Goal: Information Seeking & Learning: Find specific fact

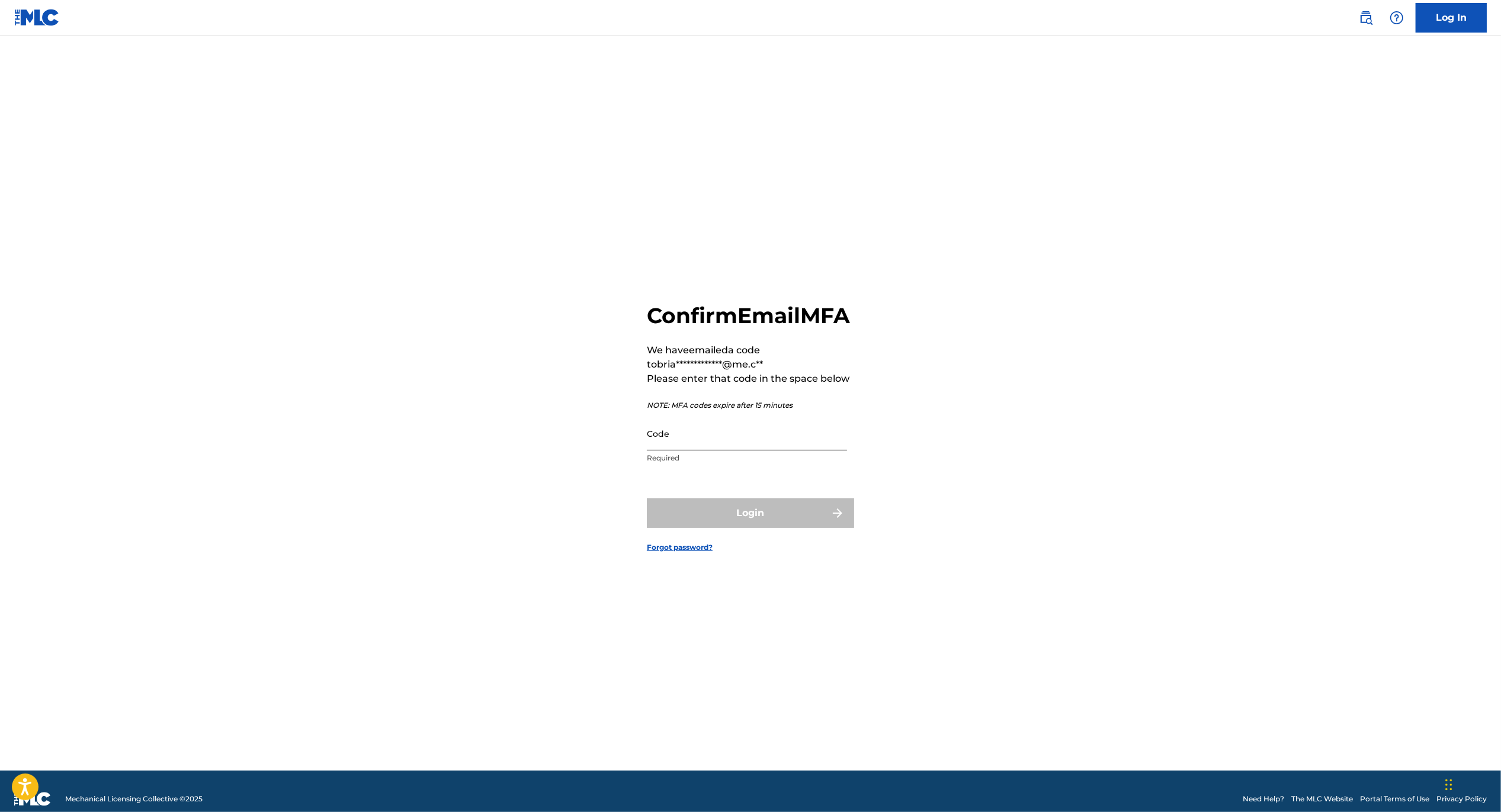
click at [792, 451] on input "Code" at bounding box center [746, 433] width 200 height 34
paste input "292906"
type input "292906"
click at [772, 523] on button "Login" at bounding box center [750, 513] width 207 height 30
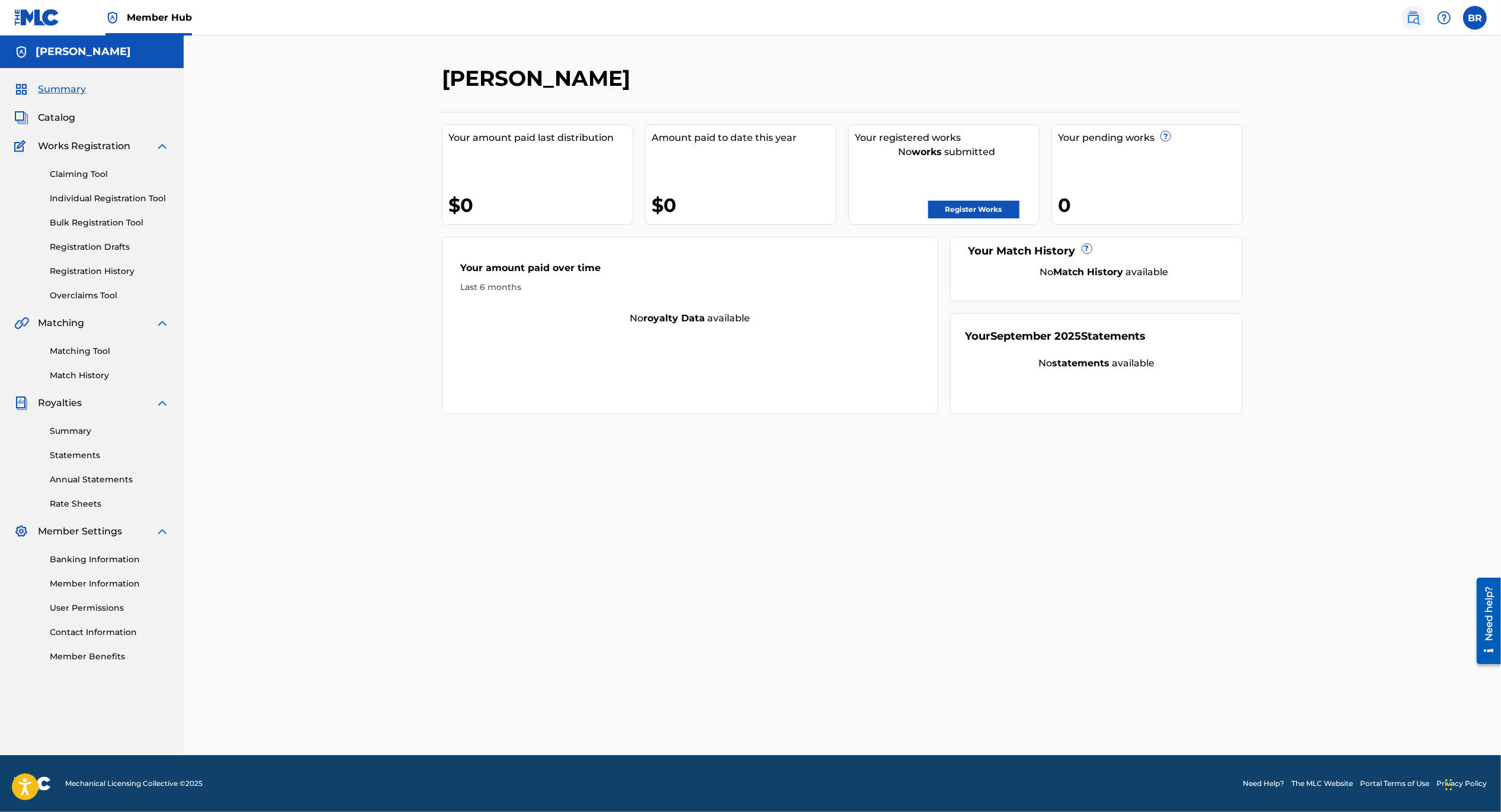
click at [1421, 24] on link at bounding box center [1413, 17] width 24 height 24
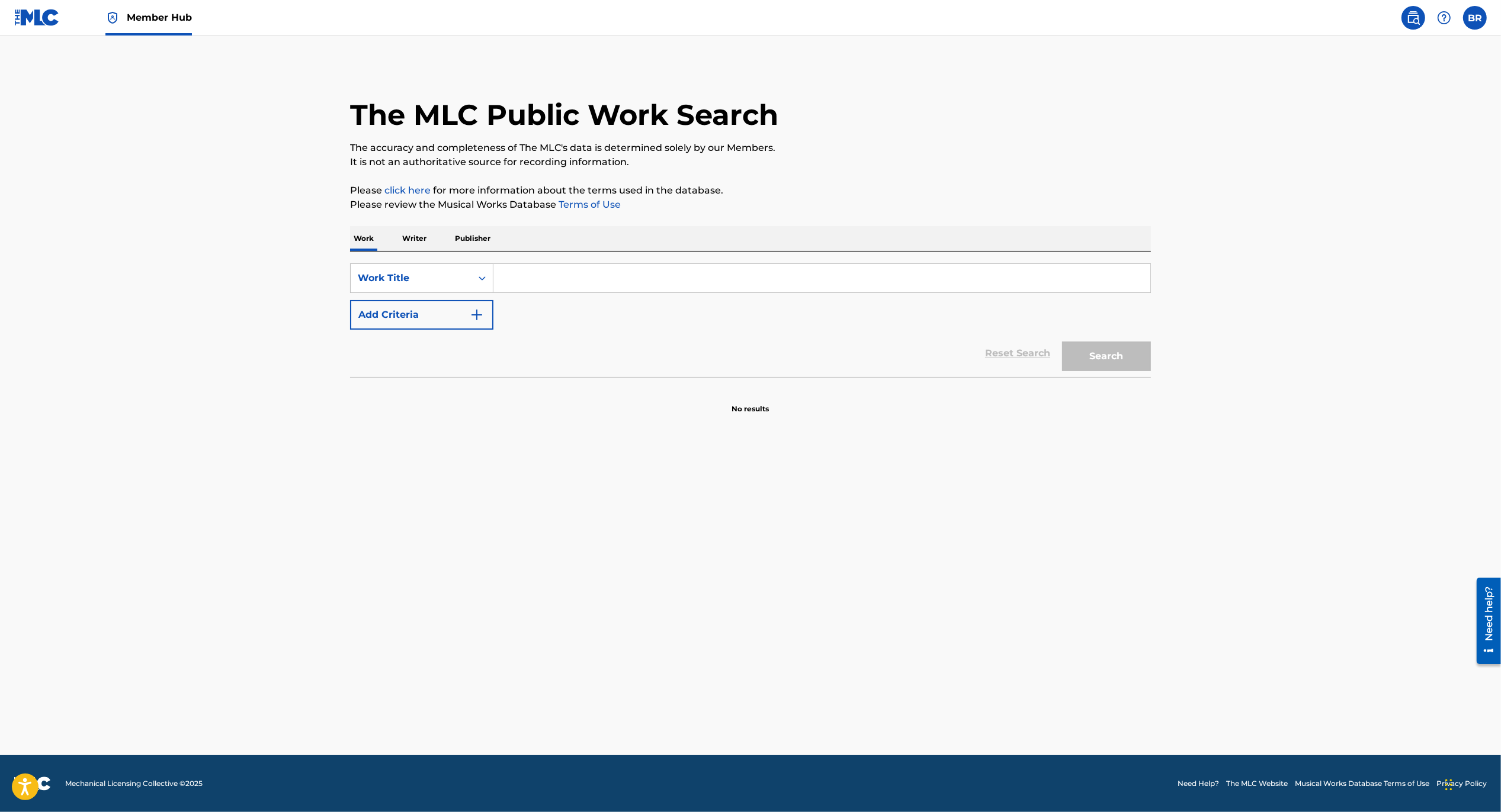
click at [600, 281] on input "Search Form" at bounding box center [822, 278] width 657 height 28
click at [639, 309] on strong "win" at bounding box center [648, 304] width 18 height 11
type input "[PERSON_NAME], when the wine runs out"
click at [1107, 348] on button "Search" at bounding box center [1107, 357] width 89 height 30
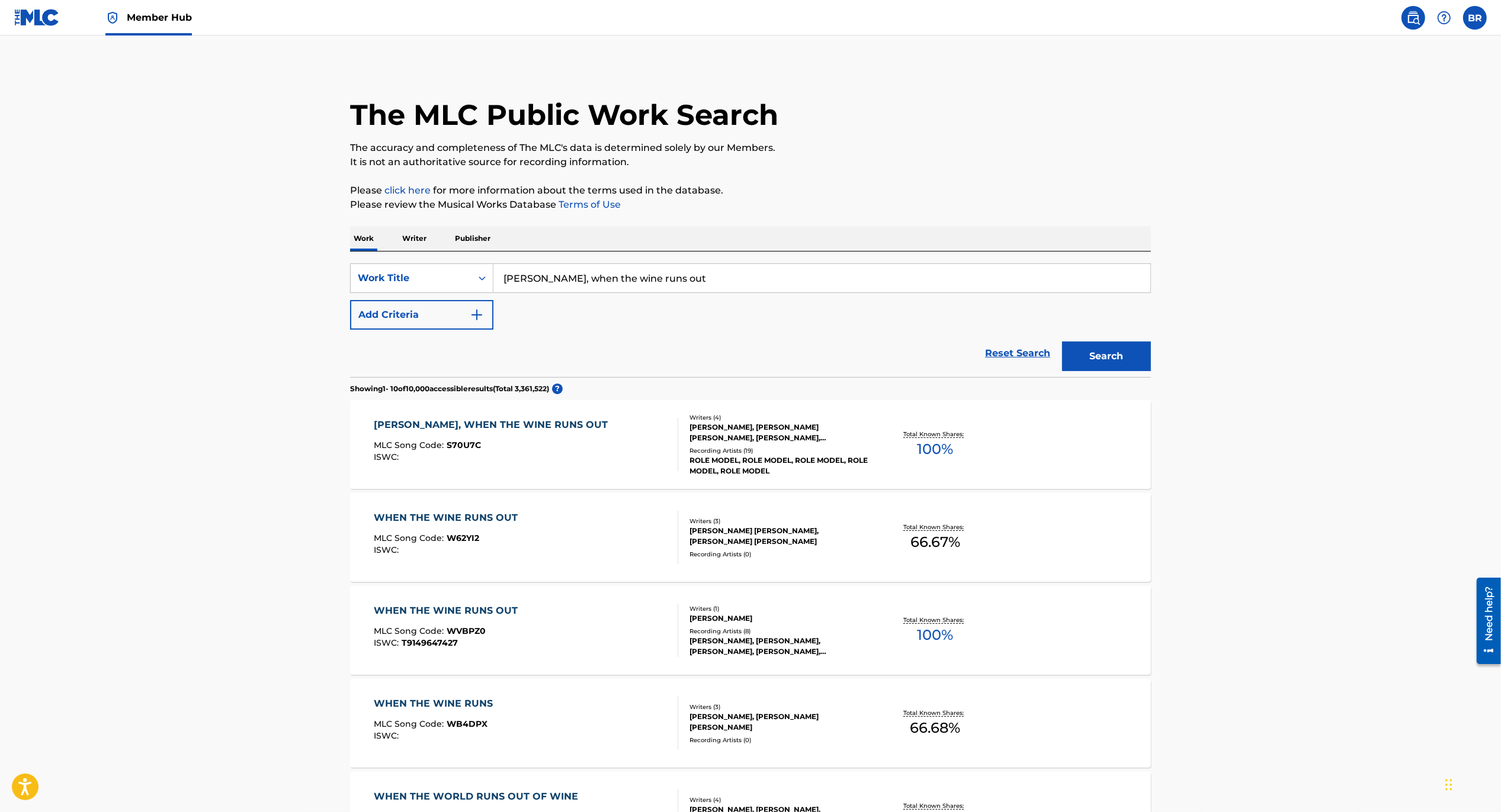
click at [501, 420] on div "[PERSON_NAME], WHEN THE WINE RUNS OUT" at bounding box center [494, 425] width 240 height 14
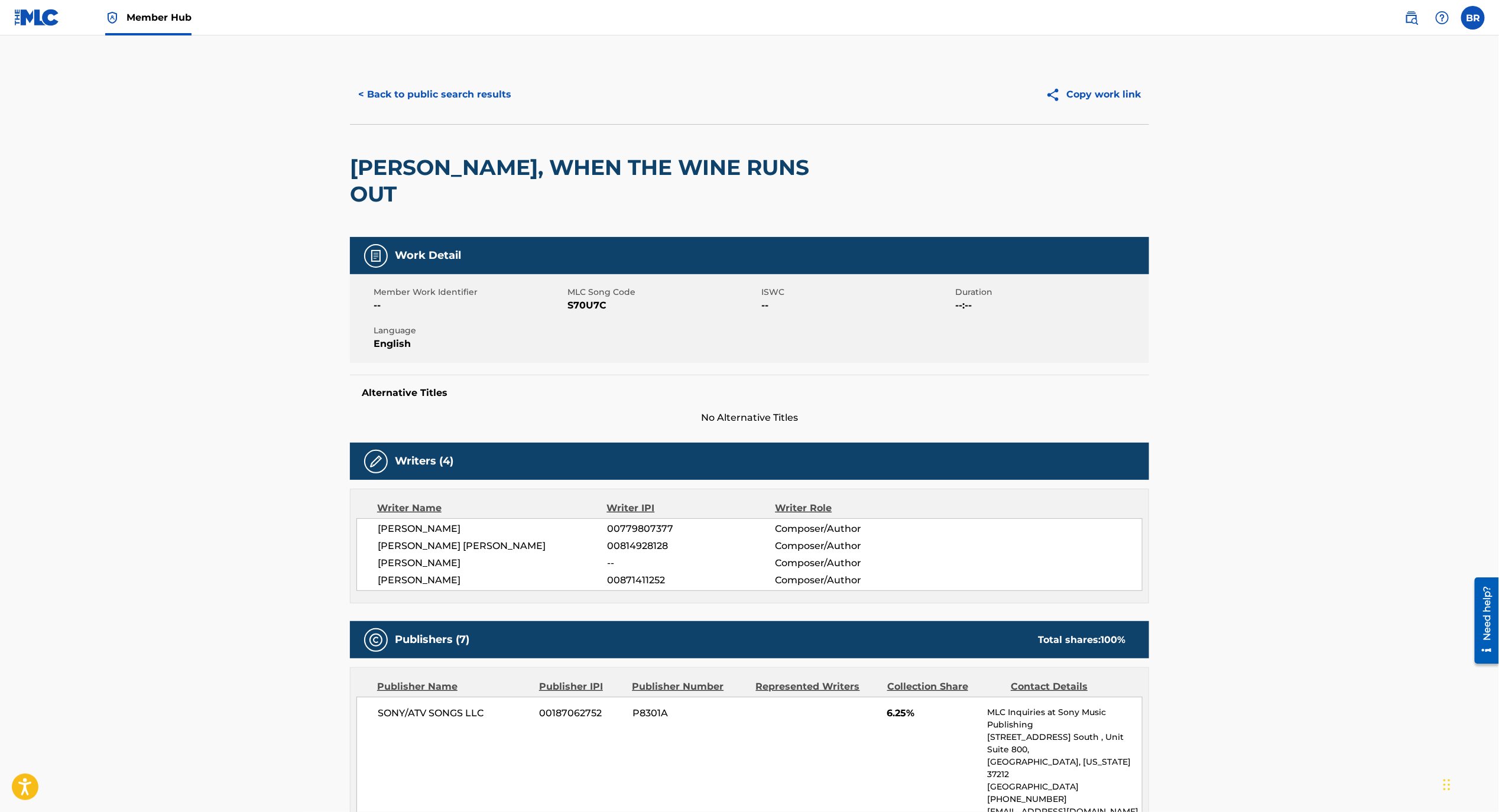
click at [153, 17] on span "Member Hub" at bounding box center [159, 17] width 65 height 13
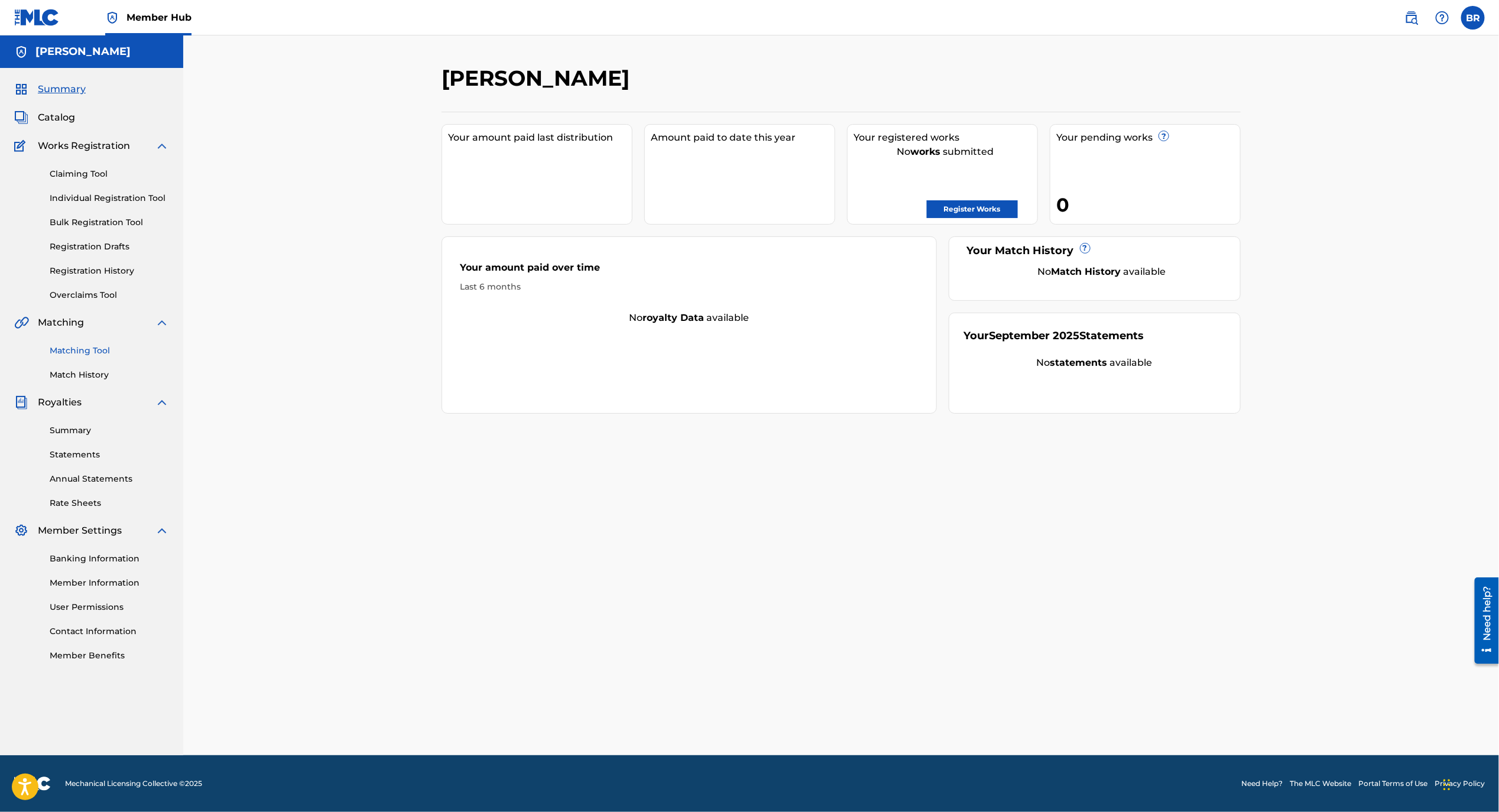
click at [92, 345] on link "Matching Tool" at bounding box center [110, 351] width 120 height 12
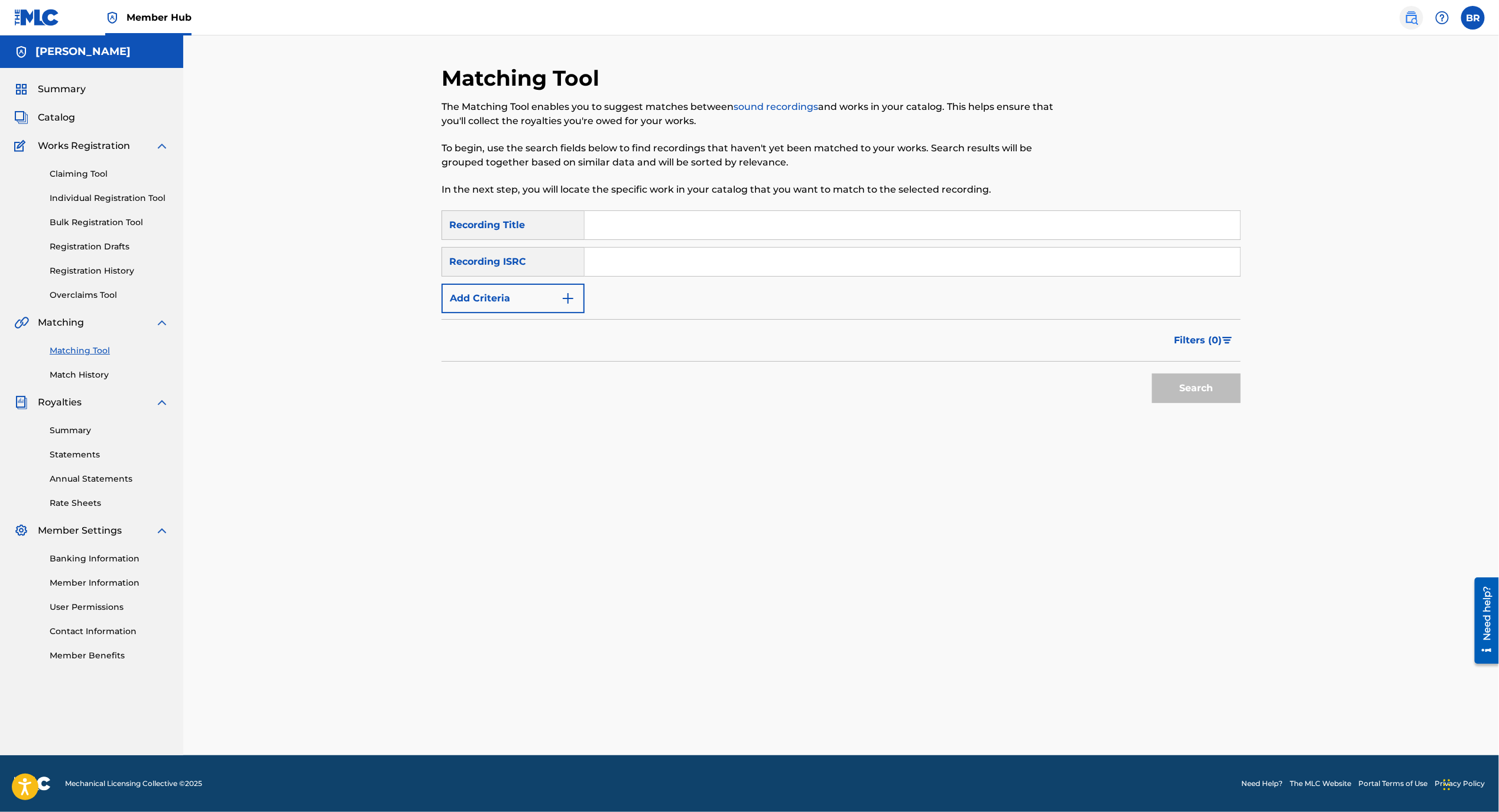
click at [1414, 21] on img at bounding box center [1412, 17] width 14 height 14
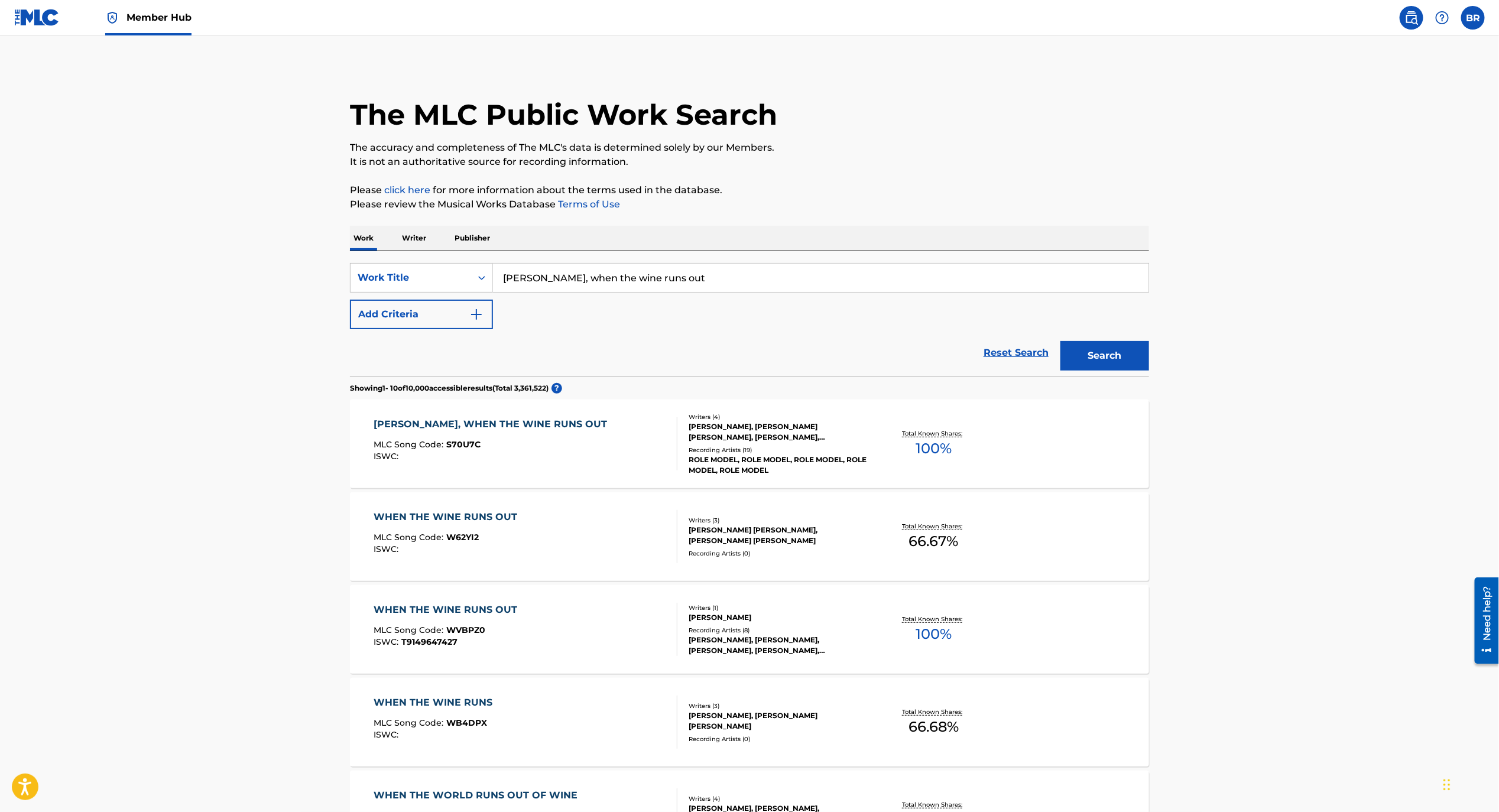
click at [411, 239] on p "Writer" at bounding box center [414, 238] width 32 height 25
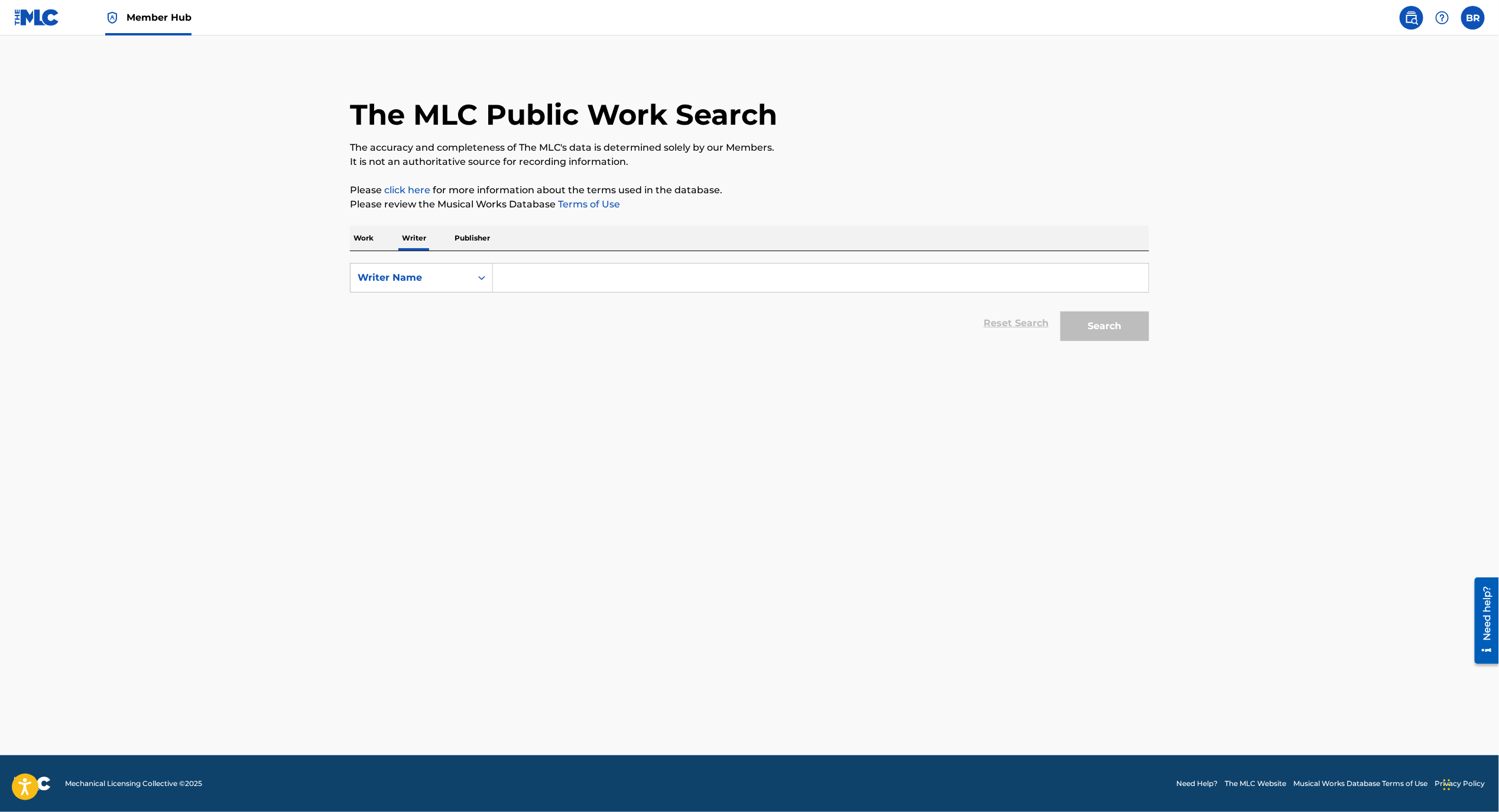
click at [355, 236] on p "Work" at bounding box center [363, 238] width 27 height 25
click at [518, 276] on input "Search Form" at bounding box center [821, 277] width 656 height 28
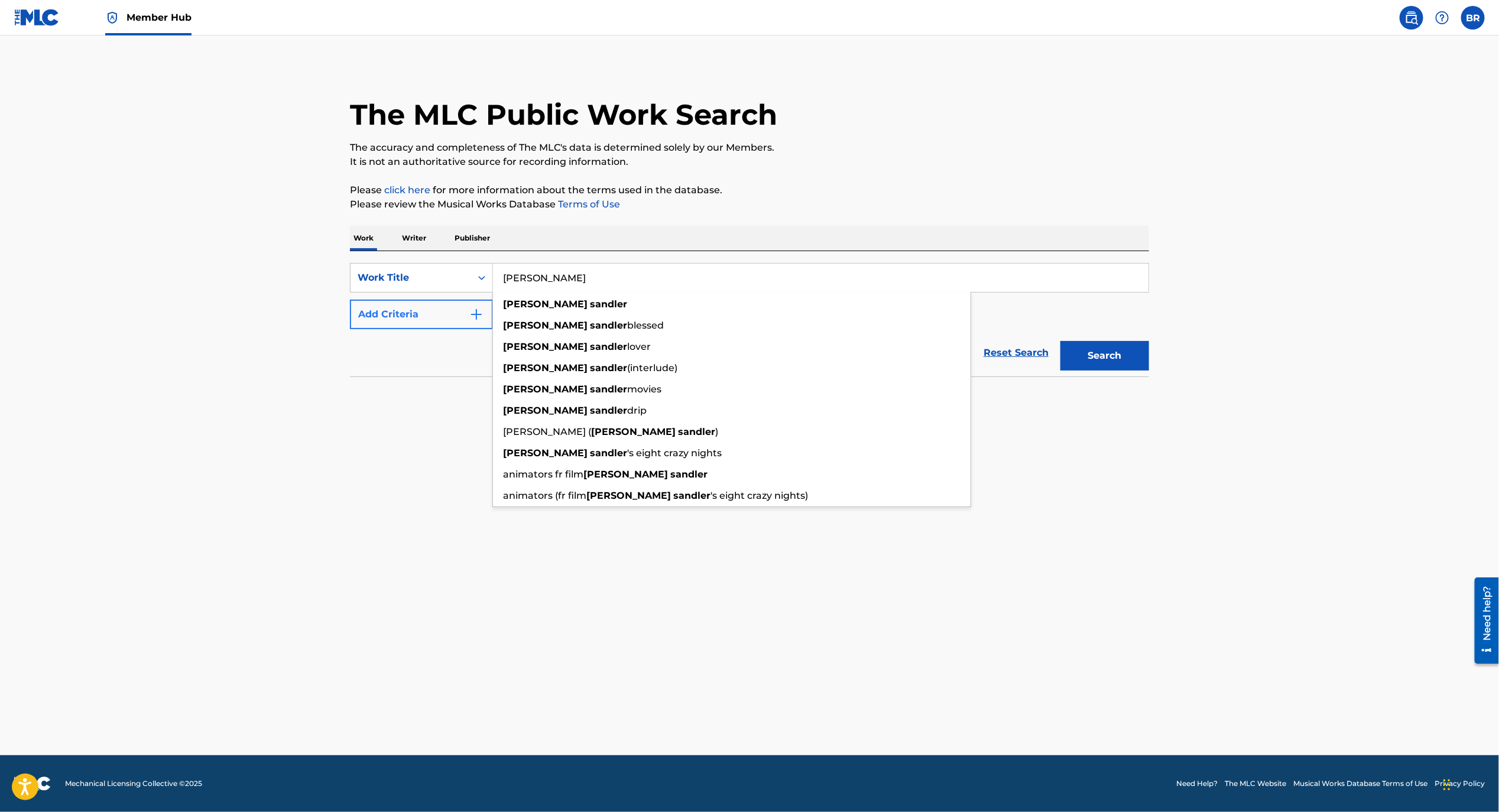
type input "[PERSON_NAME]"
click at [425, 318] on button "Add Criteria" at bounding box center [421, 314] width 143 height 30
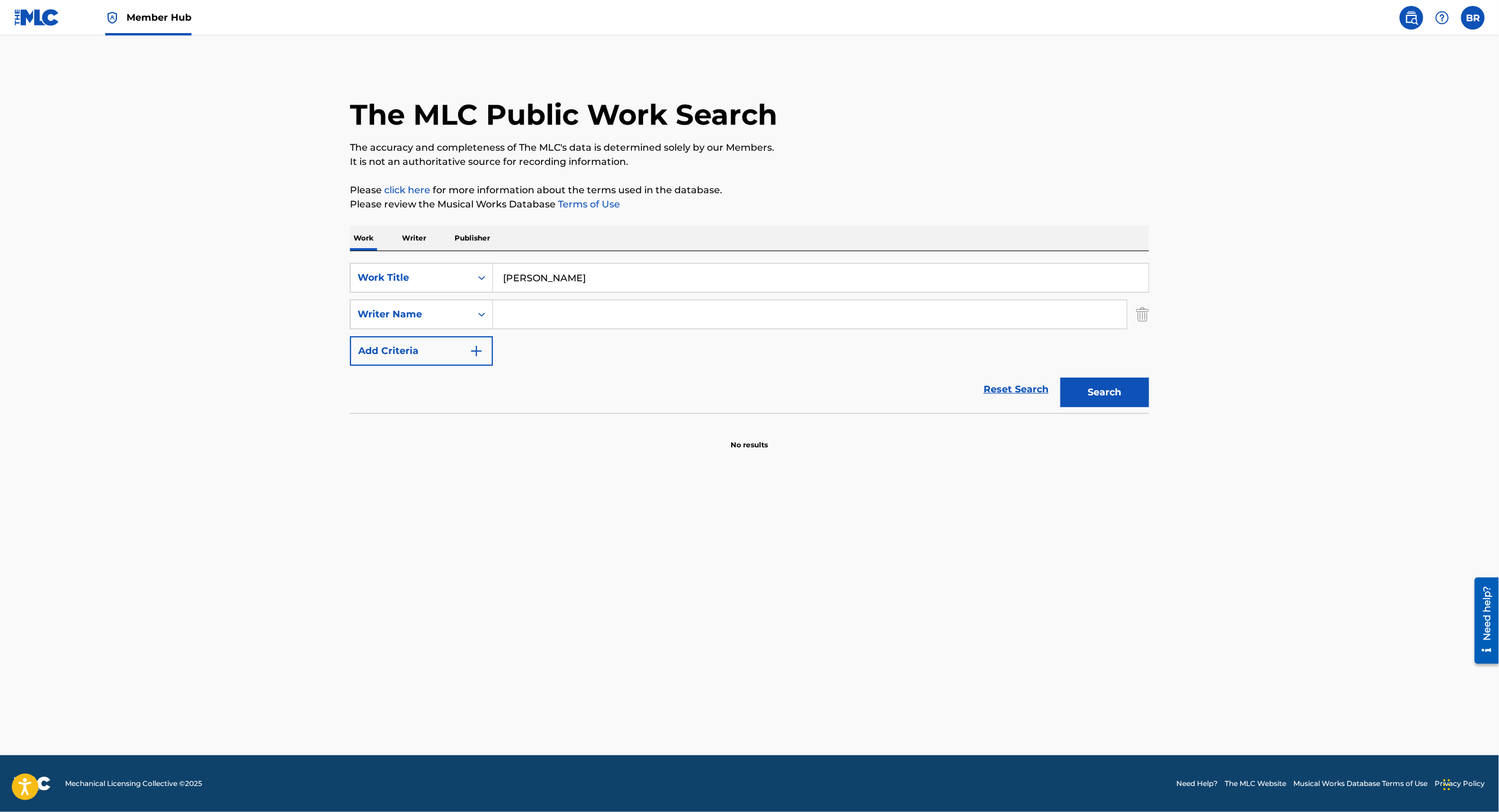
click at [536, 320] on input "Search Form" at bounding box center [810, 314] width 634 height 28
click at [527, 336] on strong "m" at bounding box center [531, 341] width 10 height 11
click at [1117, 391] on button "Search" at bounding box center [1105, 392] width 89 height 30
click at [588, 320] on input "ynw melly" at bounding box center [810, 314] width 634 height 28
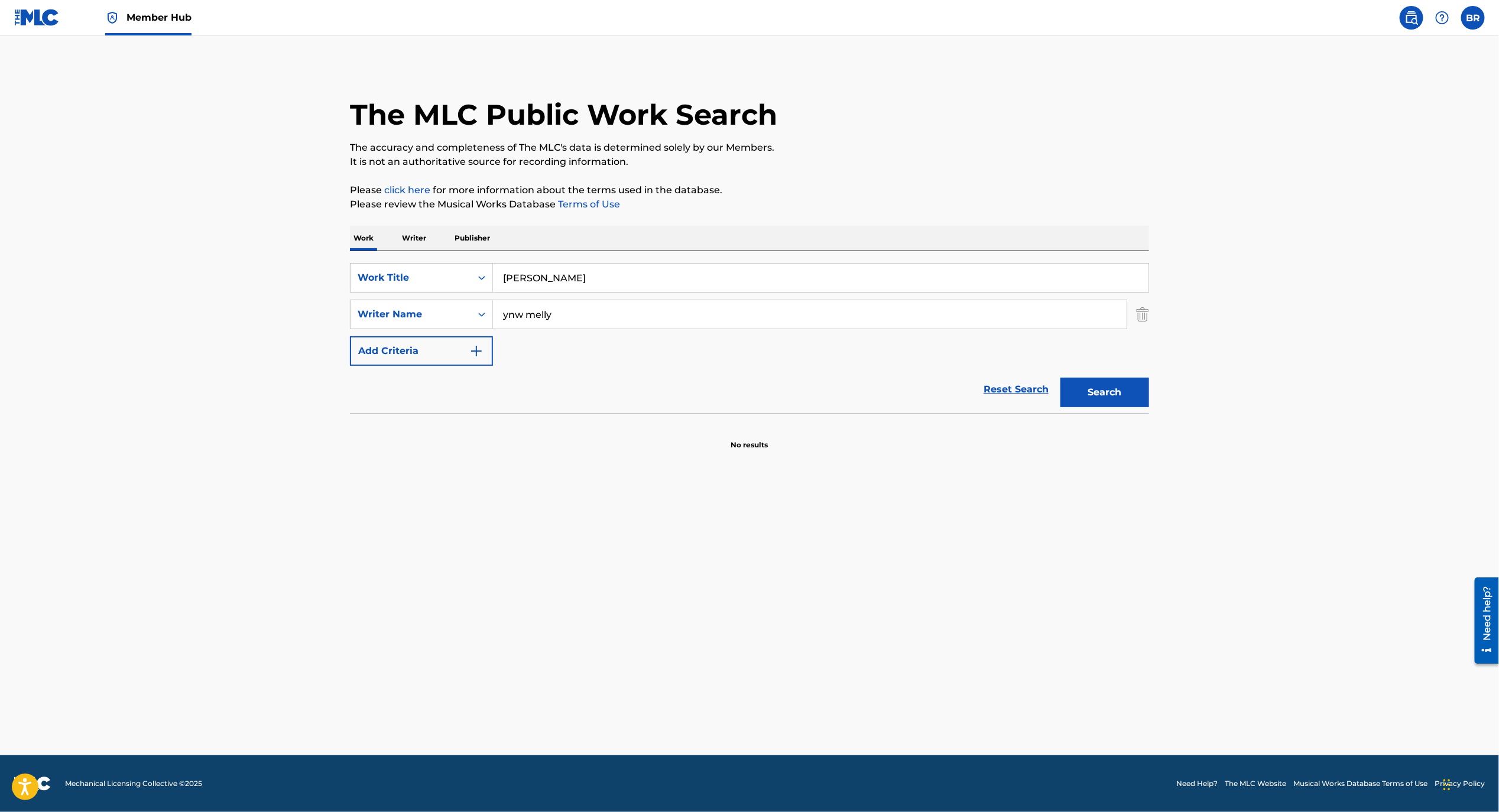
click at [588, 320] on input "ynw melly" at bounding box center [810, 314] width 634 height 28
click at [1061, 377] on button "Search" at bounding box center [1105, 392] width 89 height 30
click at [567, 321] on input "[PERSON_NAME]" at bounding box center [810, 314] width 634 height 28
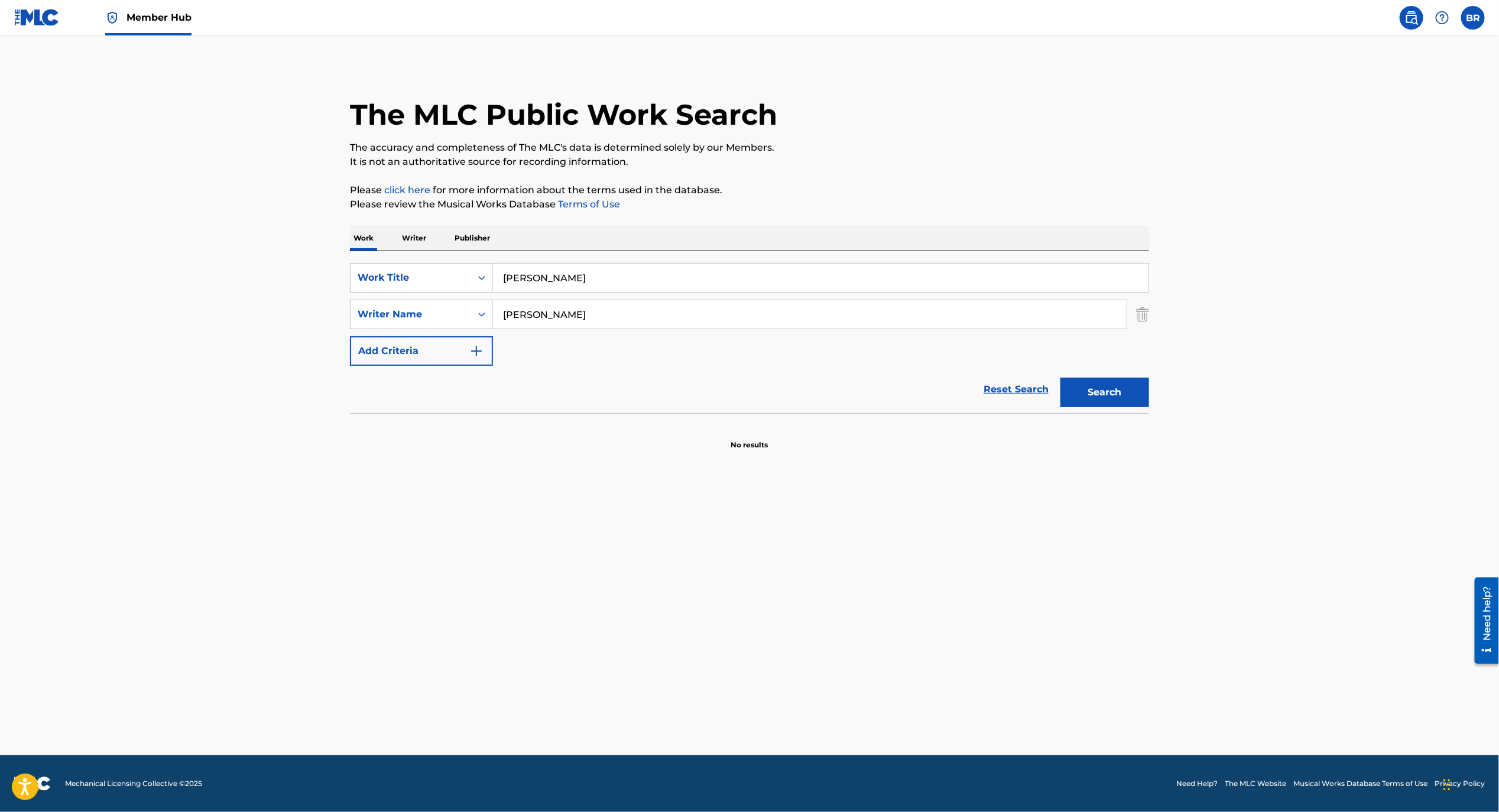
click at [587, 314] on input "[PERSON_NAME]" at bounding box center [810, 314] width 634 height 28
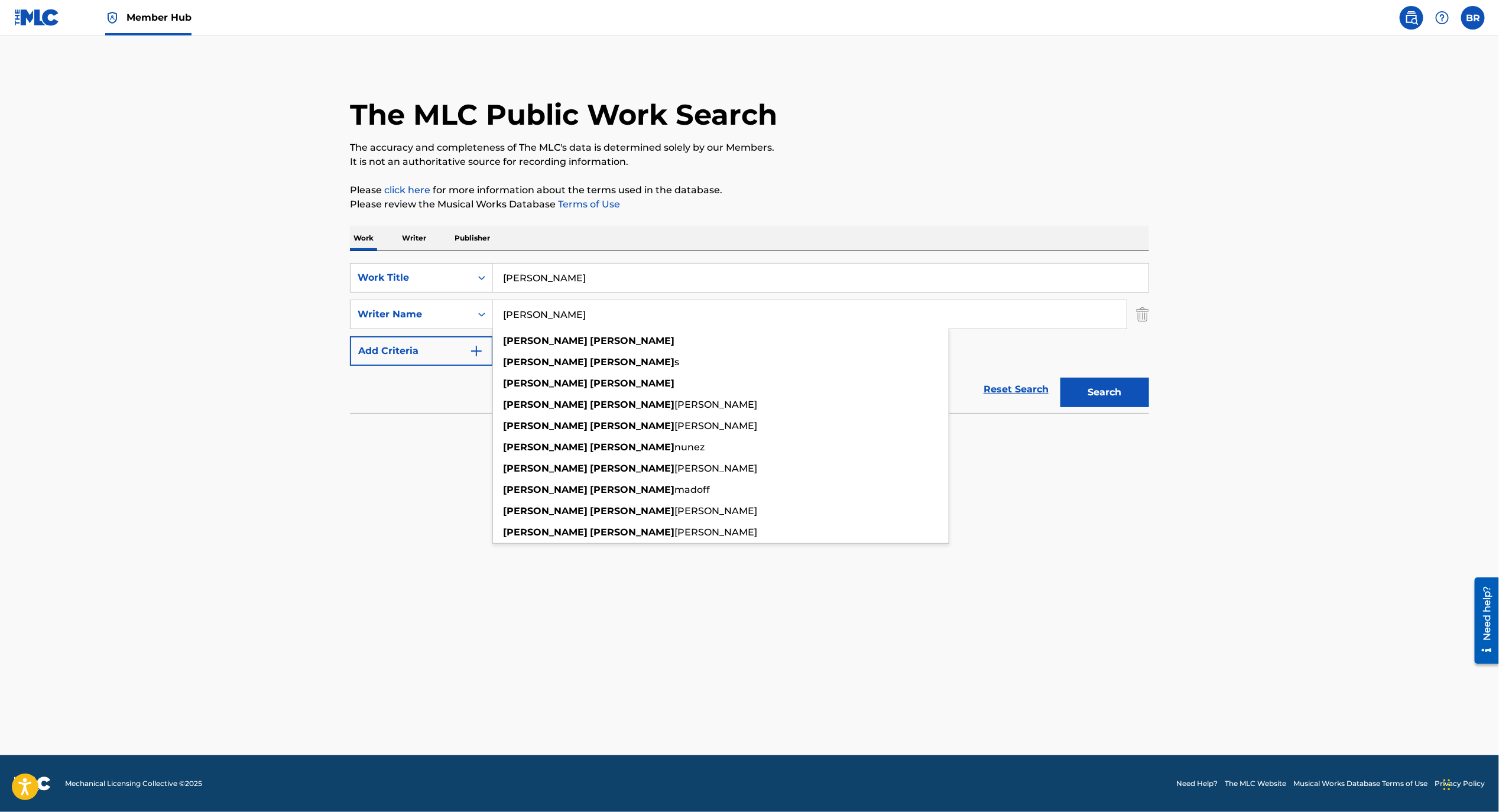
type input "[PERSON_NAME]"
click at [1061, 377] on button "Search" at bounding box center [1105, 392] width 89 height 30
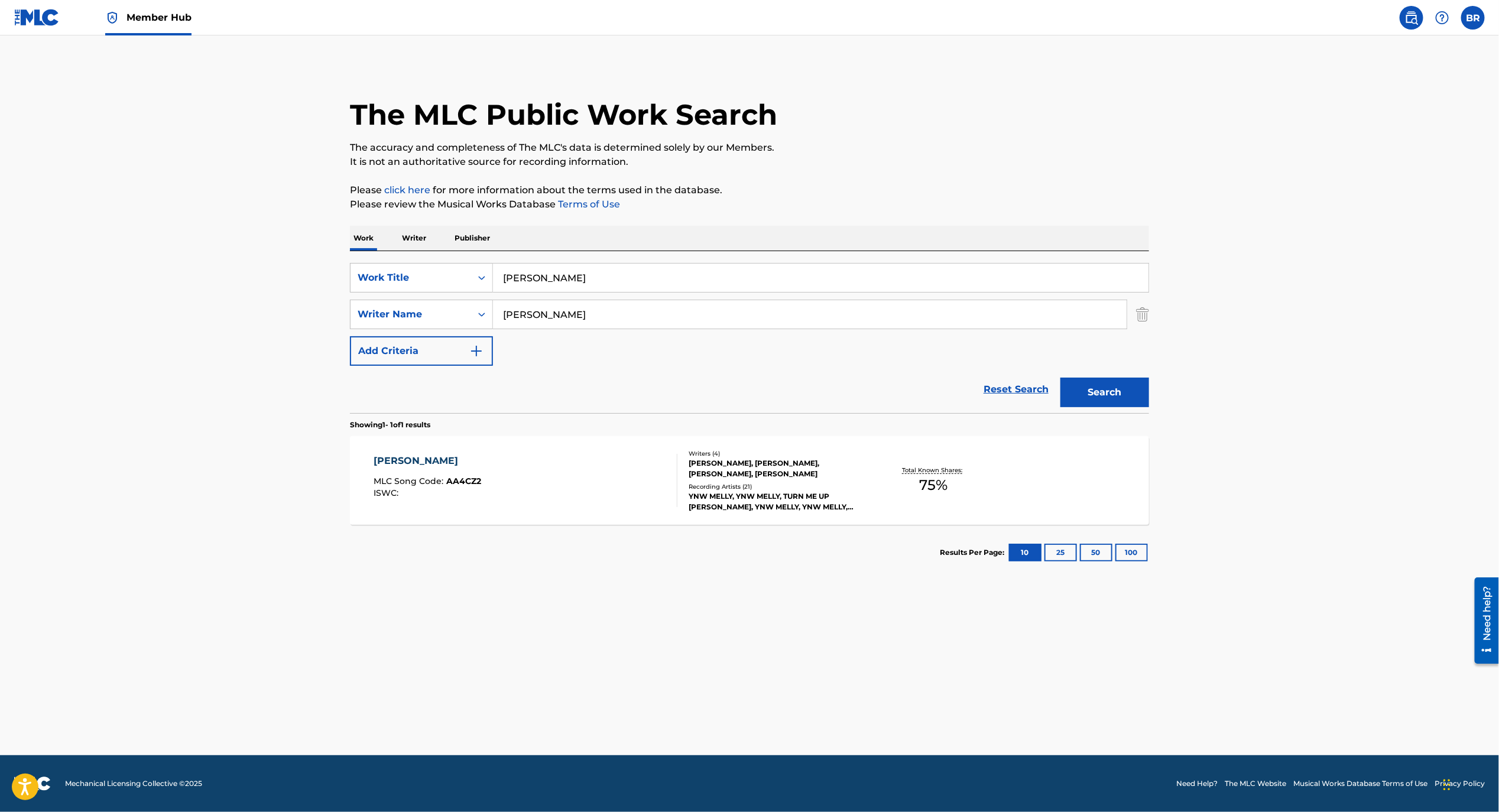
click at [499, 460] on div "[PERSON_NAME] MLC Song Code : AA4CZ2 ISWC :" at bounding box center [526, 480] width 304 height 53
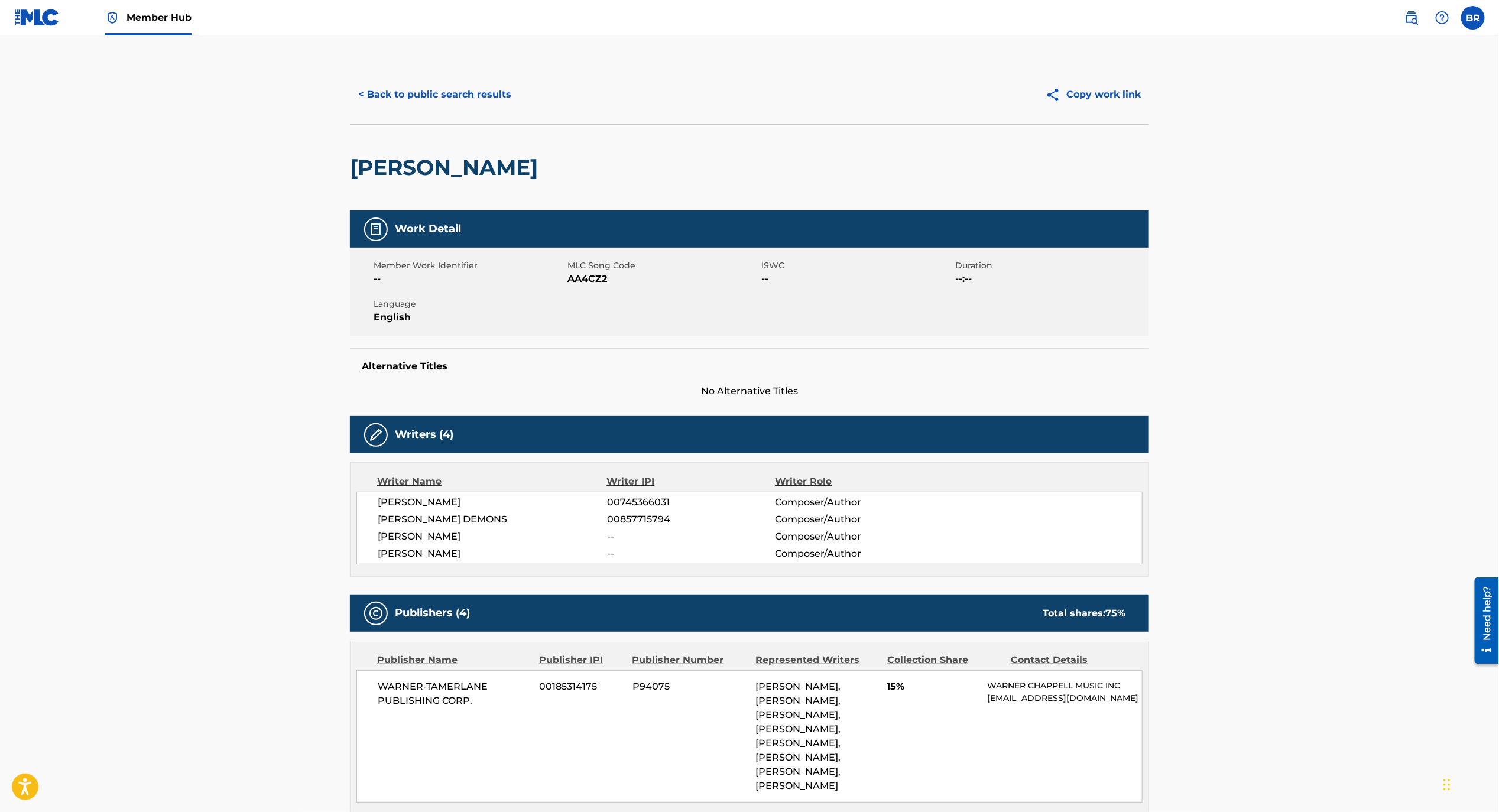
click at [413, 71] on div "< Back to public search results Copy work link" at bounding box center [750, 95] width 800 height 59
click at [413, 95] on button "< Back to public search results" at bounding box center [435, 95] width 170 height 30
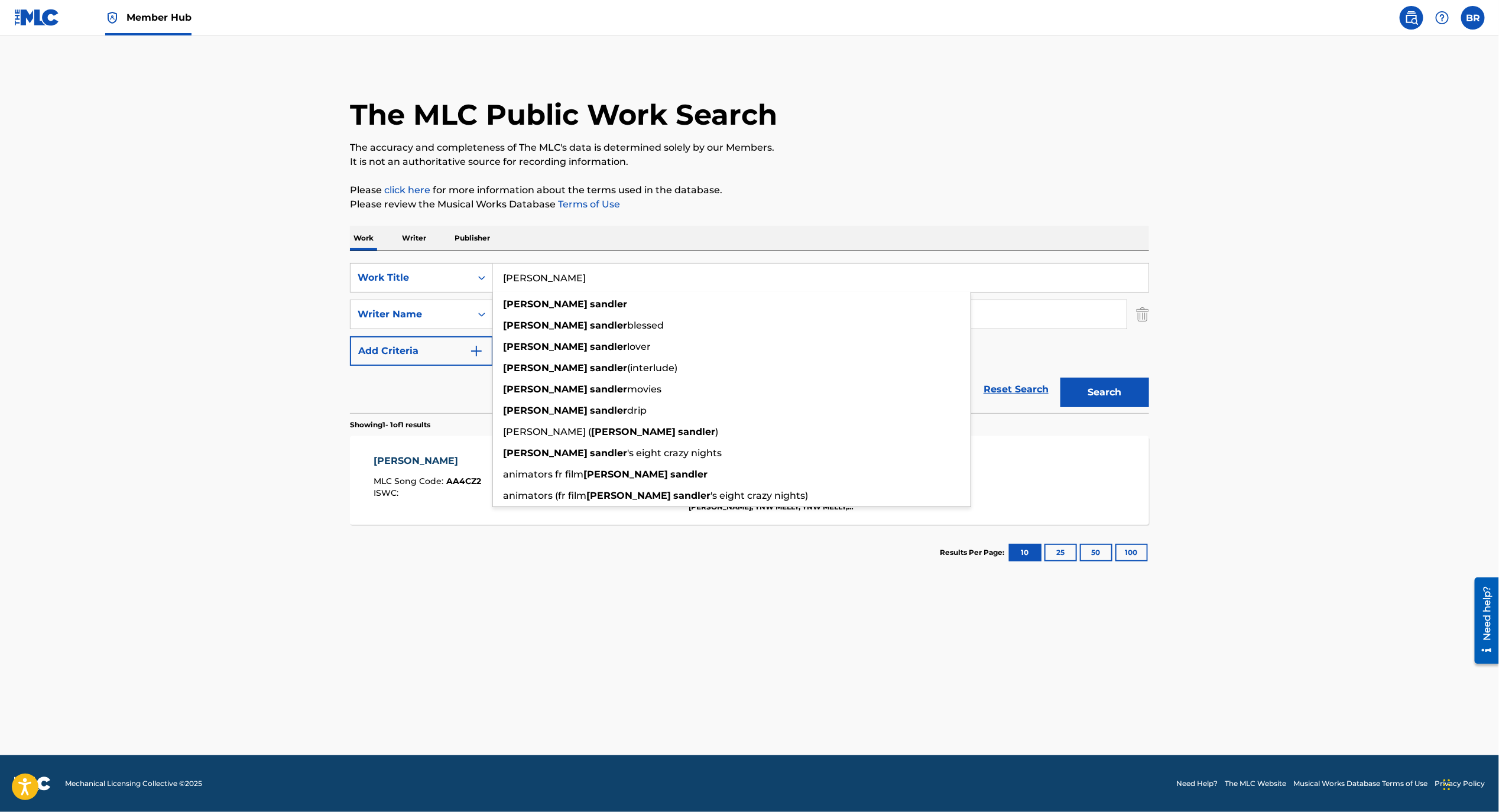
click at [599, 281] on input "[PERSON_NAME]" at bounding box center [821, 277] width 656 height 28
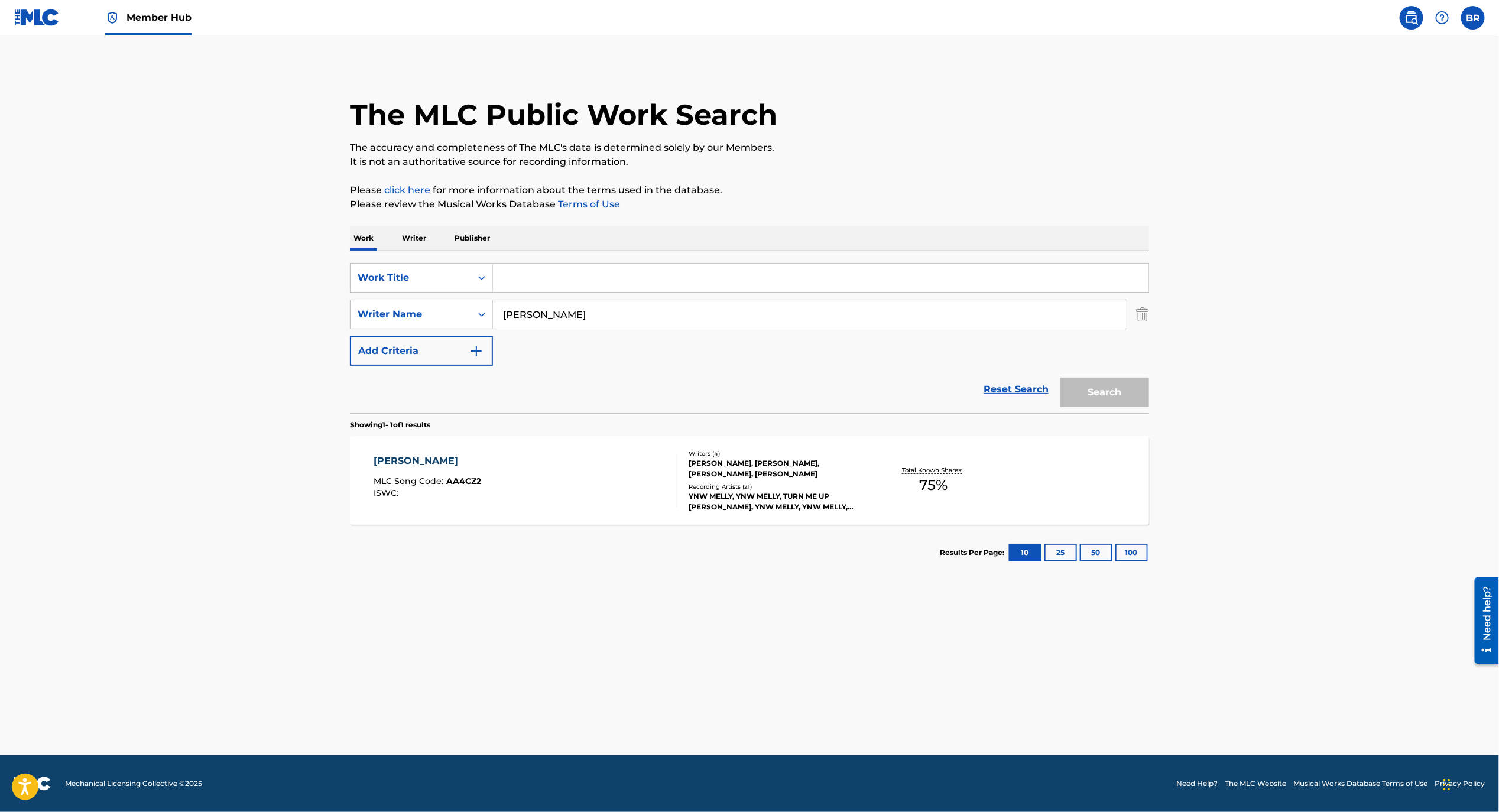
click at [625, 317] on input "[PERSON_NAME]" at bounding box center [810, 314] width 634 height 28
click at [554, 283] on input "Search Form" at bounding box center [821, 277] width 656 height 28
paste input "I Aint Lying"
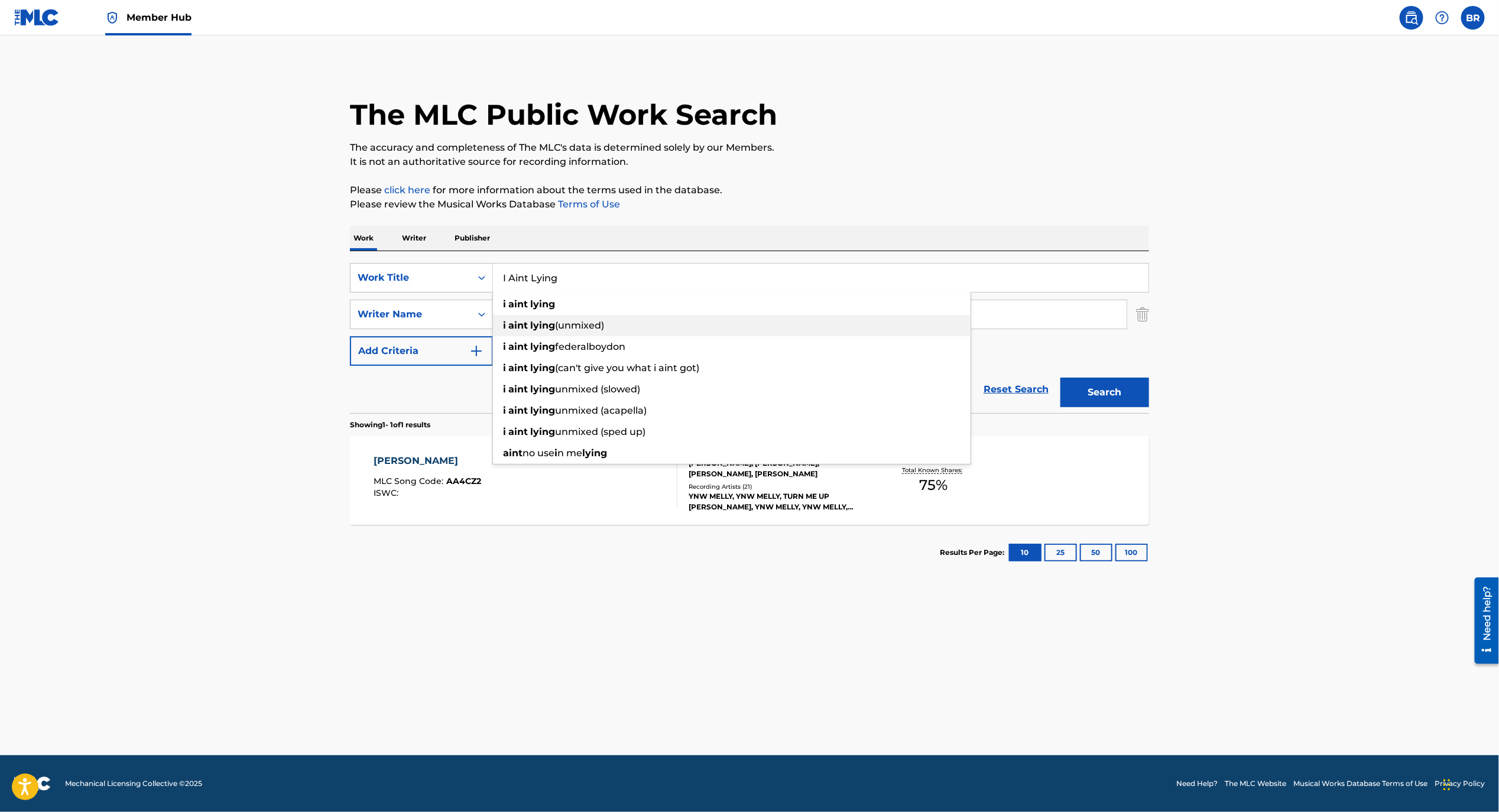
click at [553, 320] on strong "lying" at bounding box center [542, 325] width 25 height 11
type input "i aint lying (unmixed)"
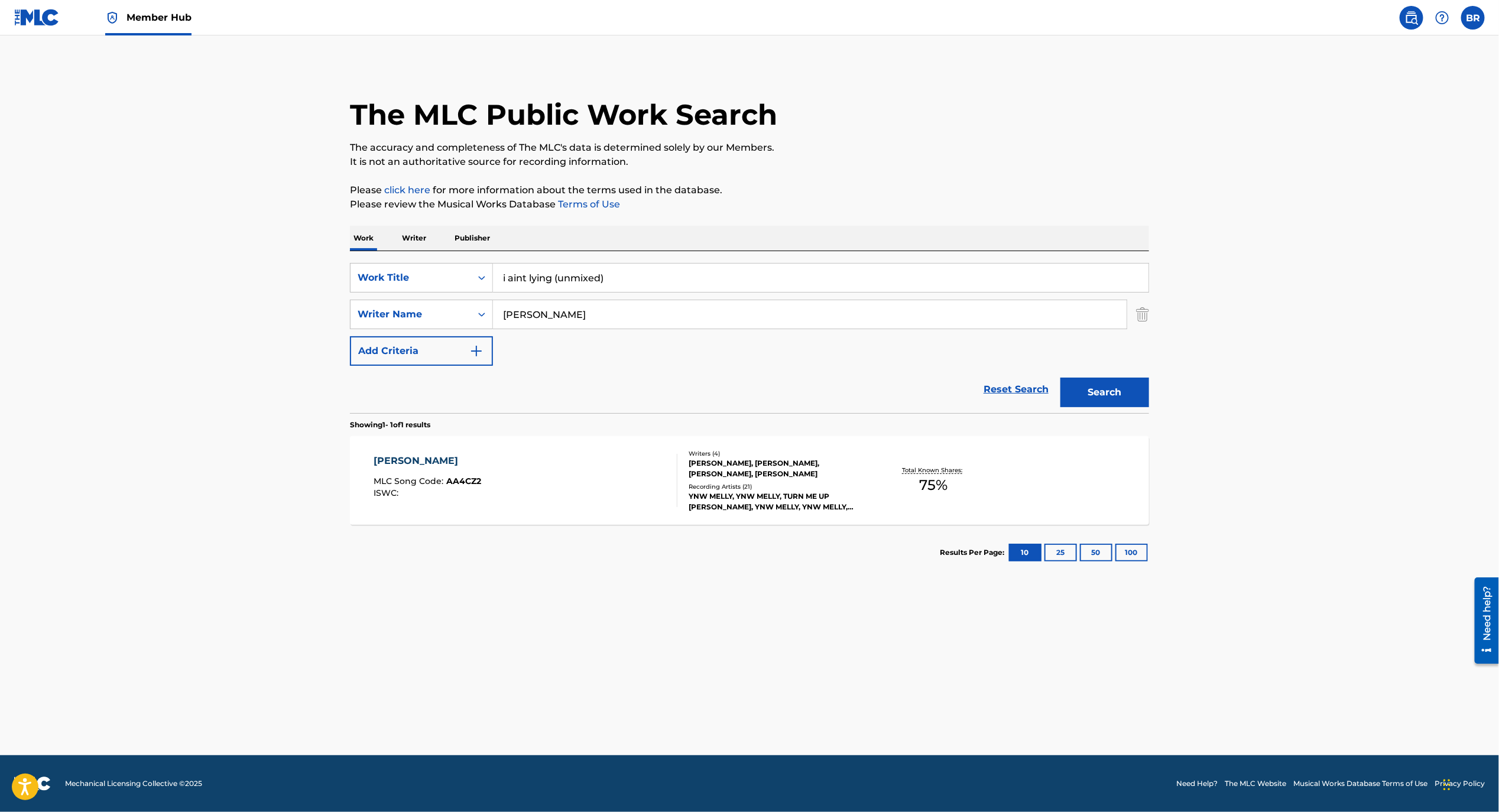
click at [553, 319] on input "[PERSON_NAME]" at bounding box center [810, 314] width 634 height 28
click at [570, 284] on input "i aint lying (unmixed)" at bounding box center [821, 277] width 656 height 28
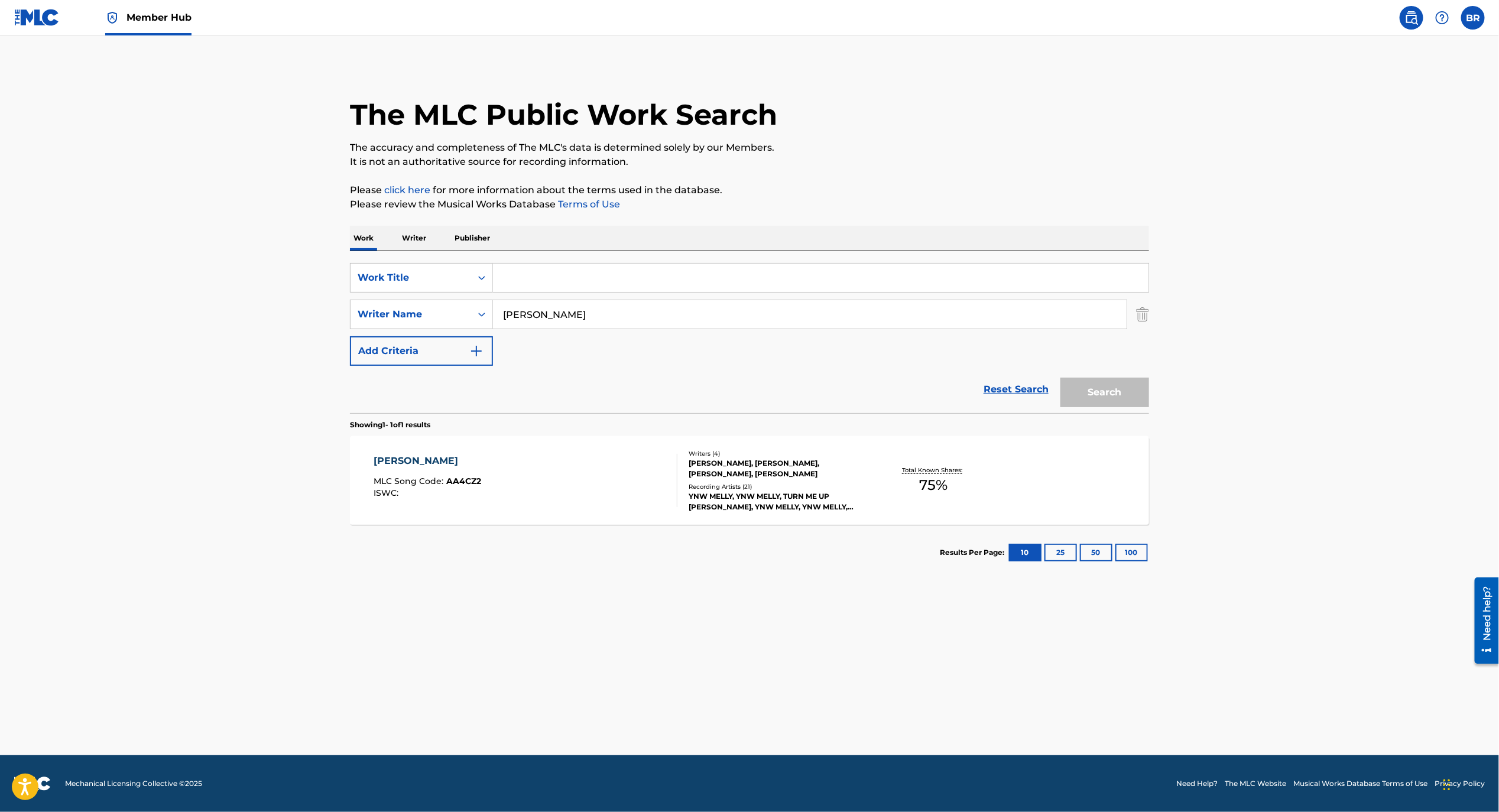
paste input "I Aint Lying"
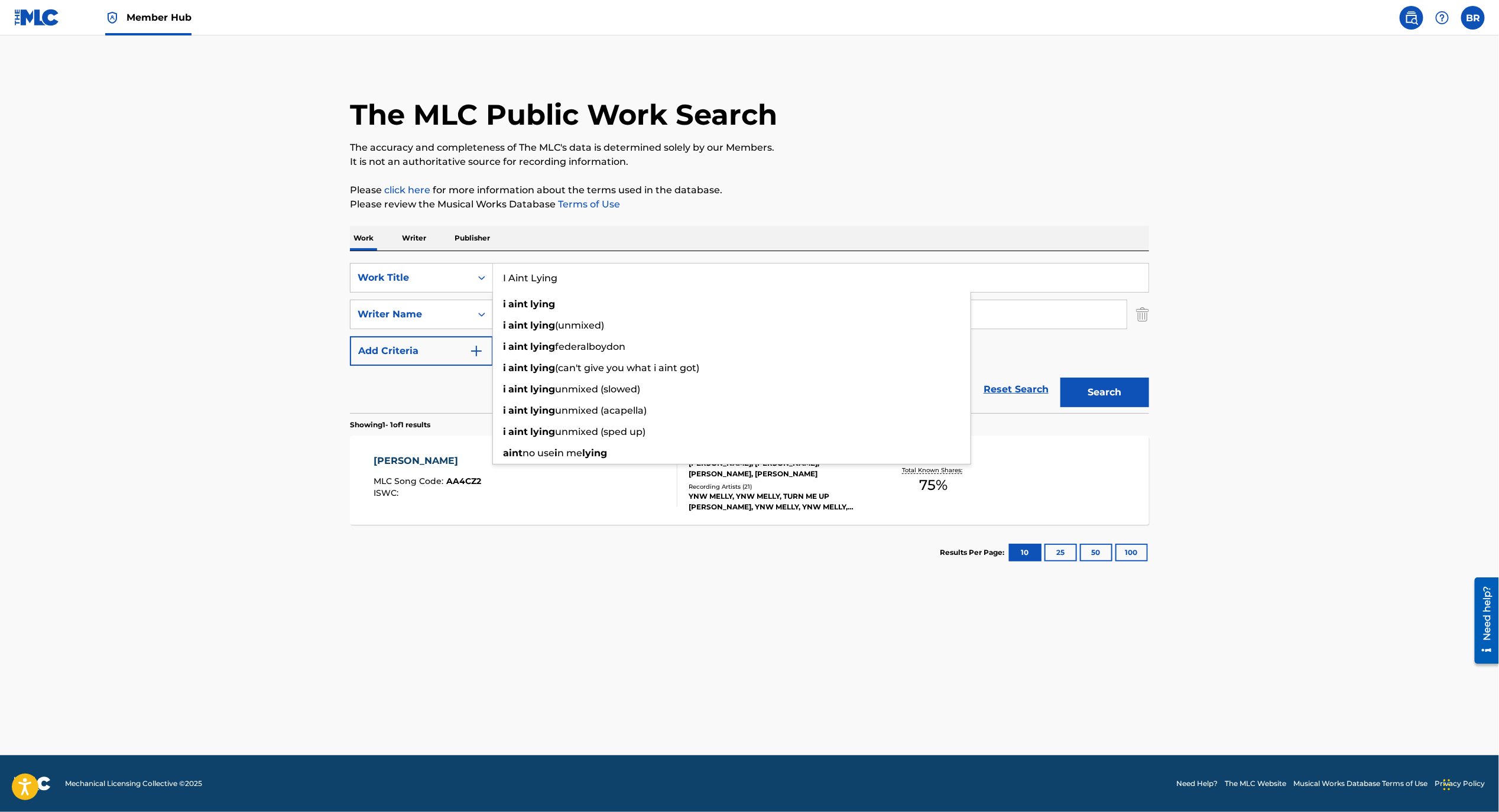
type input "I Aint Lying"
click at [982, 754] on main "The MLC Public Work Search The accuracy and completeness of The MLC's data is d…" at bounding box center [749, 396] width 1499 height 720
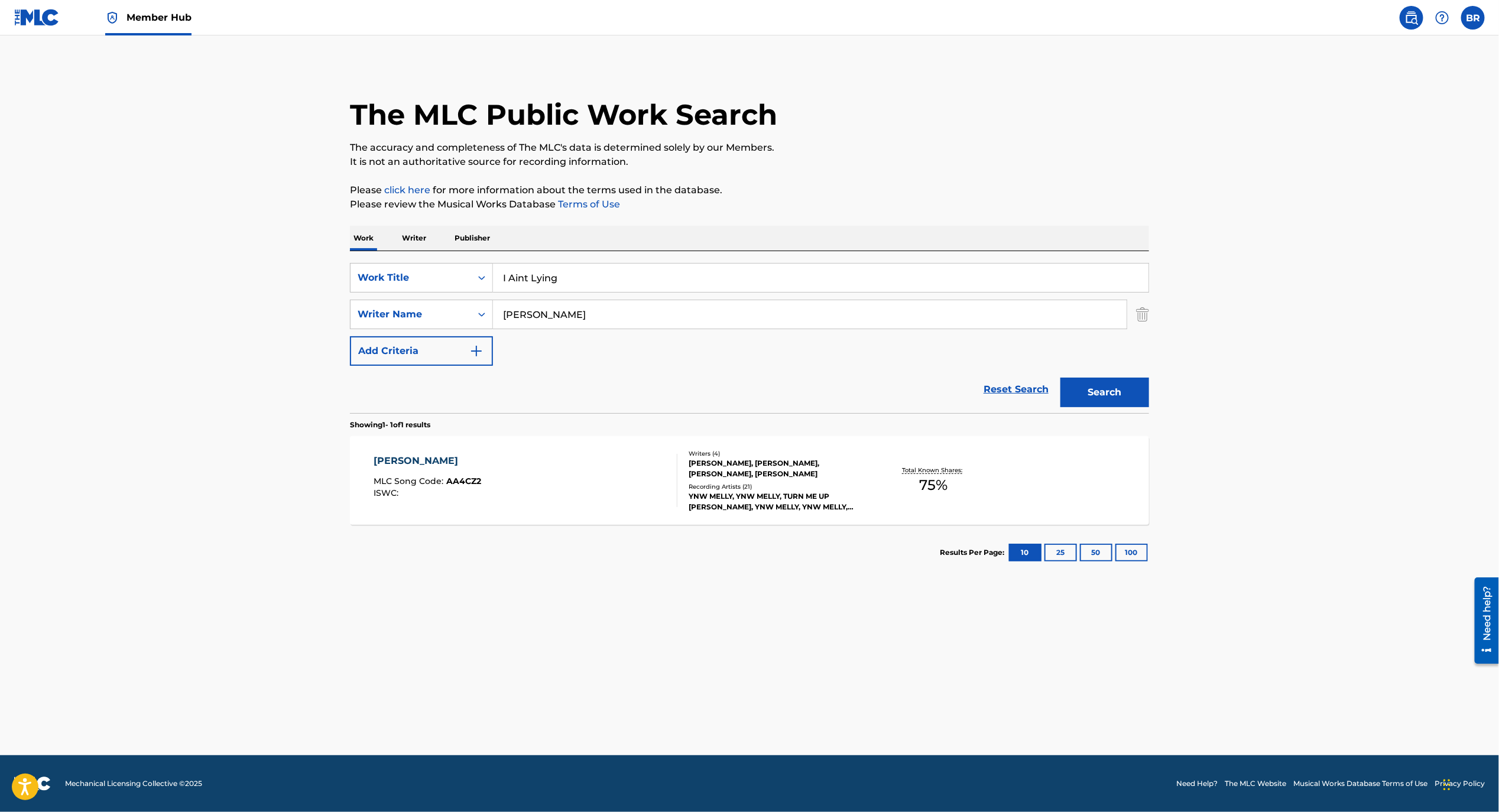
click at [562, 319] on input "[PERSON_NAME]" at bounding box center [810, 314] width 634 height 28
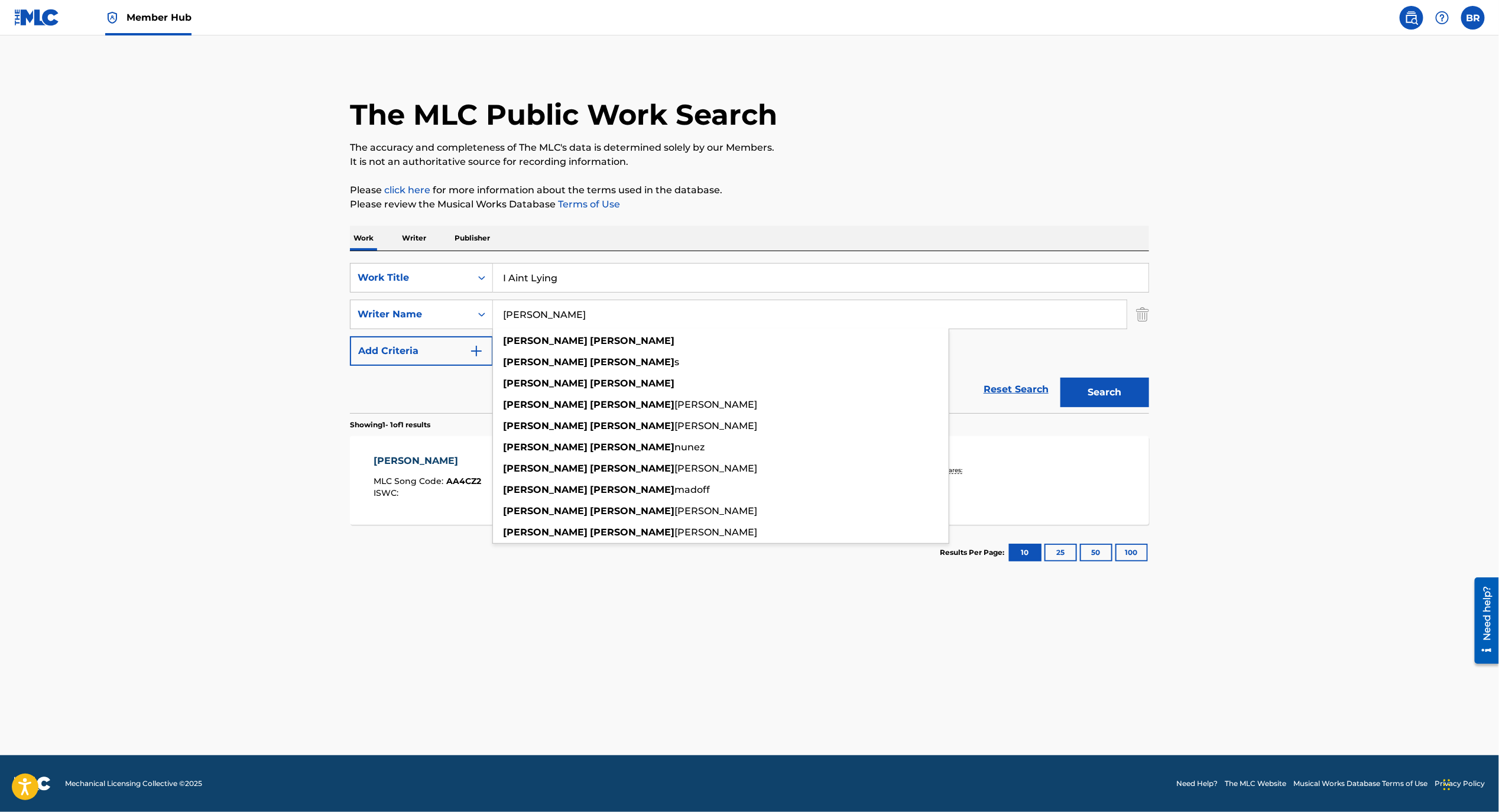
click at [562, 319] on input "[PERSON_NAME]" at bounding box center [810, 314] width 634 height 28
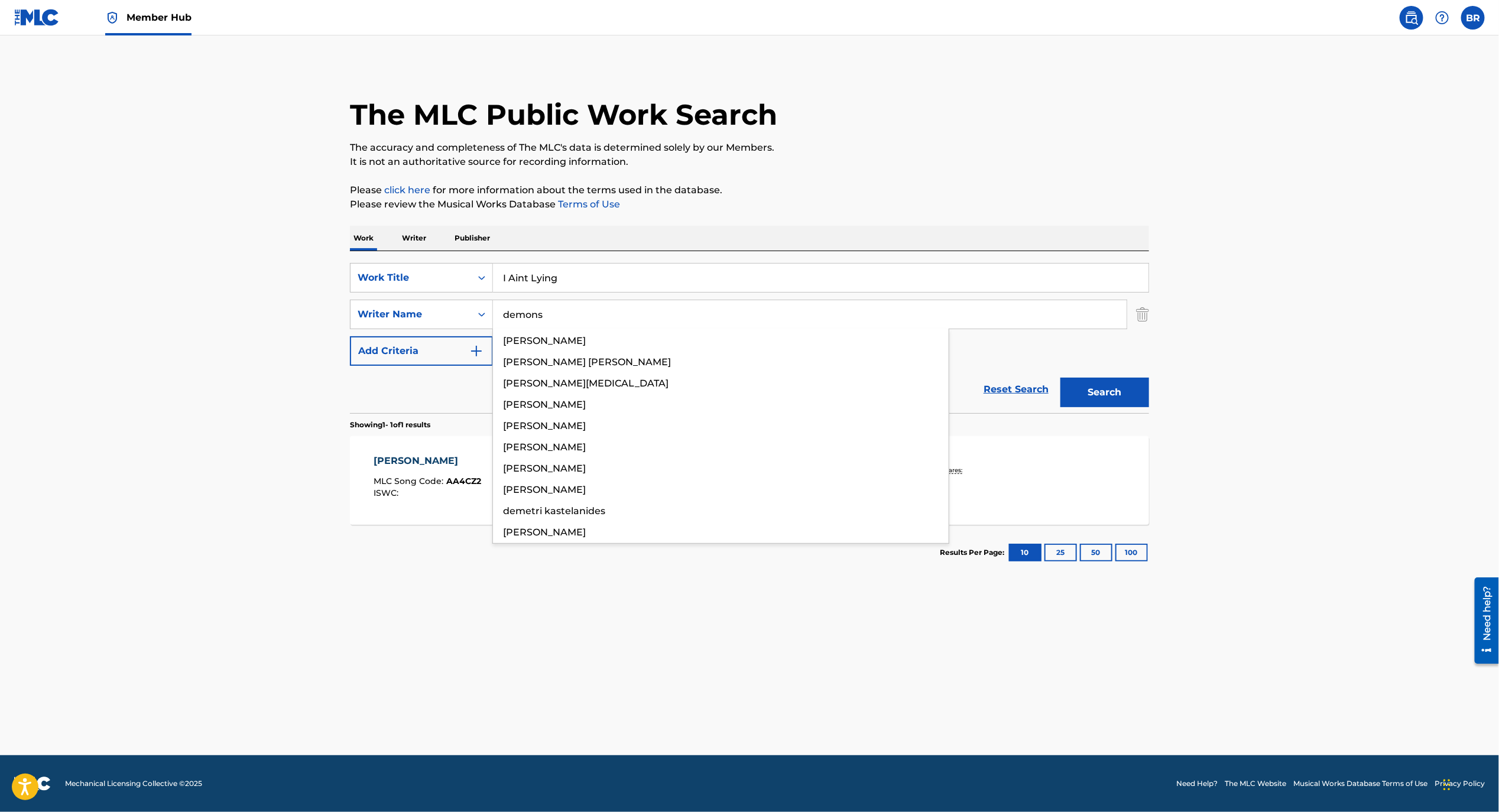
type input "demons"
click at [1061, 377] on button "Search" at bounding box center [1105, 392] width 89 height 30
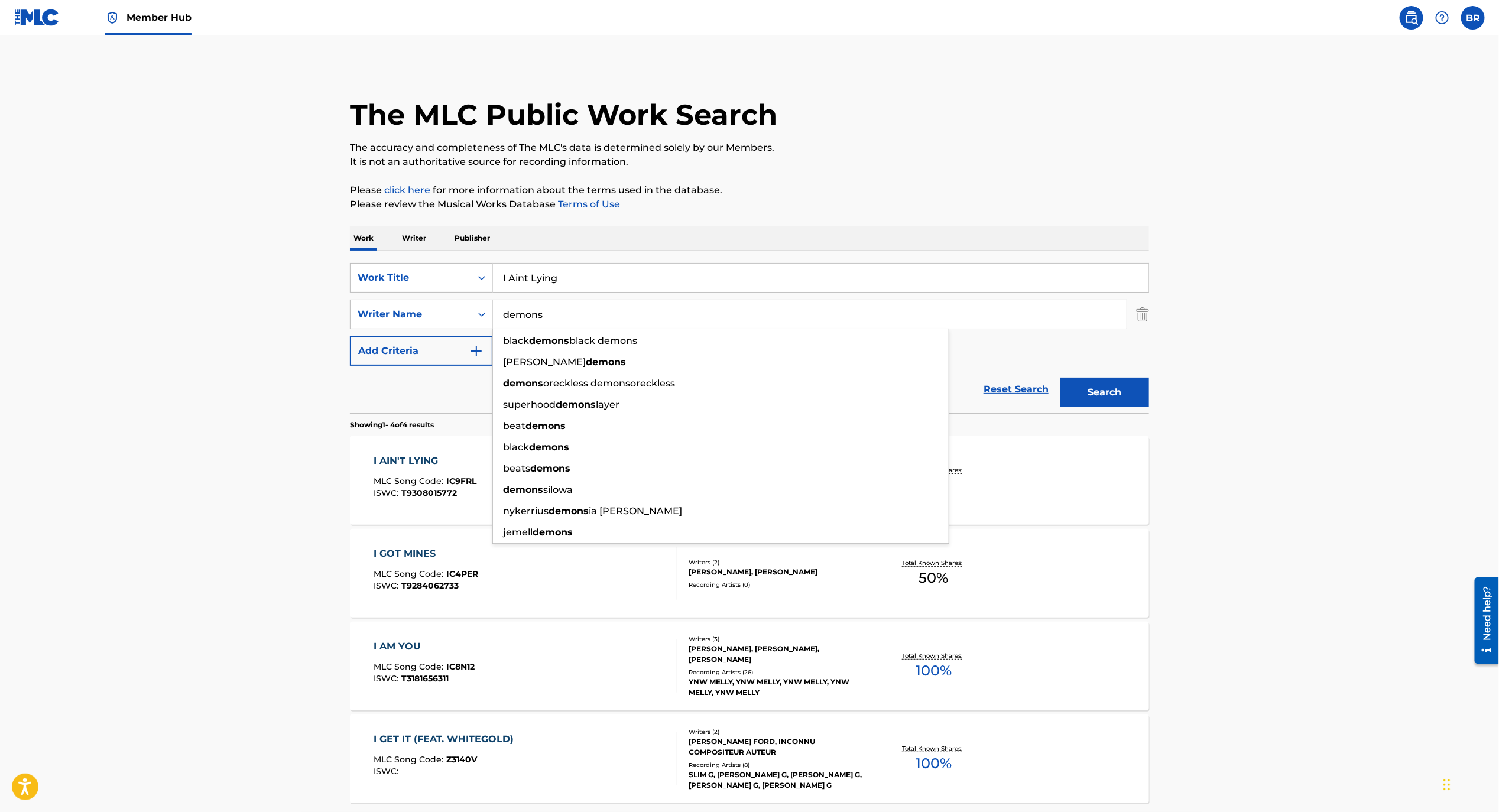
click at [444, 450] on div "I AIN'T LYING MLC Song Code : IC9FRL ISWC : T9308015772 Writers ( 1 ) [PERSON_N…" at bounding box center [750, 480] width 800 height 89
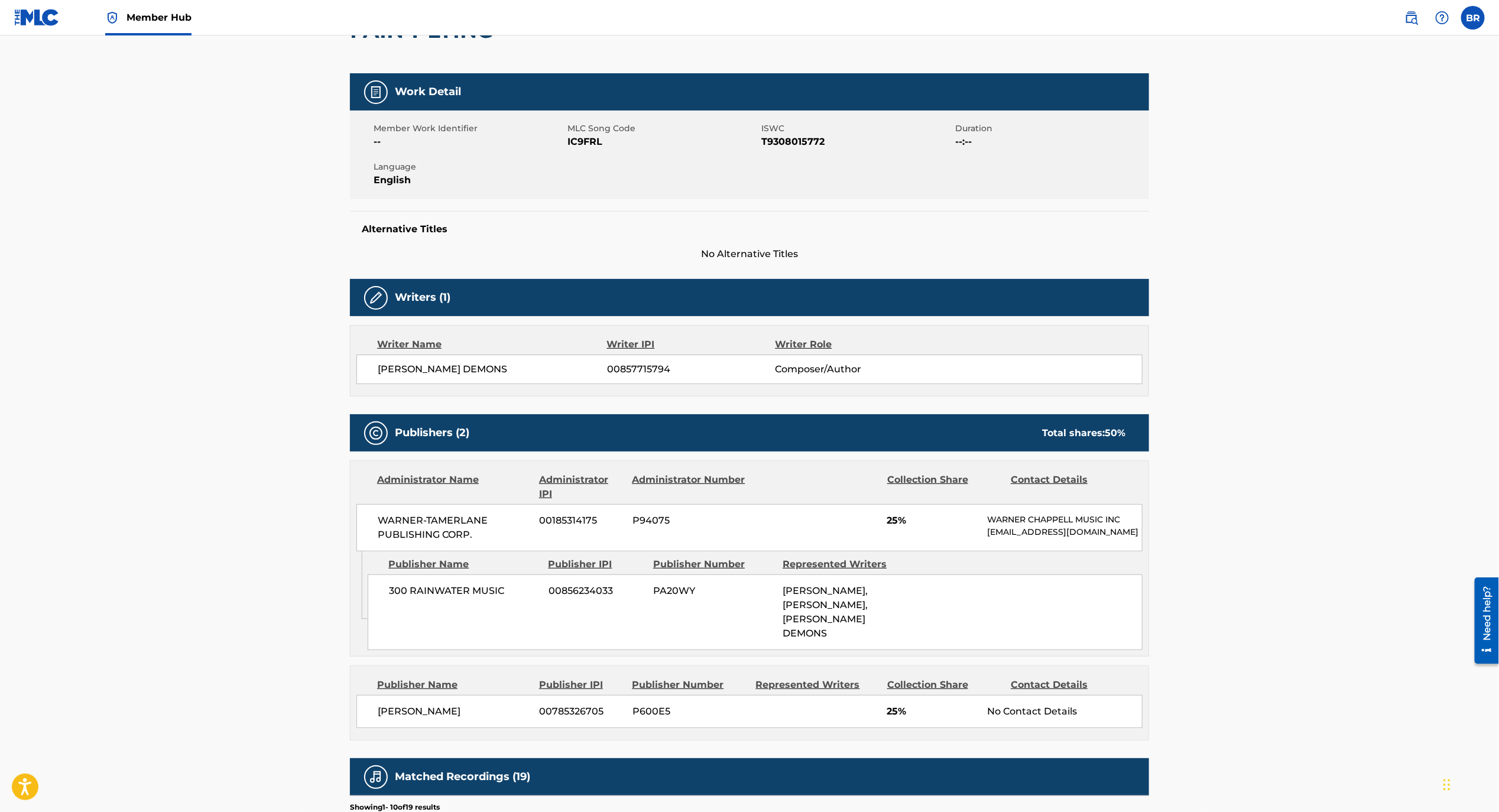
scroll to position [135, 0]
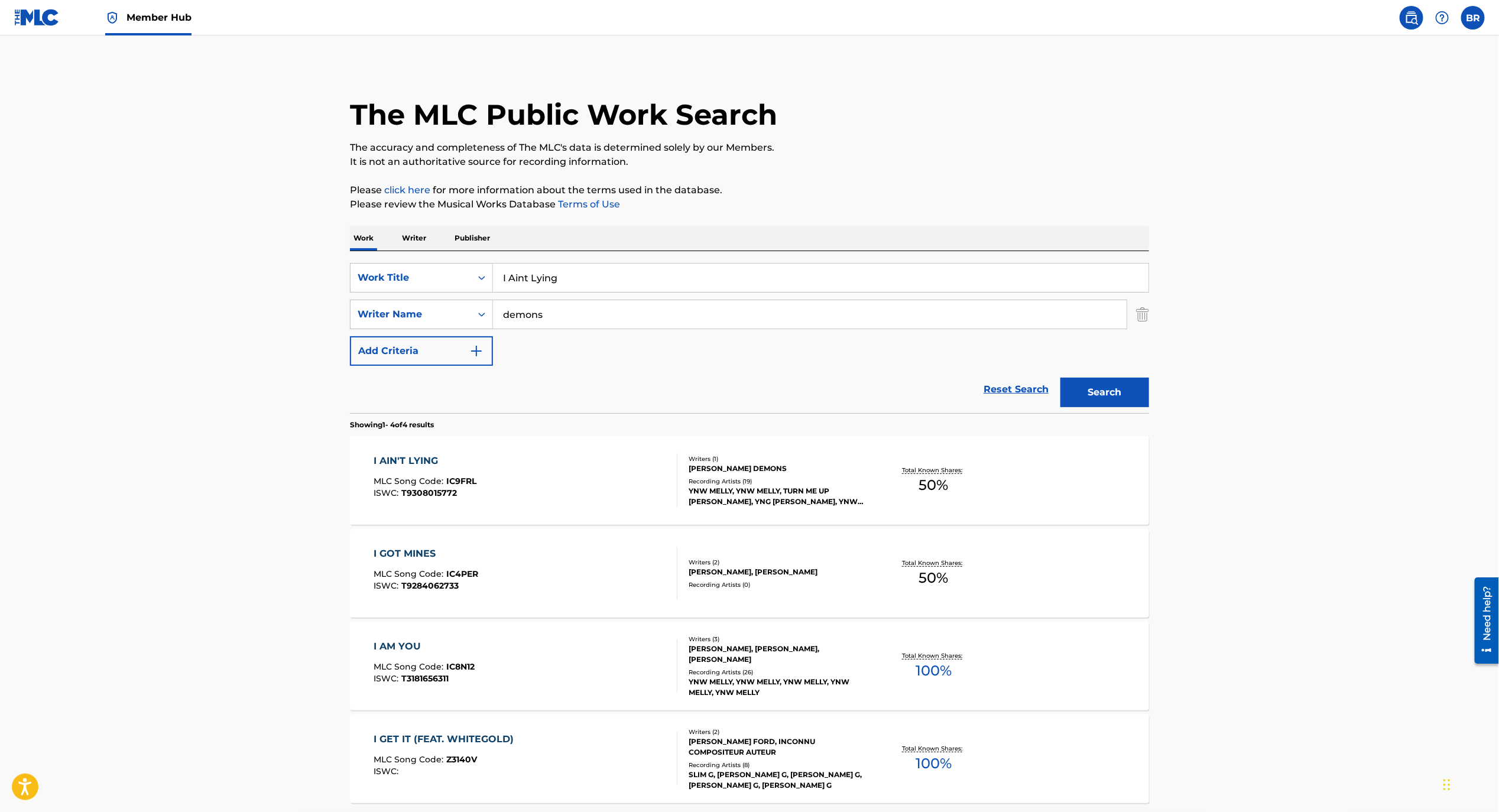
click at [540, 272] on input "I Aint Lying" at bounding box center [821, 277] width 656 height 28
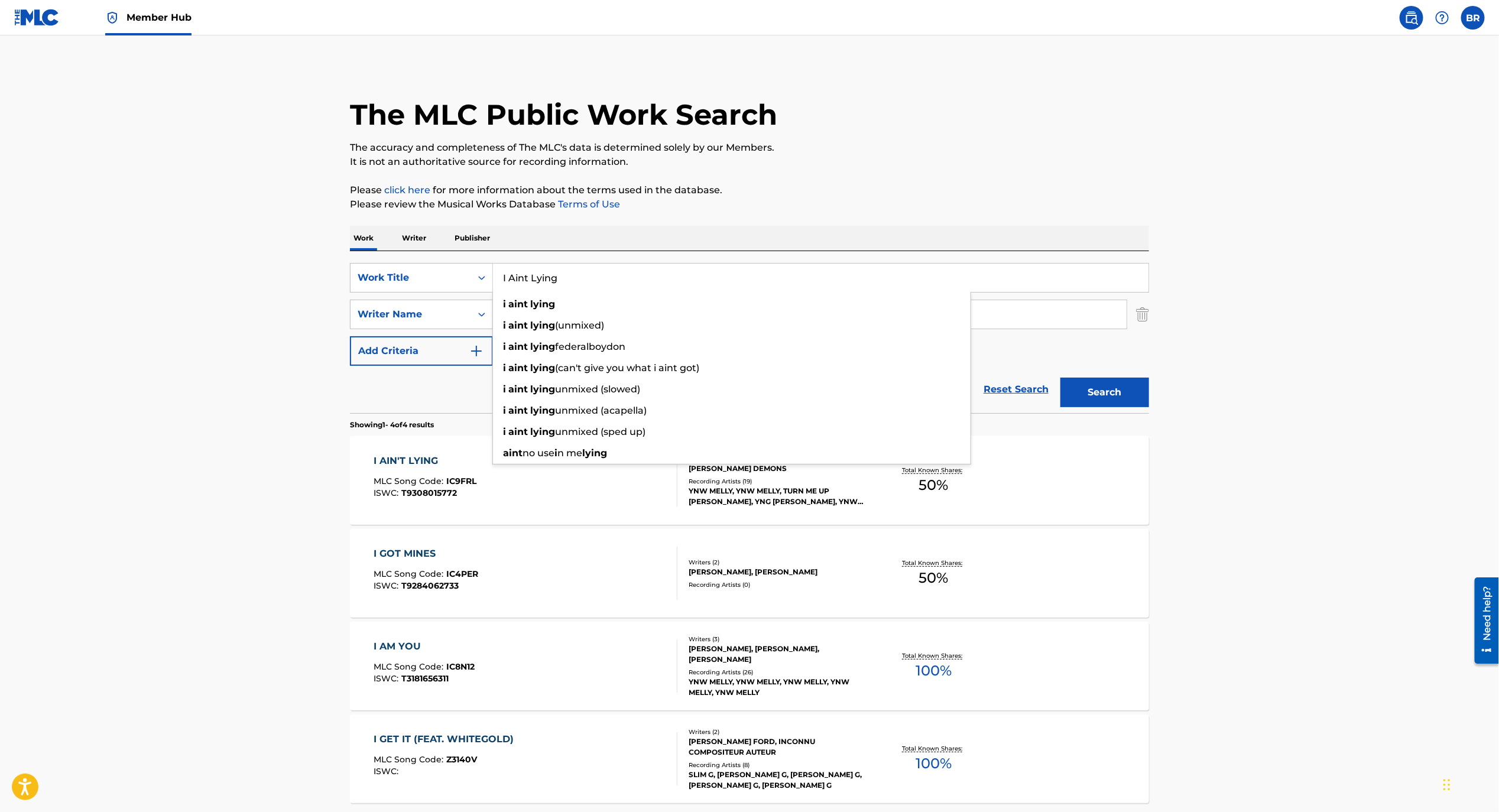
click at [540, 272] on input "I Aint Lying" at bounding box center [821, 277] width 656 height 28
paste input "Billboard"
type input "Billboard"
click at [1061, 377] on button "Search" at bounding box center [1105, 392] width 89 height 30
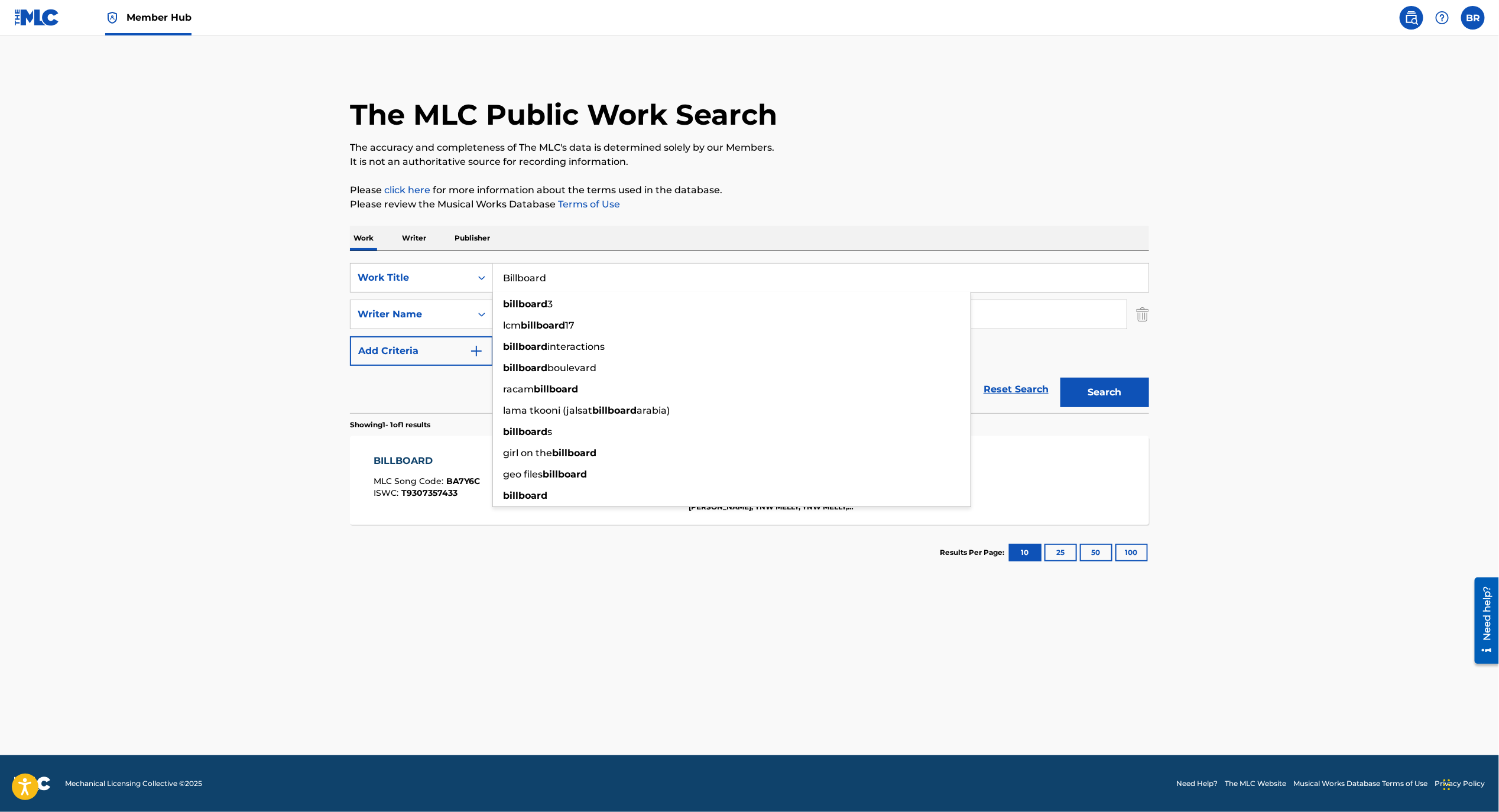
click at [401, 537] on section "Results Per Page: 10 25 50 100" at bounding box center [750, 552] width 800 height 56
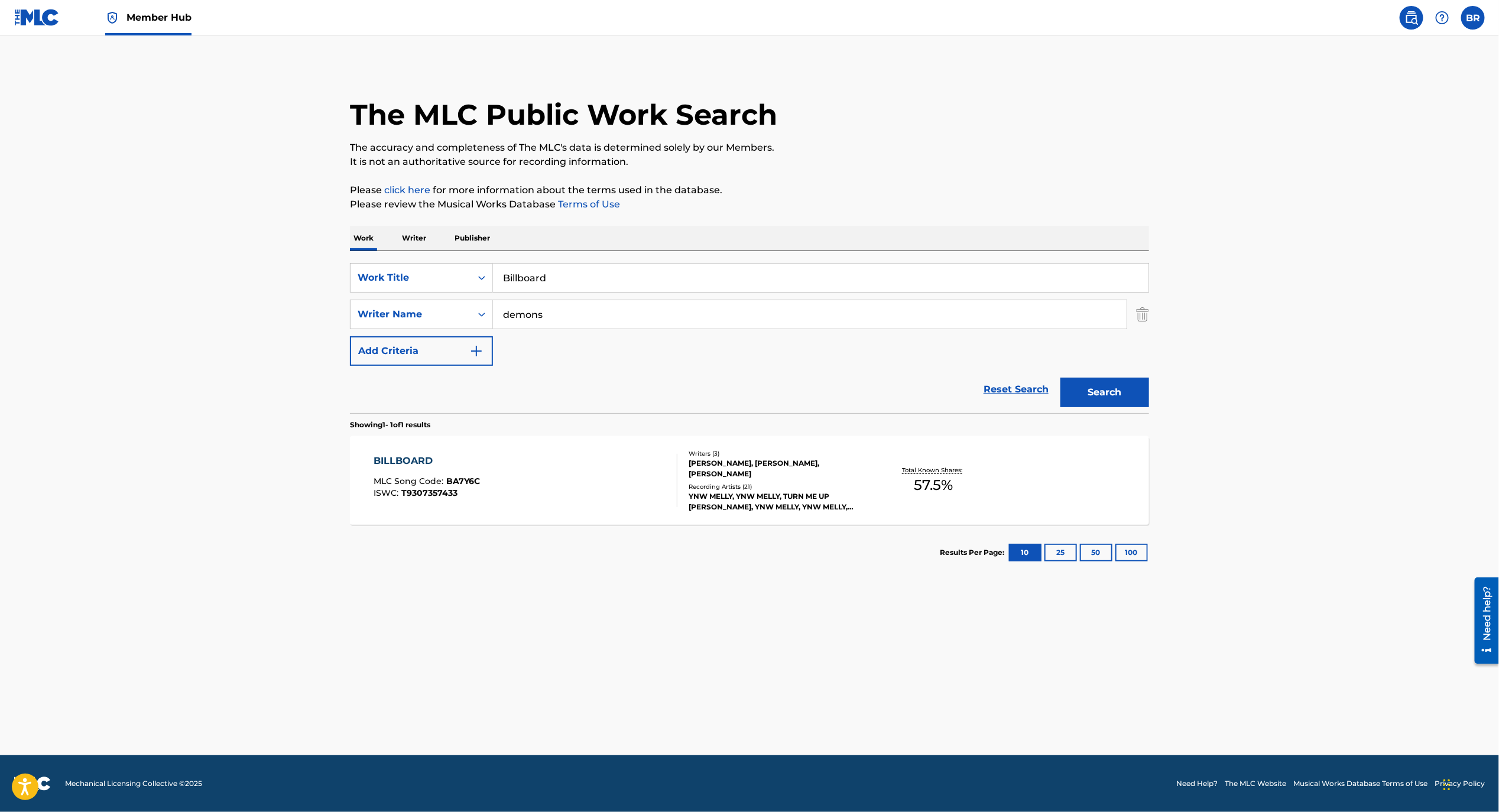
click at [417, 488] on span "T9307357433" at bounding box center [430, 493] width 56 height 11
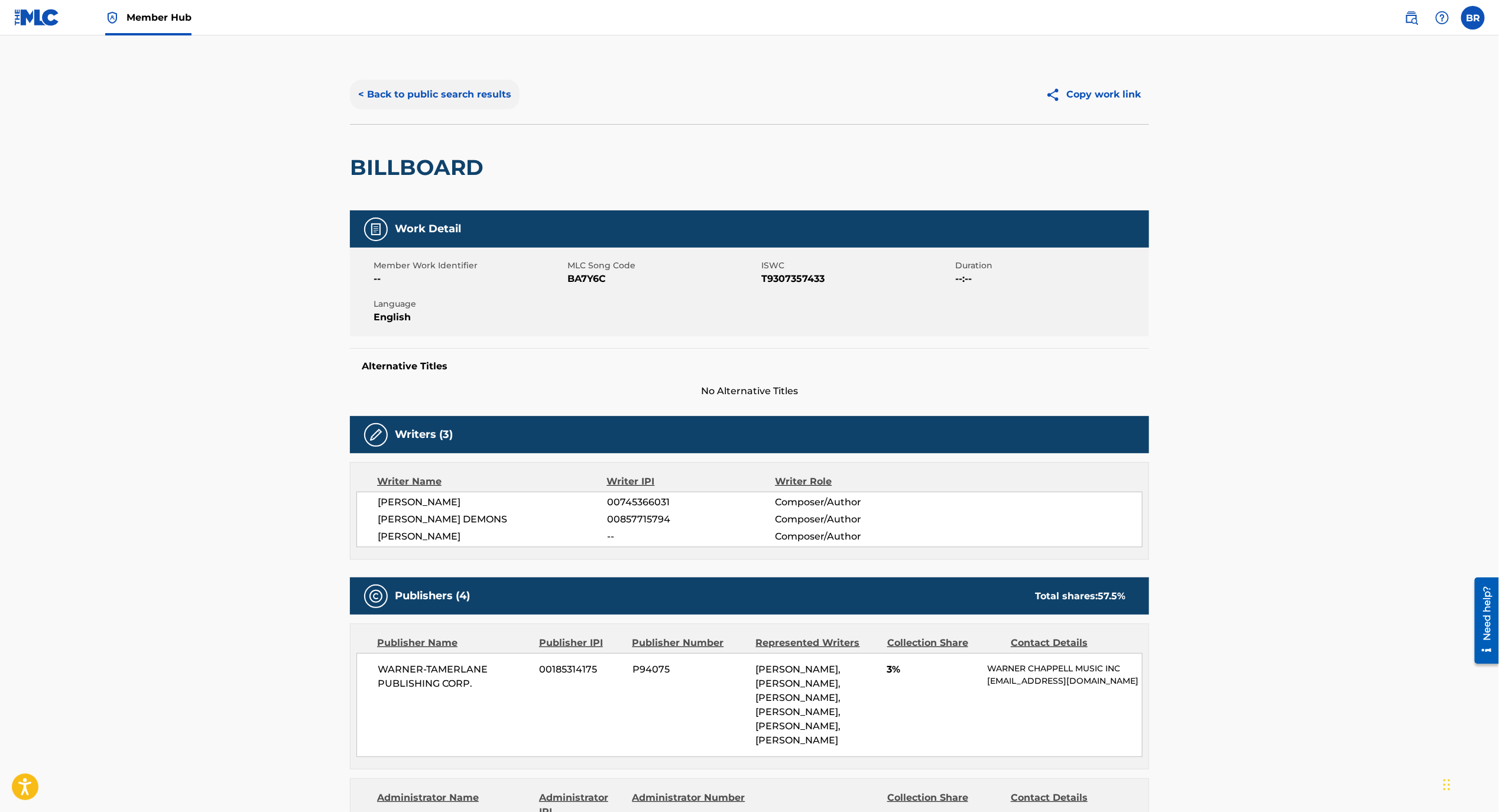
click at [427, 100] on button "< Back to public search results" at bounding box center [435, 95] width 170 height 30
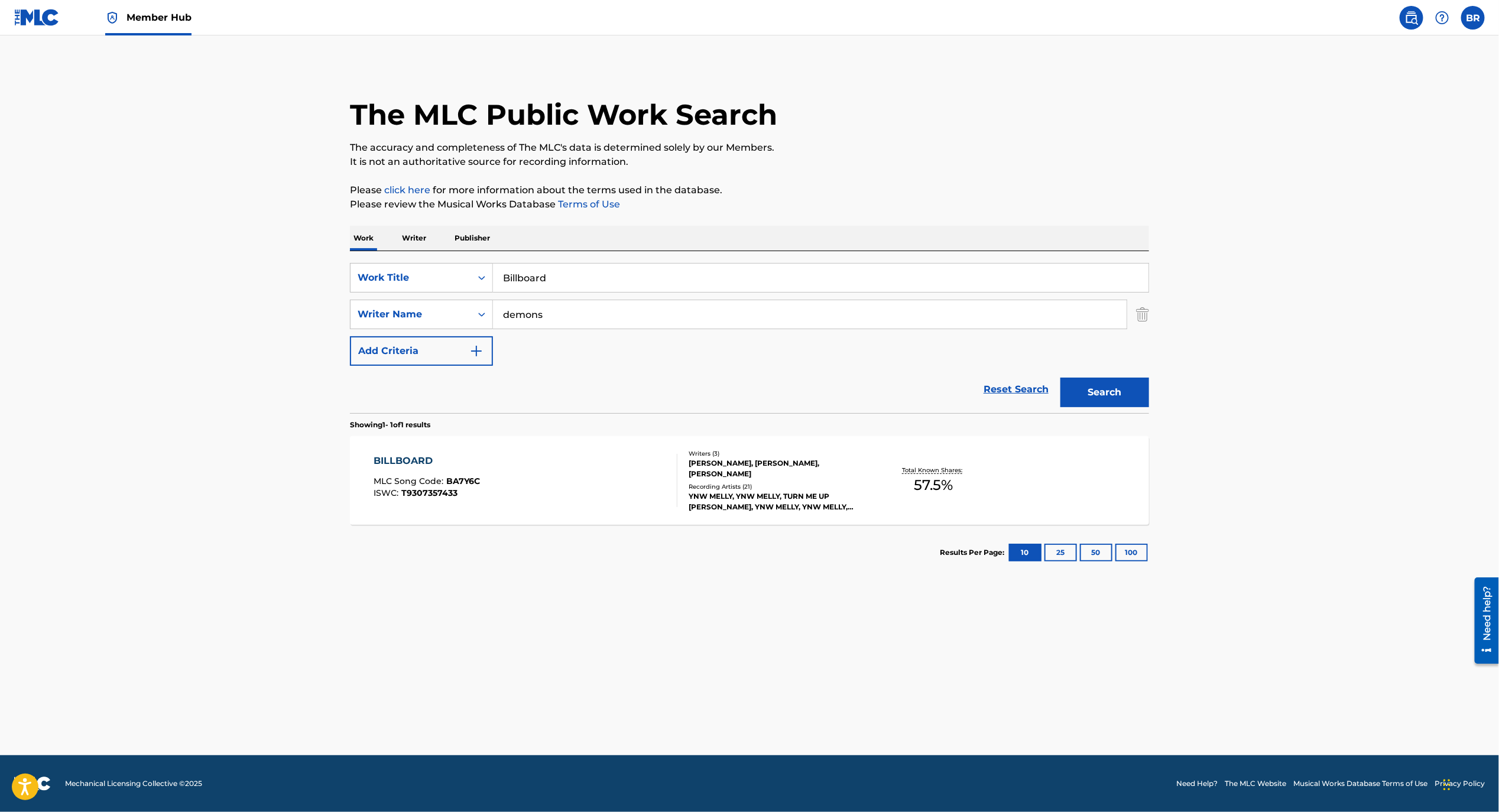
click at [548, 281] on input "Billboard" at bounding box center [821, 277] width 656 height 28
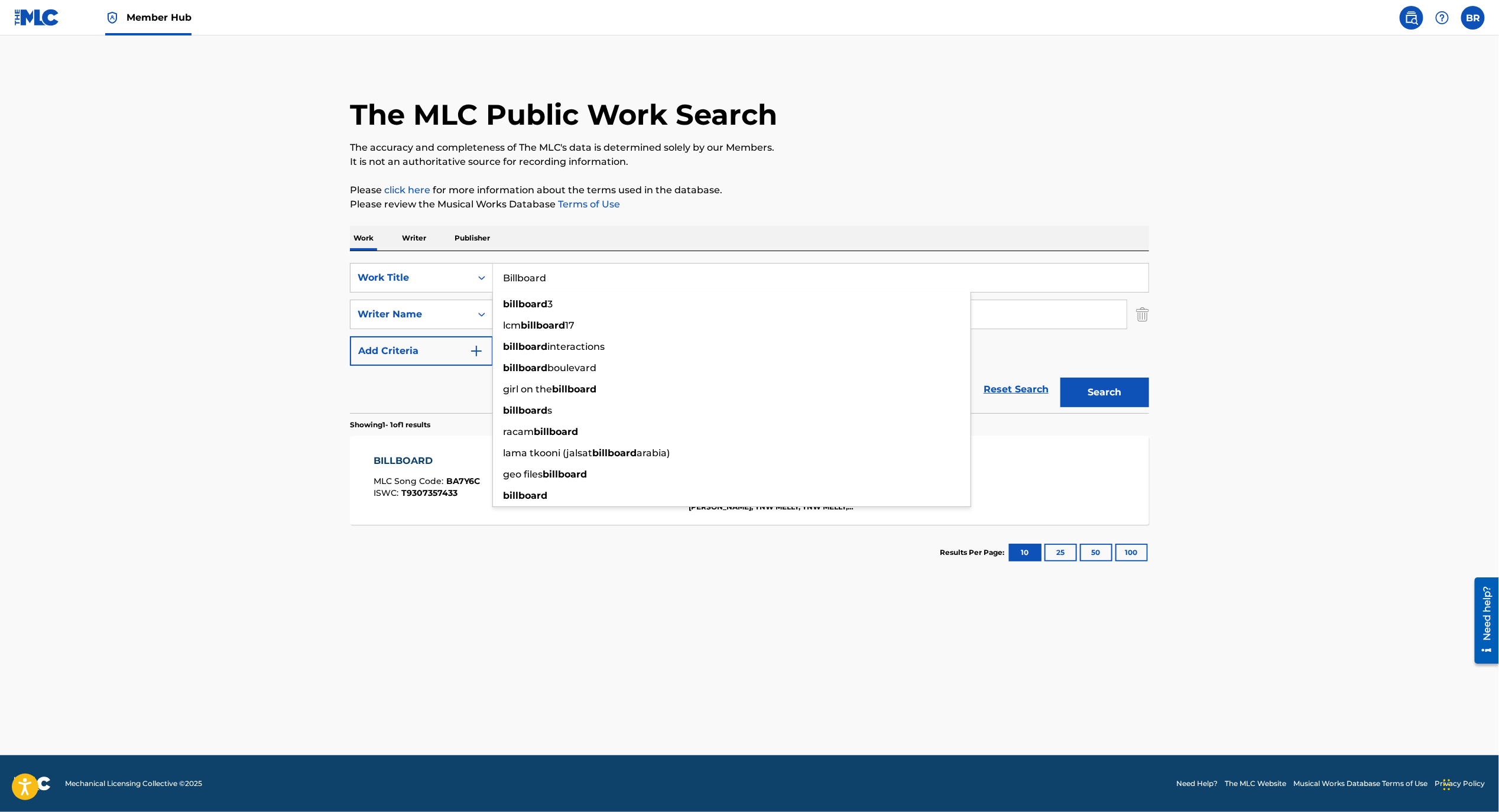
click at [548, 281] on input "Billboard" at bounding box center [821, 277] width 656 height 28
type input "obvious"
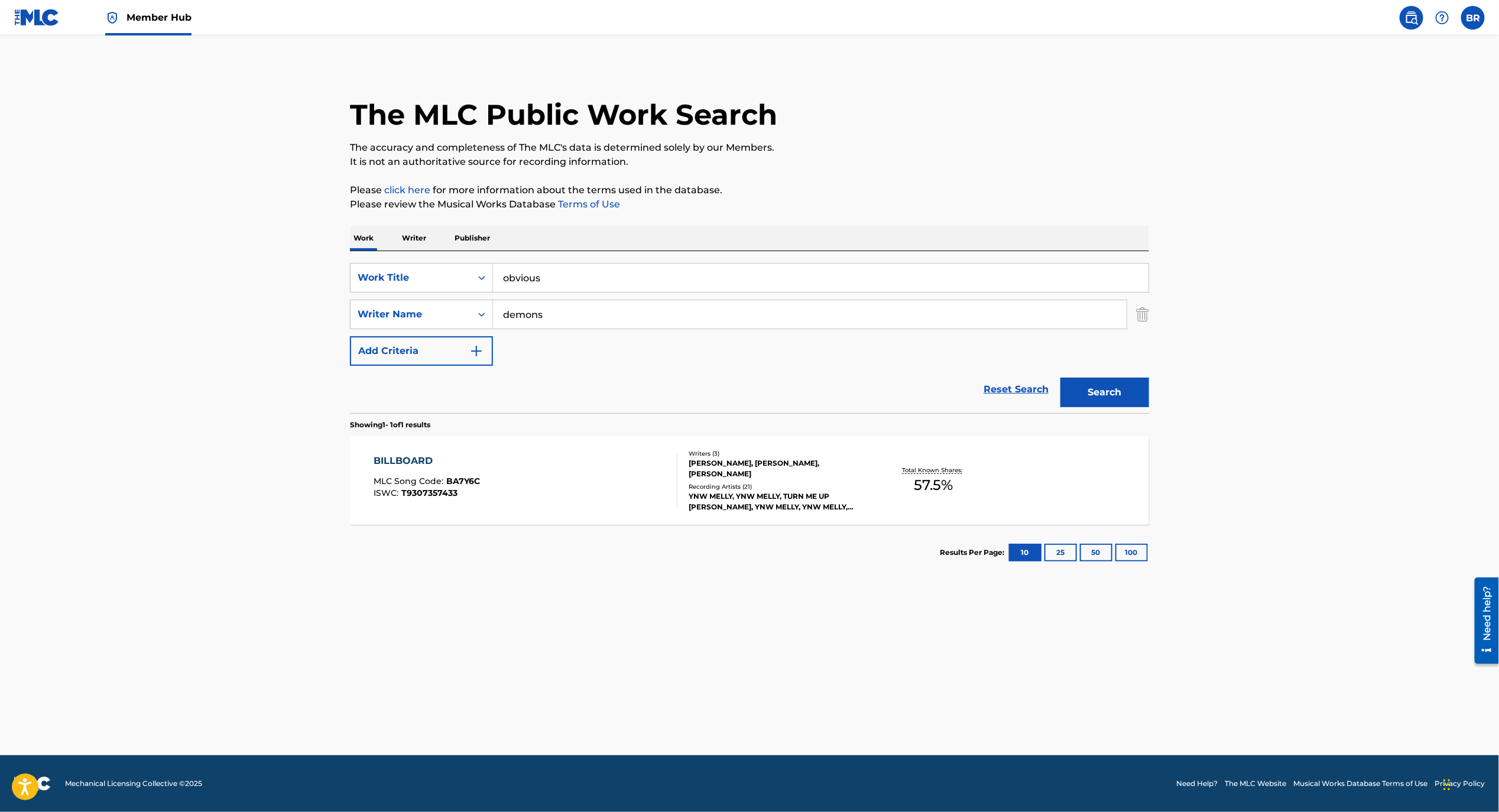
click at [574, 318] on input "demons" at bounding box center [810, 314] width 634 height 28
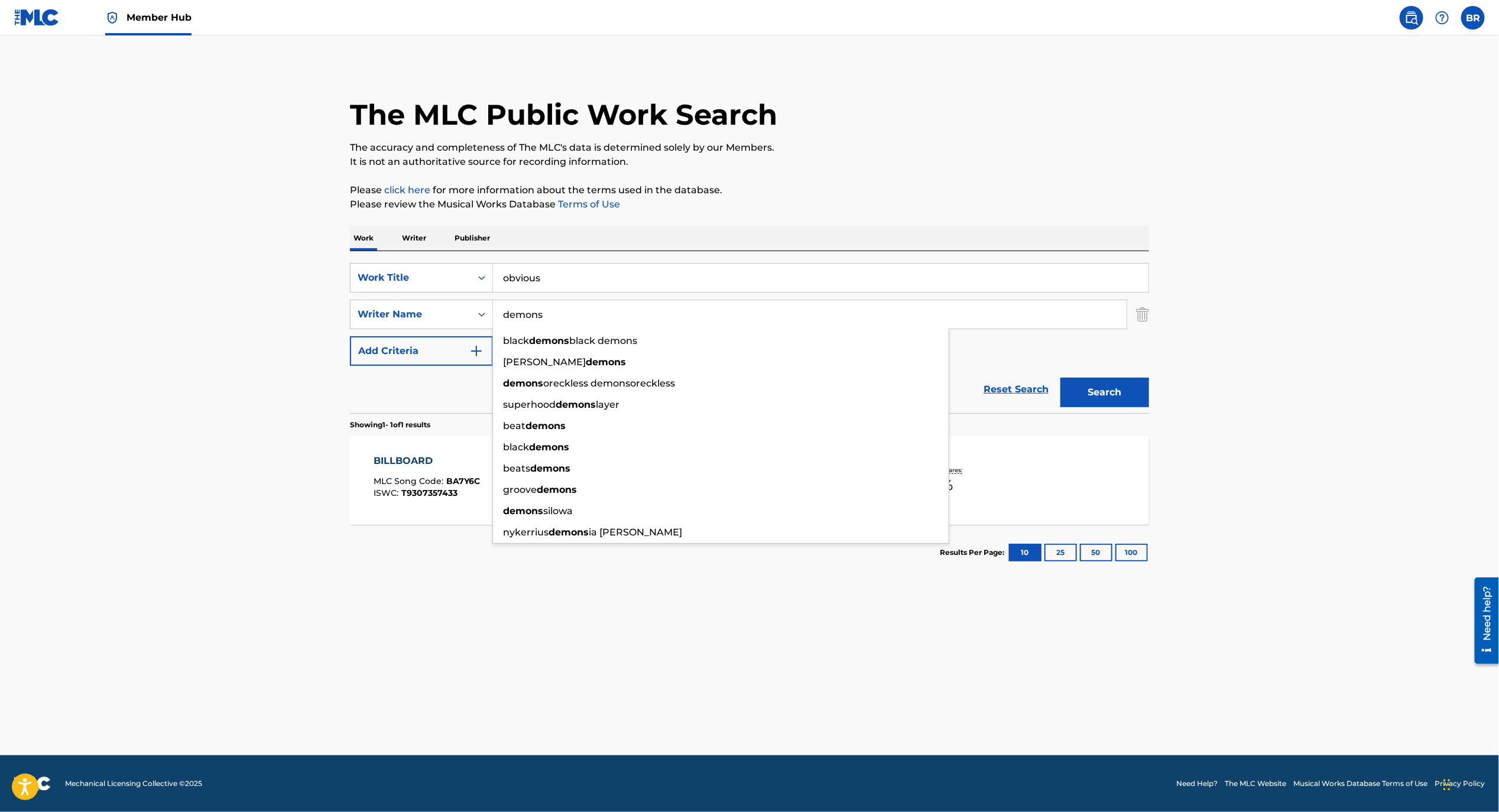
click at [574, 318] on input "demons" at bounding box center [810, 314] width 634 height 28
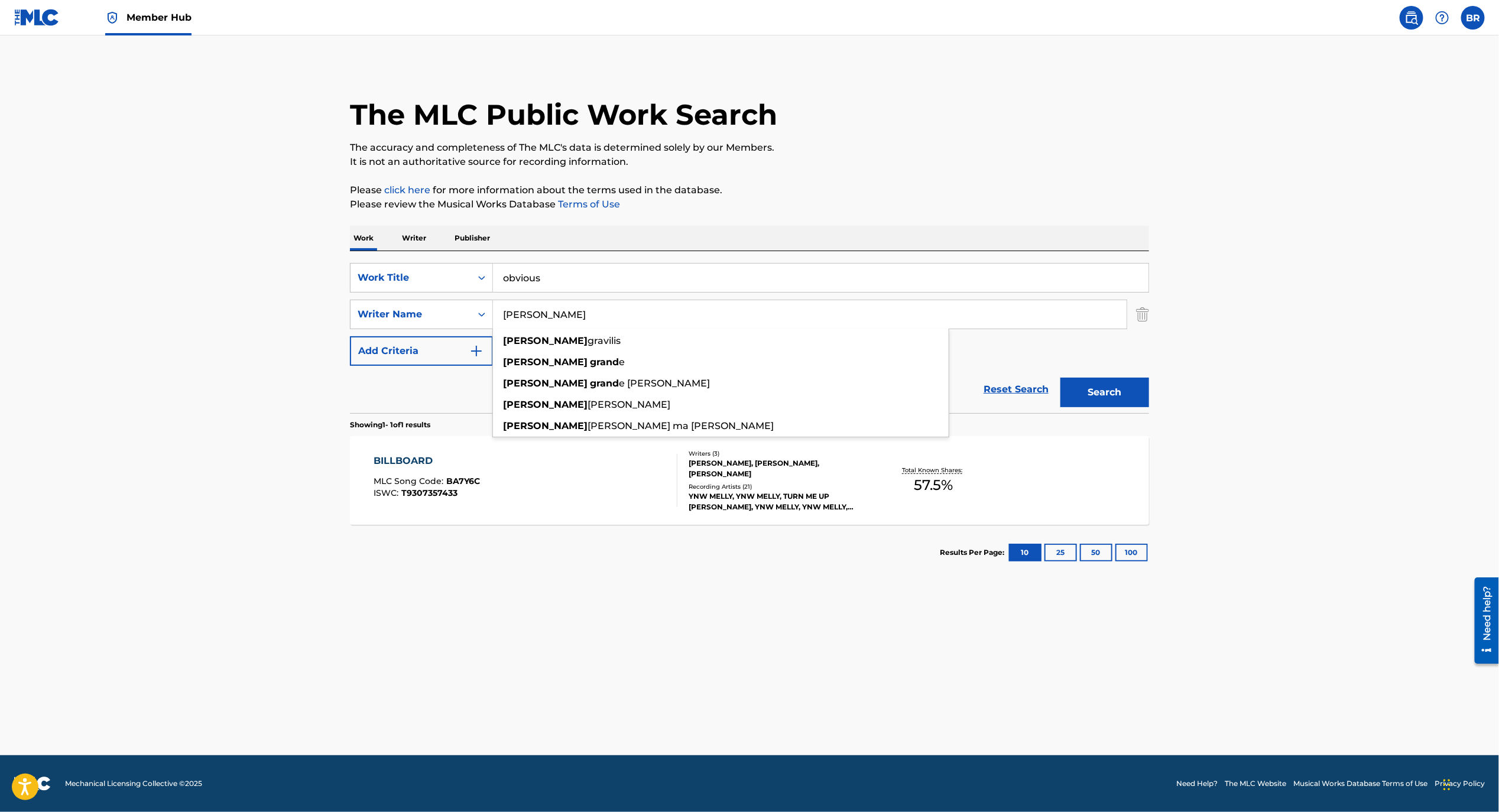
type input "[PERSON_NAME]"
click at [1061, 377] on button "Search" at bounding box center [1105, 392] width 89 height 30
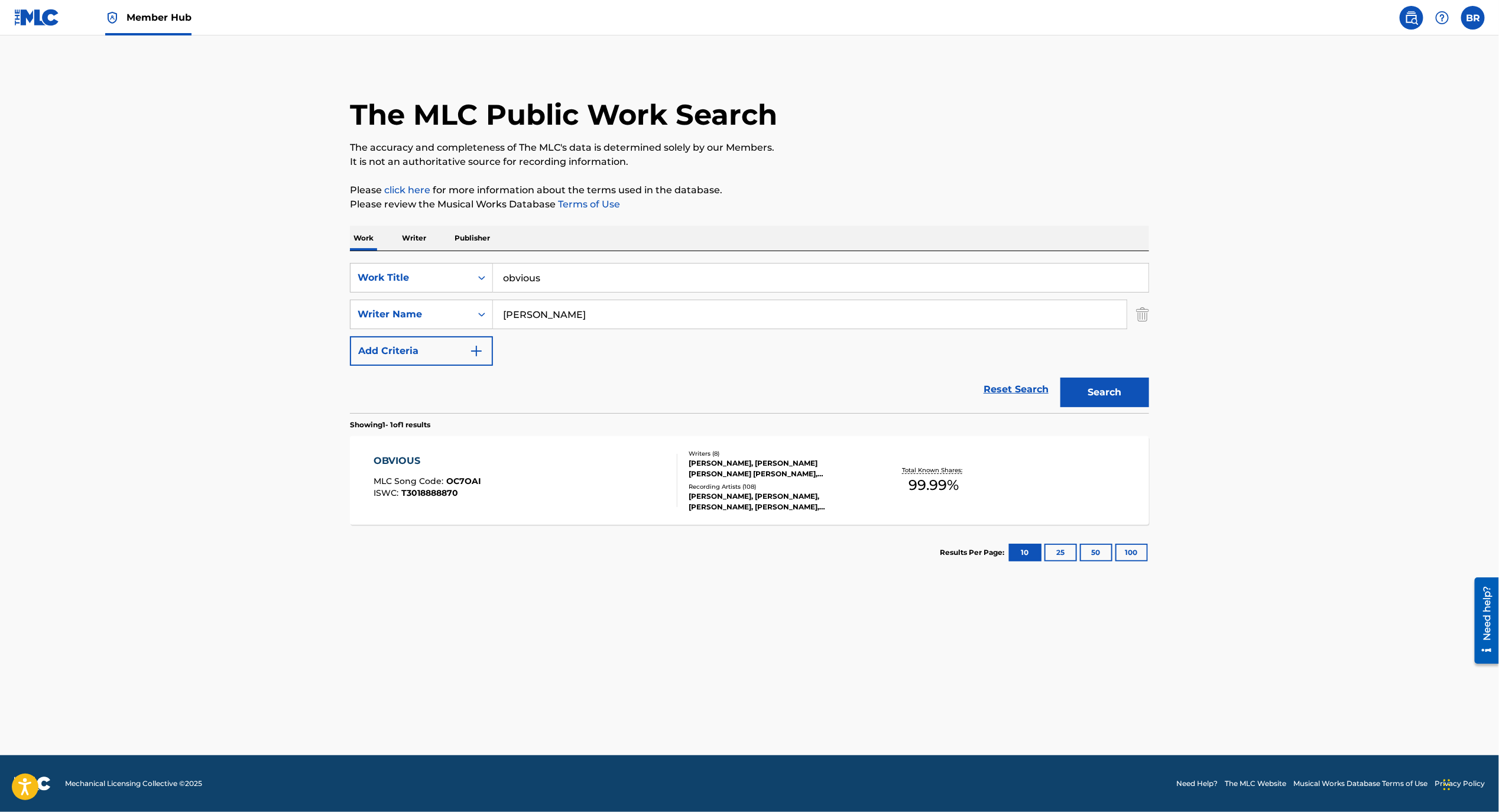
click at [485, 526] on section "Results Per Page: 10 25 50 100" at bounding box center [750, 552] width 800 height 56
click at [485, 504] on div "OBVIOUS MLC Song Code : OC7OAI ISWC : T3018888870" at bounding box center [526, 480] width 304 height 53
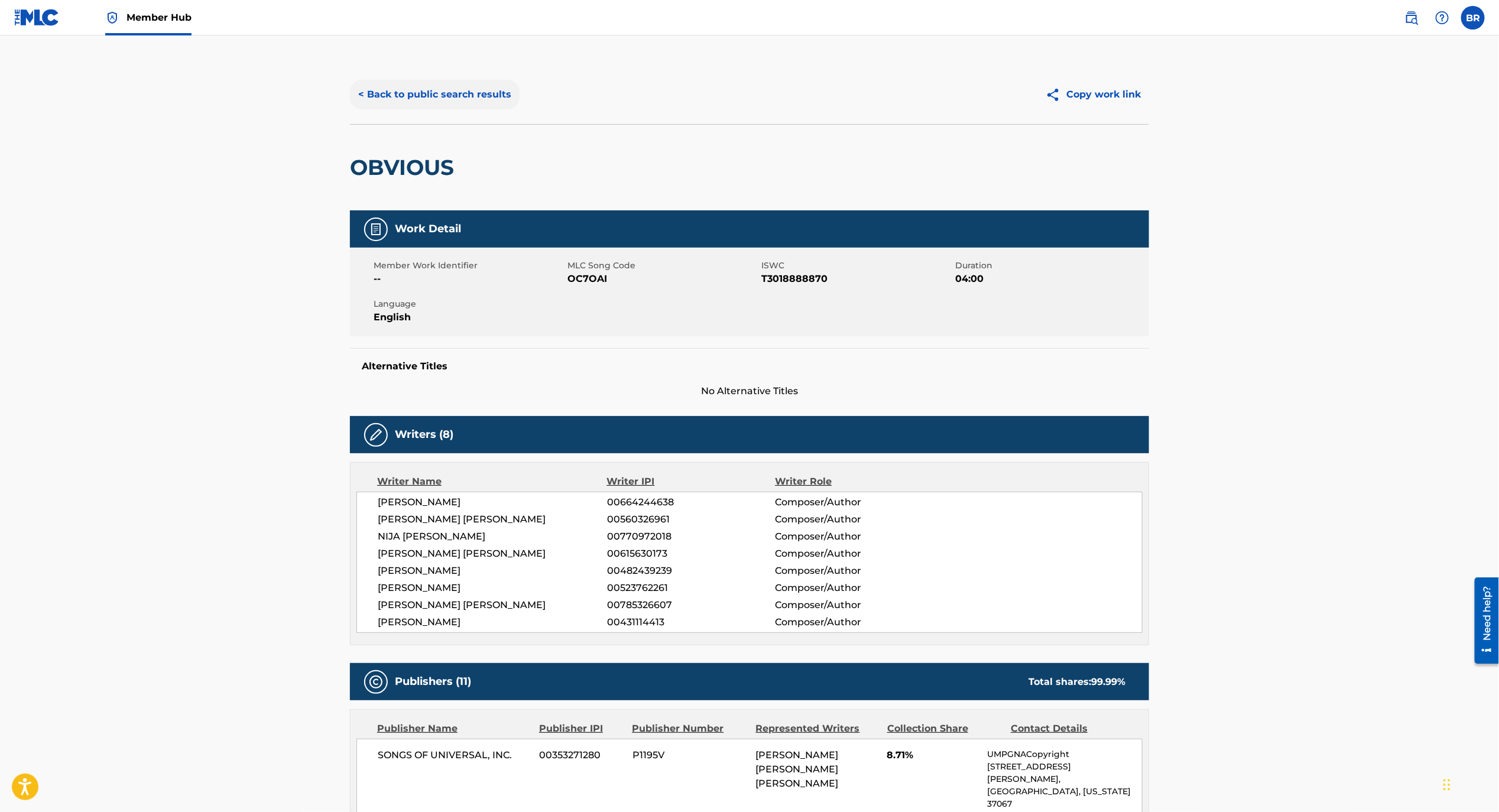
click at [427, 91] on button "< Back to public search results" at bounding box center [435, 95] width 170 height 30
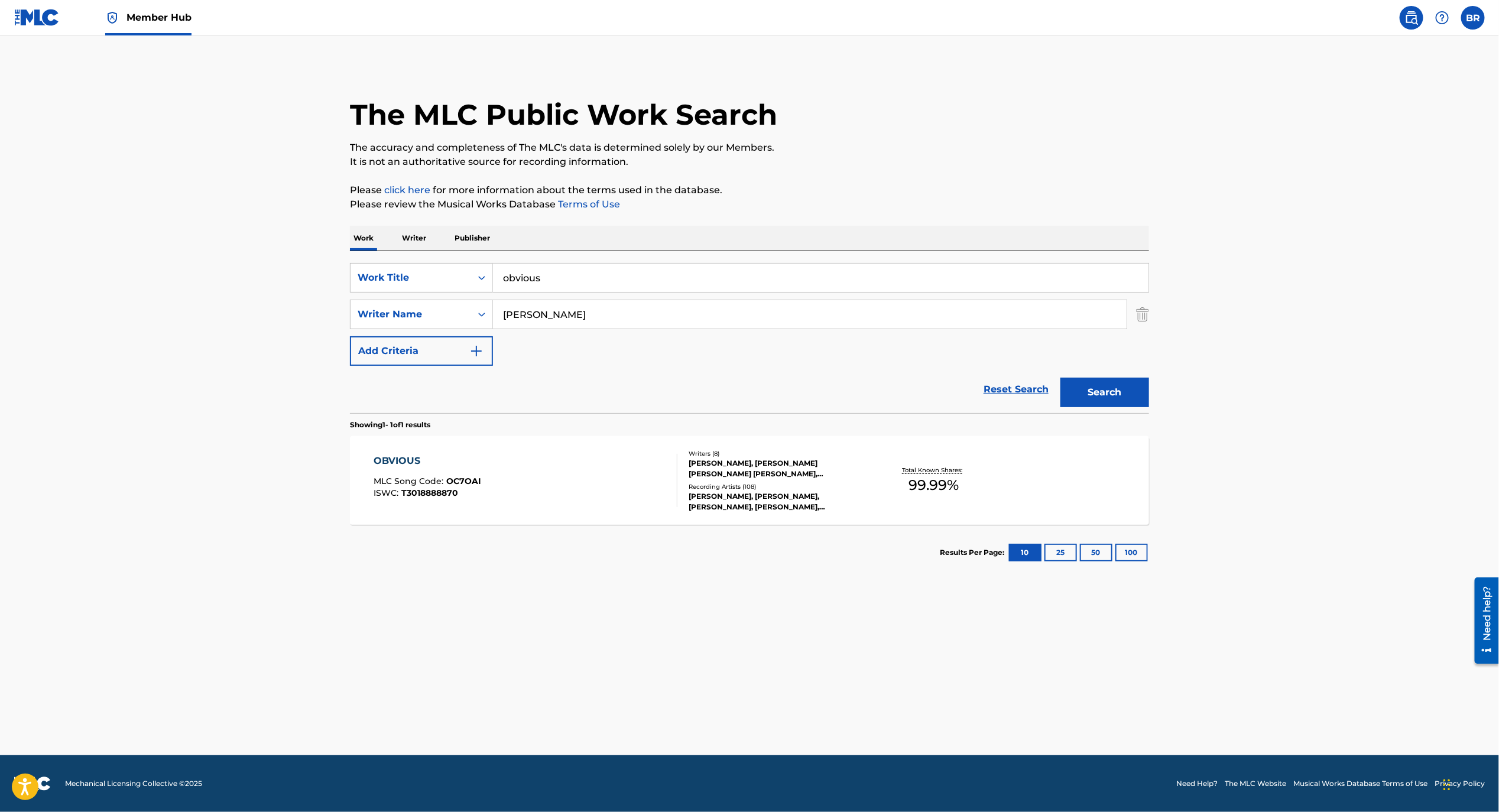
click at [570, 279] on input "obvious" at bounding box center [821, 277] width 656 height 28
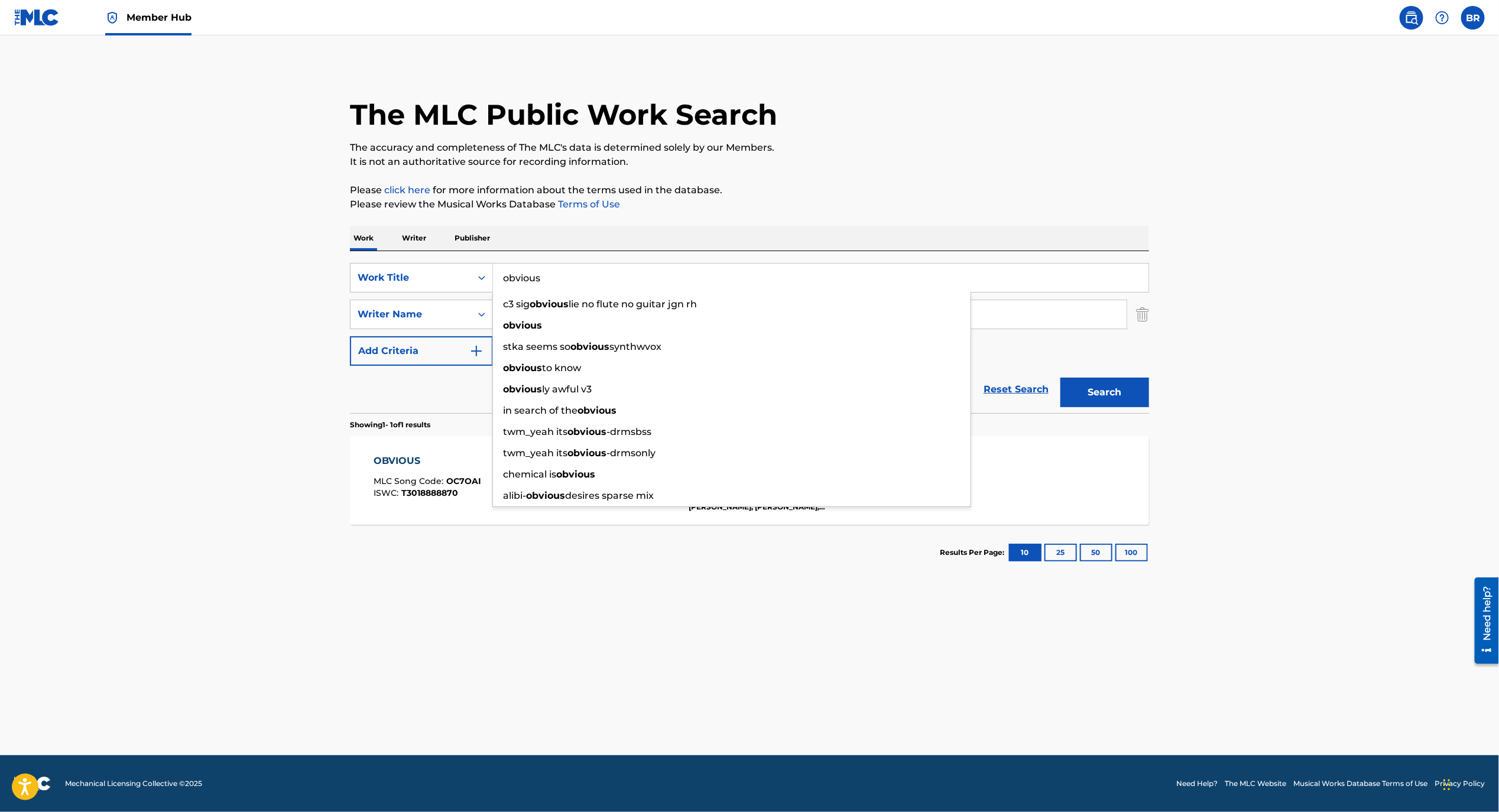
click at [570, 279] on input "obvious" at bounding box center [821, 277] width 656 height 28
type input "main thing"
click at [1061, 377] on button "Search" at bounding box center [1105, 392] width 89 height 30
click at [1316, 465] on main "The MLC Public Work Search The accuracy and completeness of The MLC's data is d…" at bounding box center [749, 396] width 1499 height 720
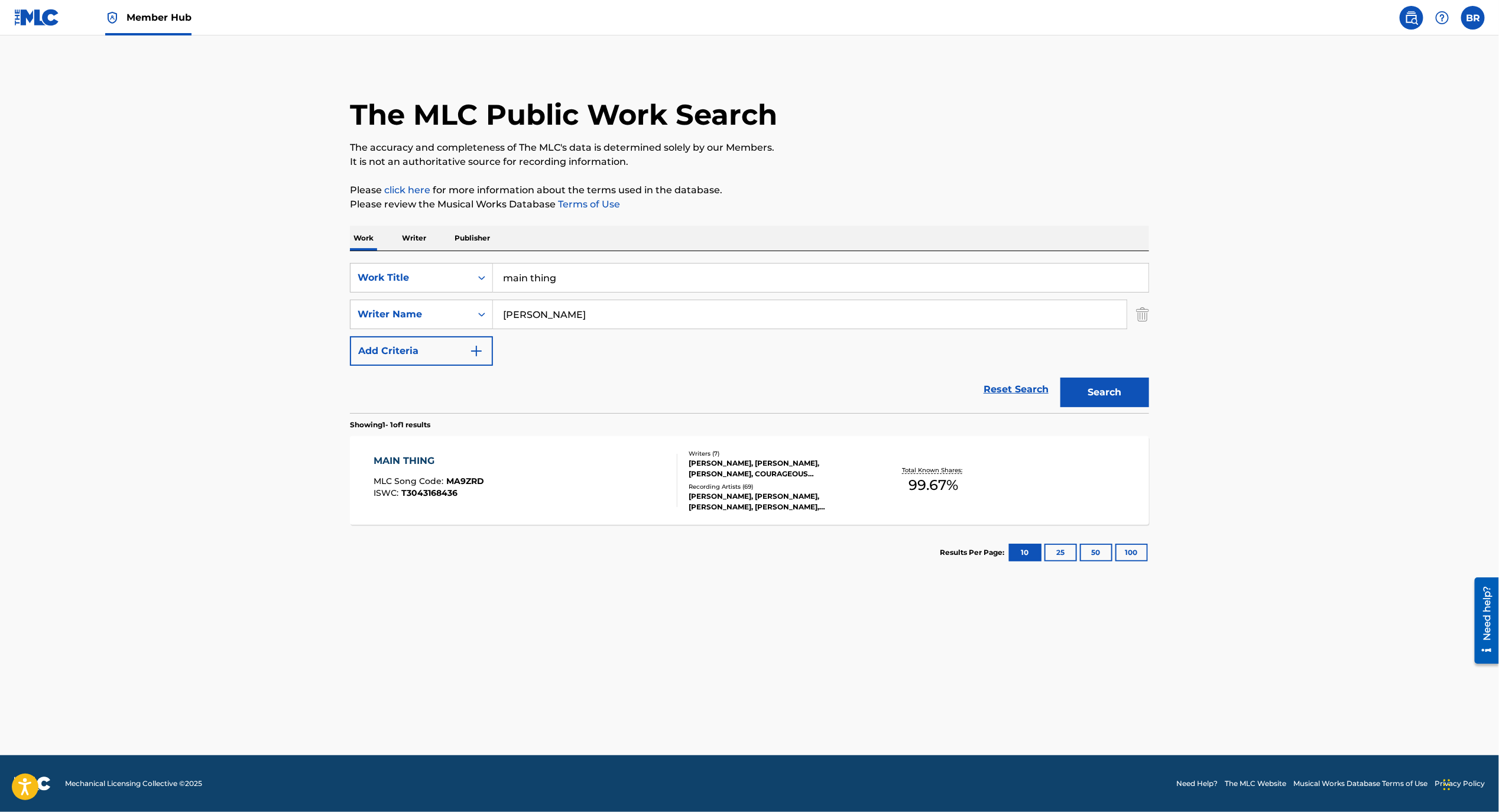
click at [450, 504] on div "MAIN THING MLC Song Code : MA9ZRD ISWC : T3043168436" at bounding box center [429, 480] width 111 height 53
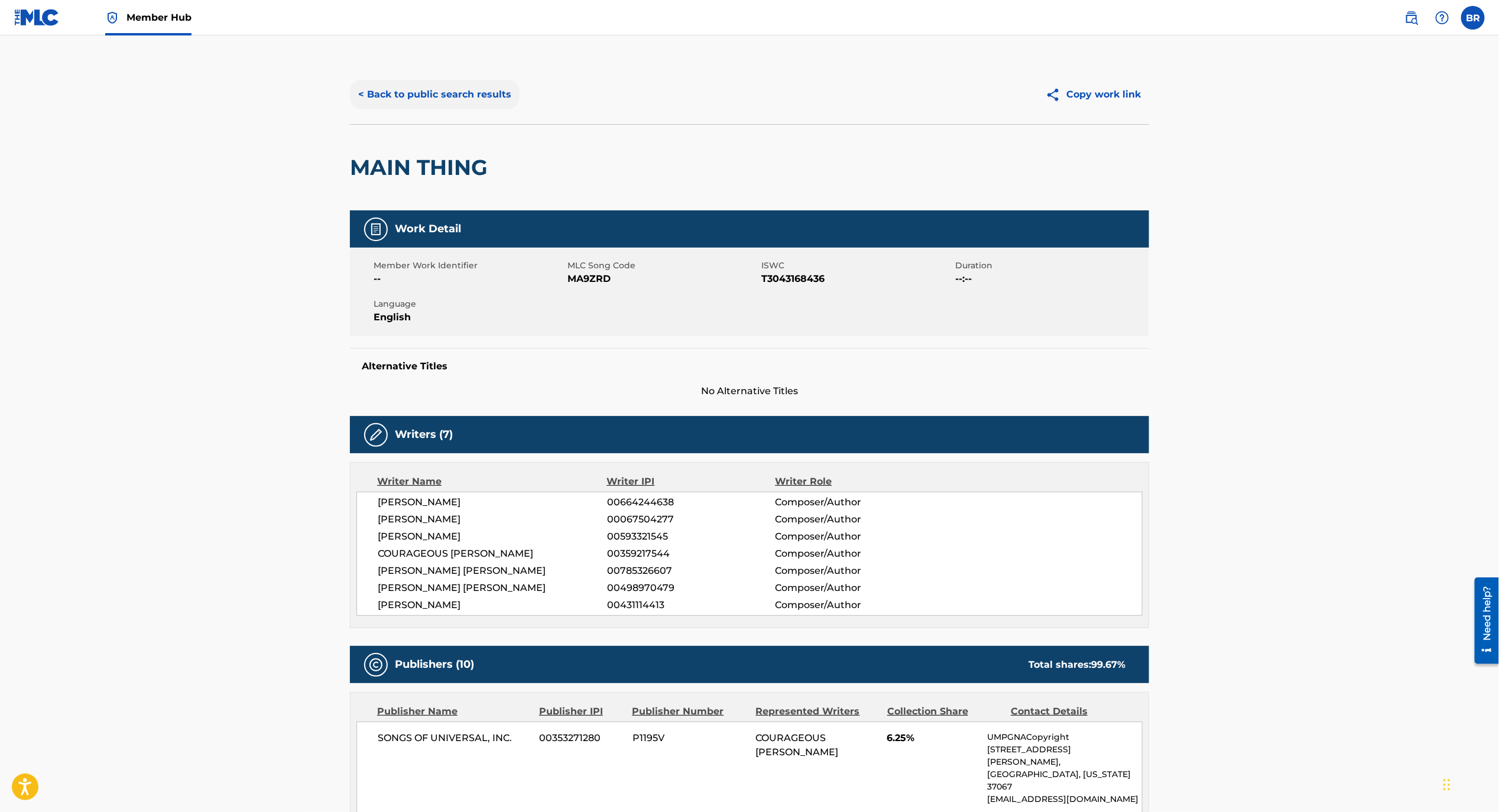
click at [427, 91] on button "< Back to public search results" at bounding box center [435, 95] width 170 height 30
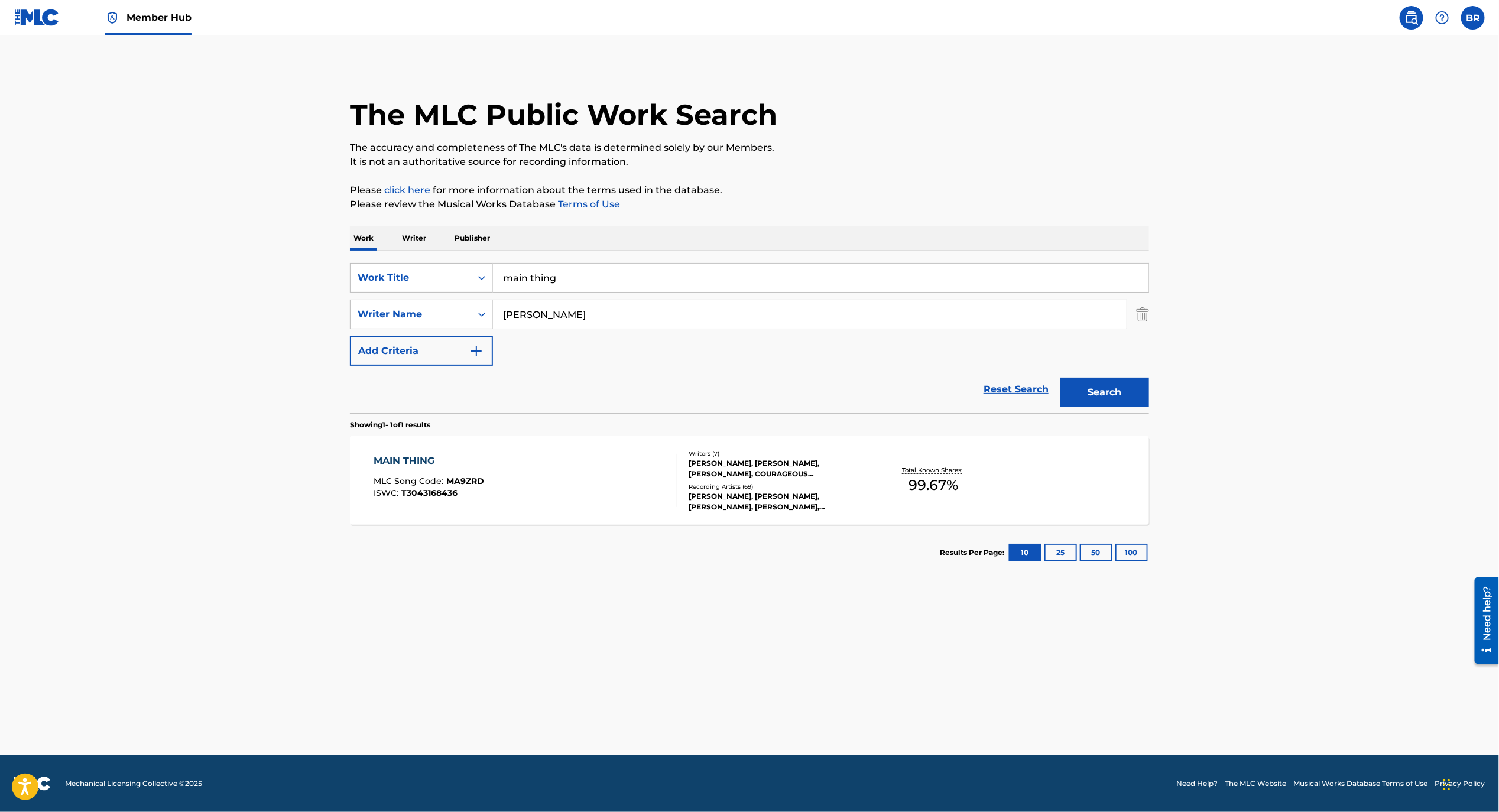
click at [589, 289] on input "main thing" at bounding box center [821, 277] width 656 height 28
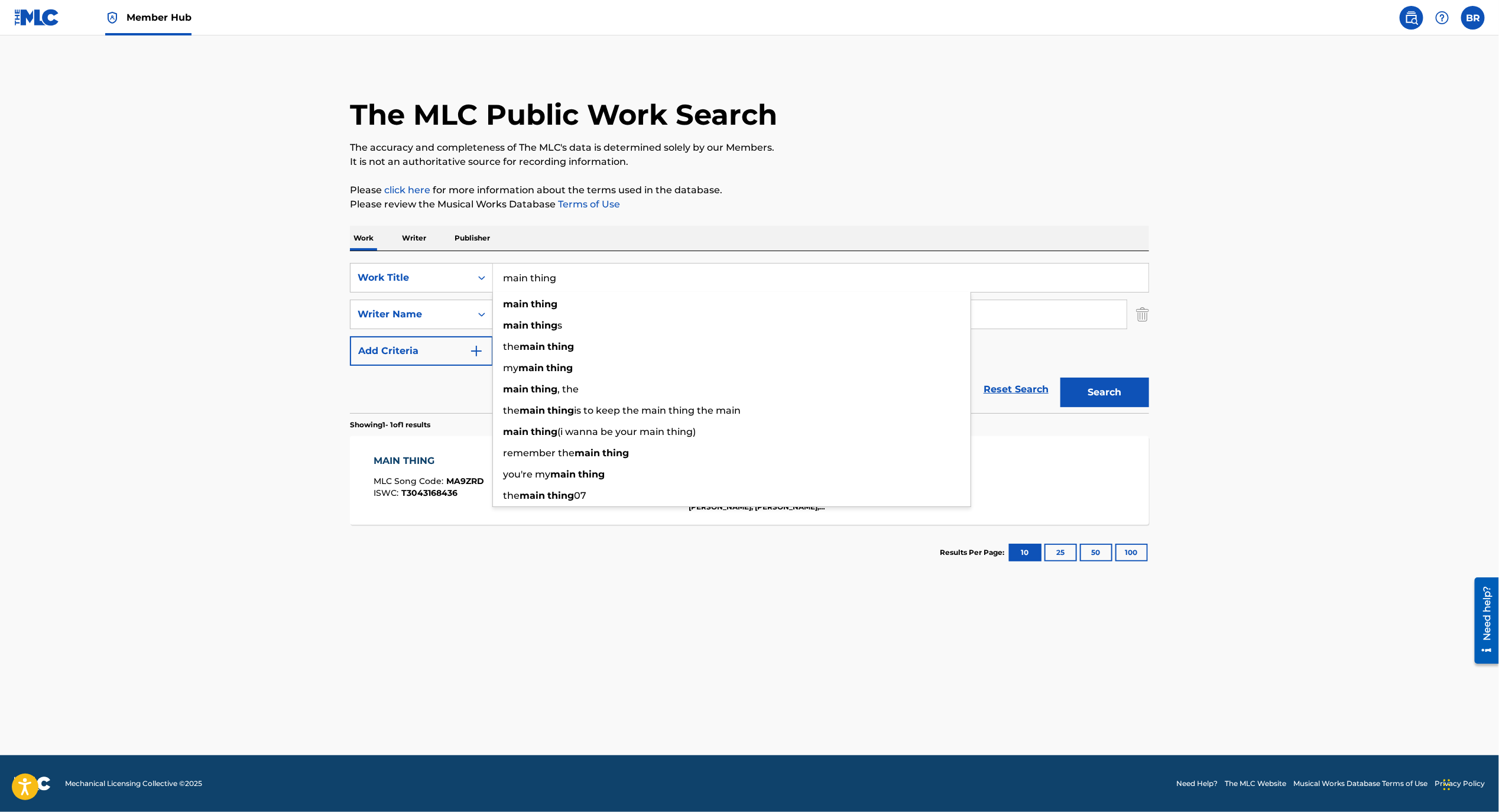
click at [589, 289] on input "main thing" at bounding box center [821, 277] width 656 height 28
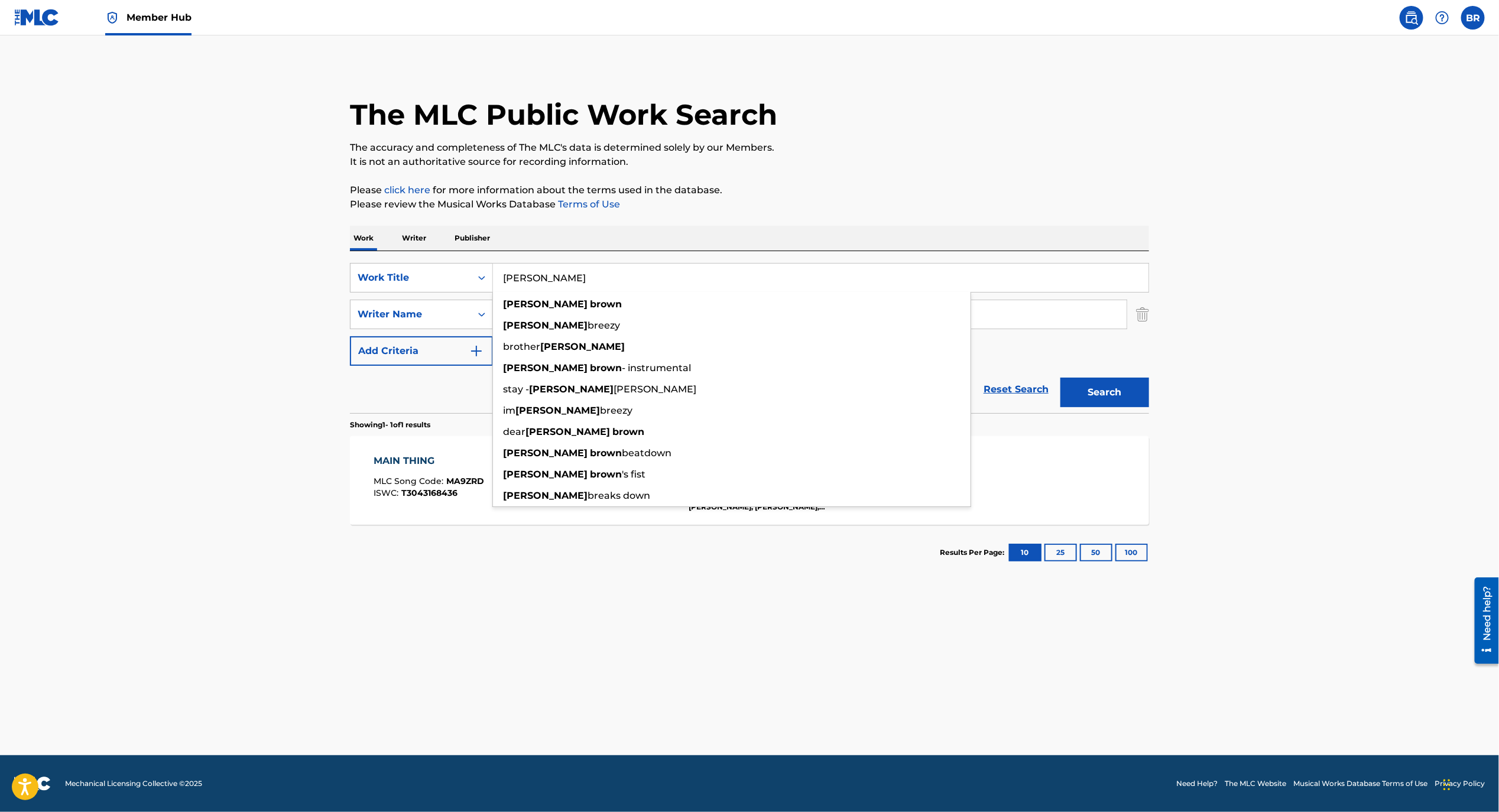
type input "[PERSON_NAME]"
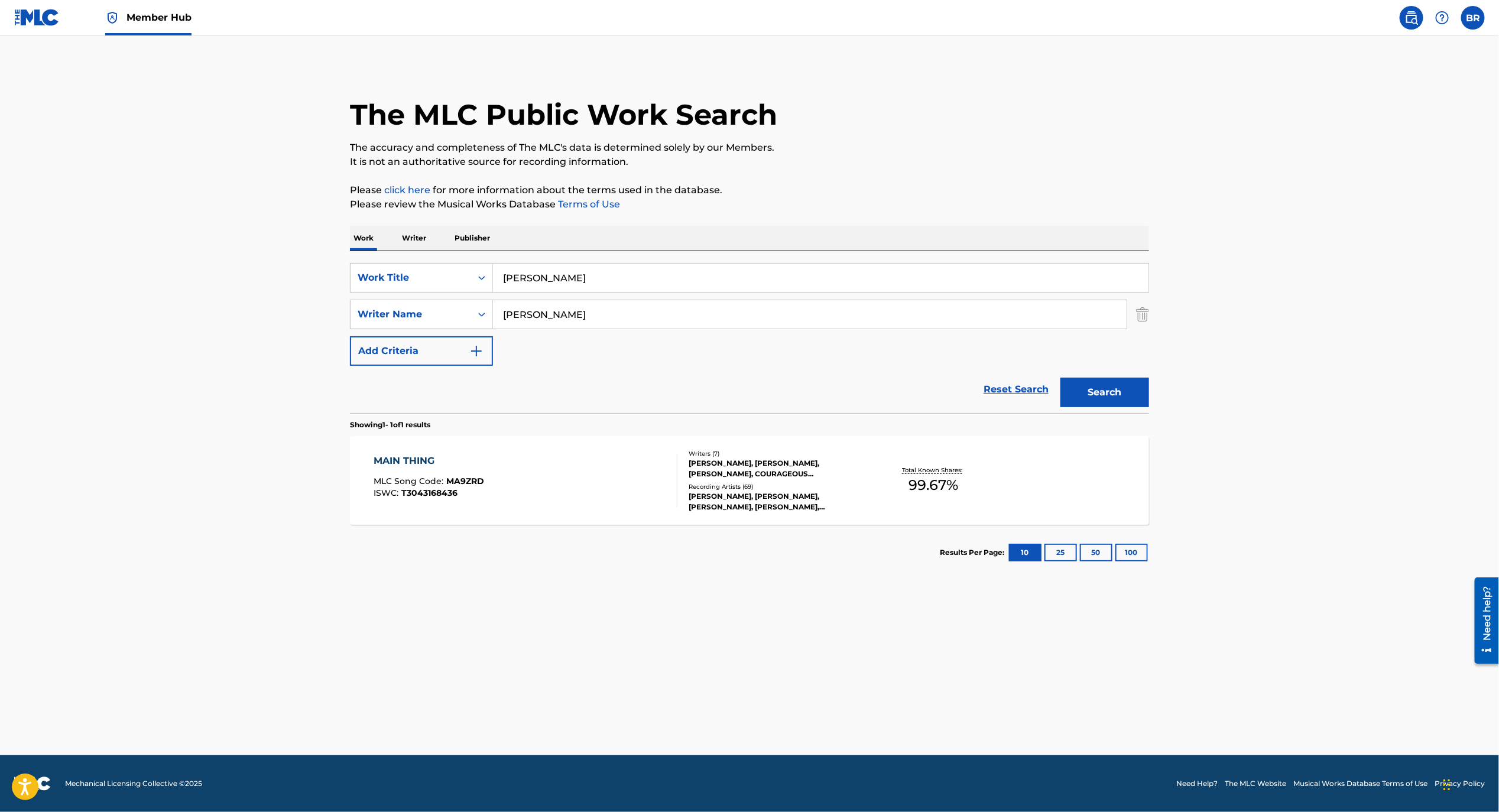
click at [577, 279] on input "[PERSON_NAME]" at bounding box center [821, 277] width 656 height 28
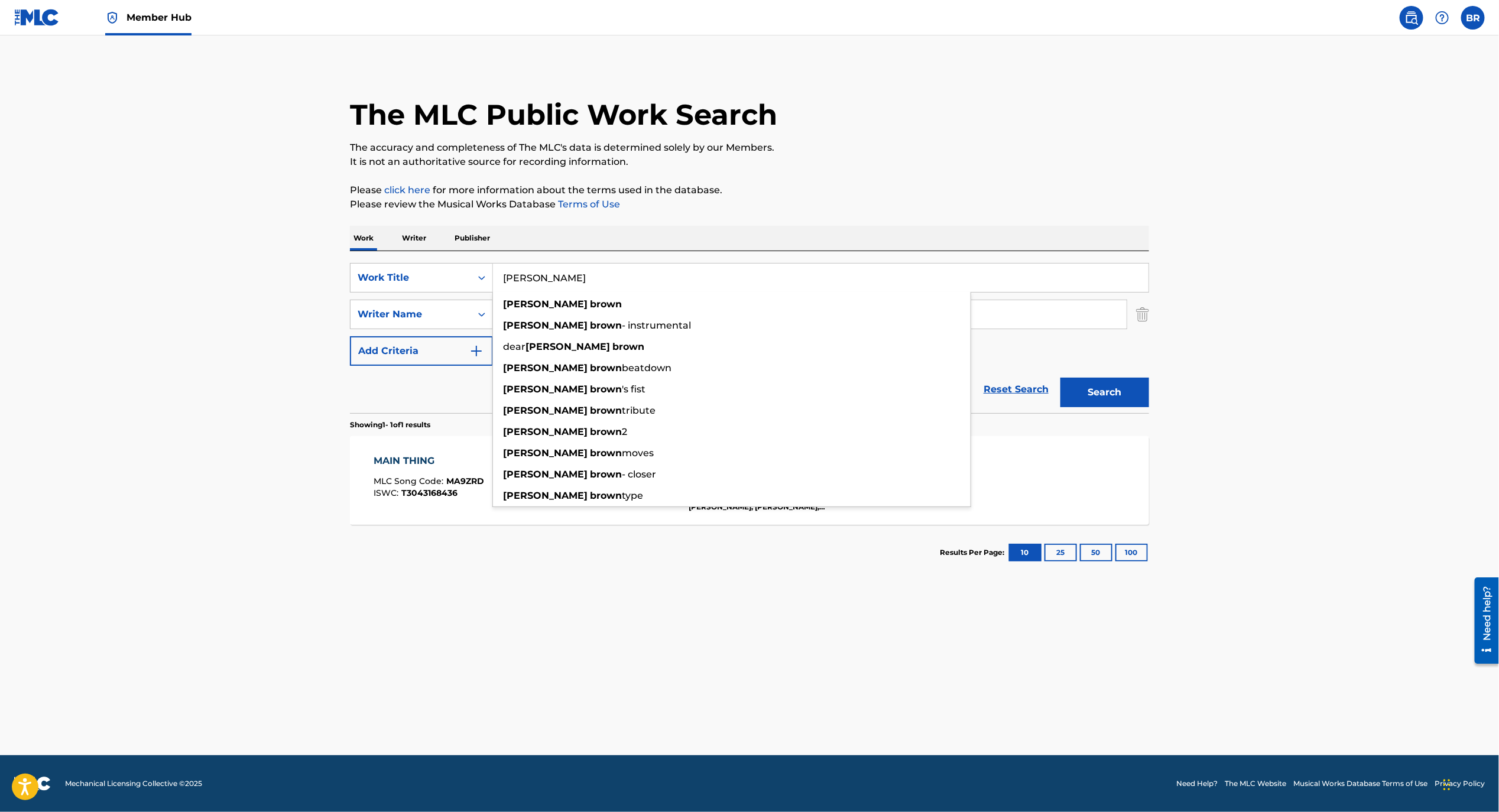
click at [577, 279] on input "[PERSON_NAME]" at bounding box center [821, 277] width 656 height 28
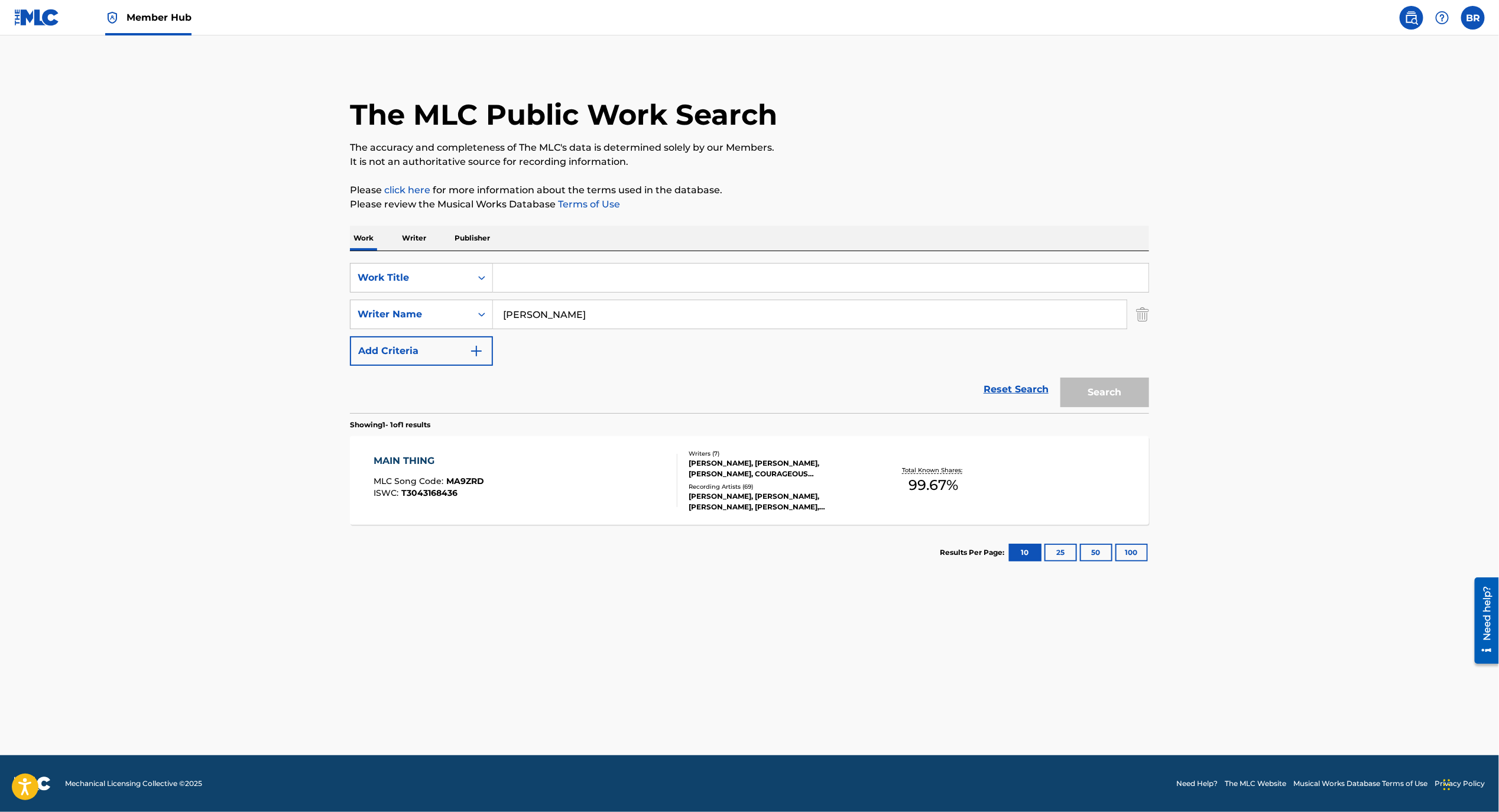
click at [556, 318] on input "[PERSON_NAME]" at bounding box center [810, 314] width 634 height 28
paste input "[PERSON_NAME]"
type input "[PERSON_NAME]"
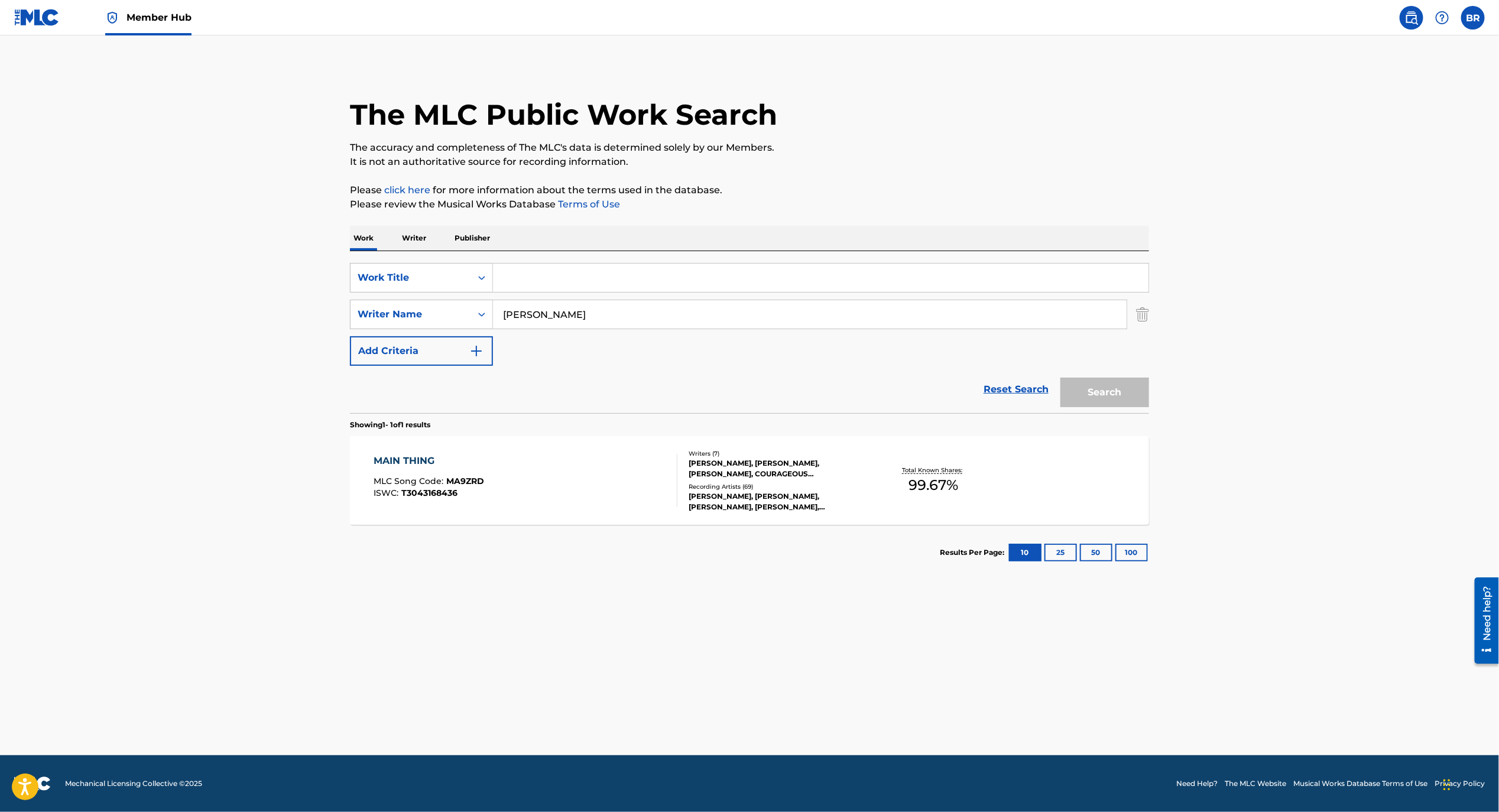
click at [556, 281] on input "Search Form" at bounding box center [821, 277] width 656 height 28
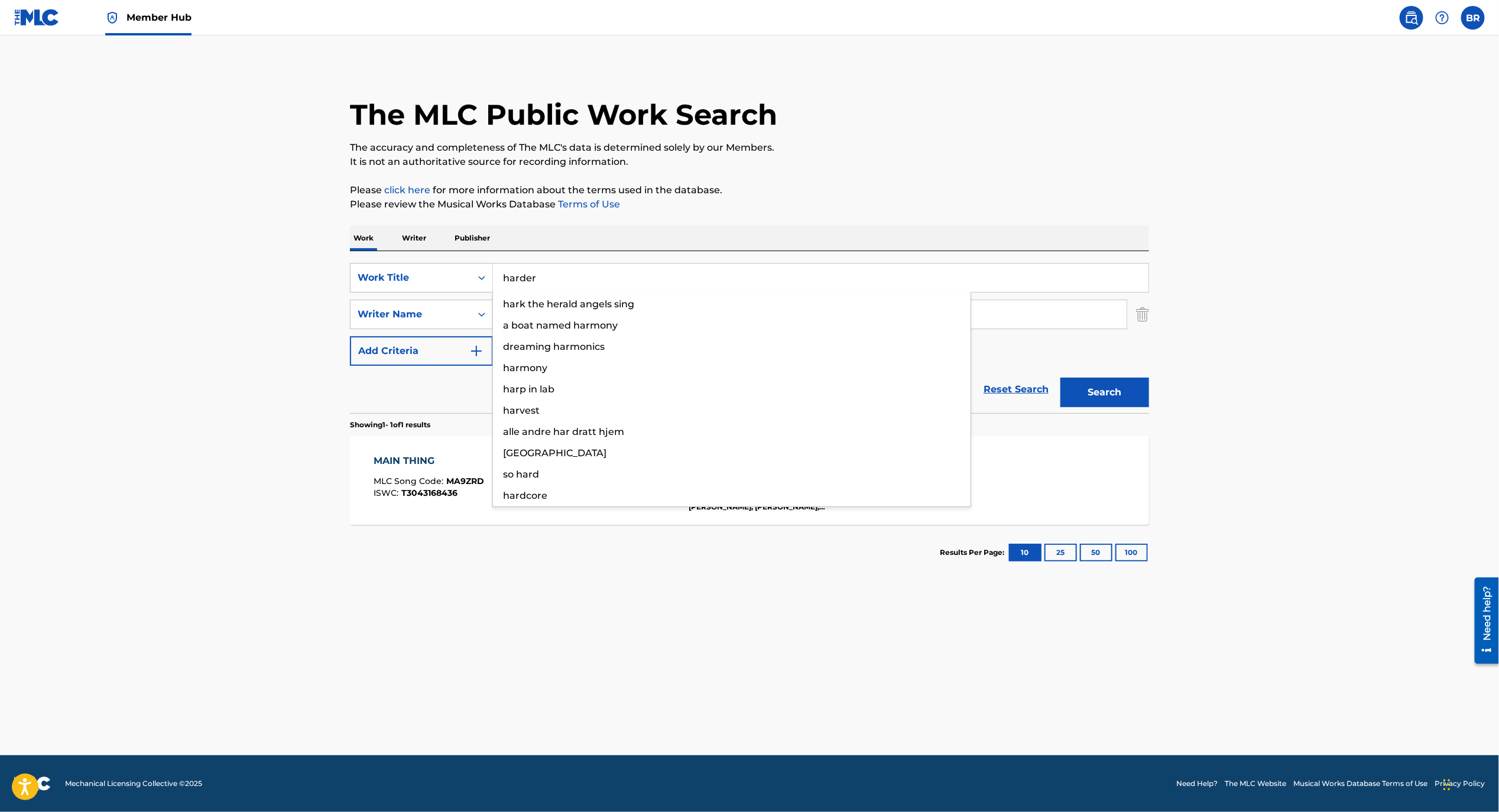
type input "harder"
click at [1061, 377] on button "Search" at bounding box center [1105, 392] width 89 height 30
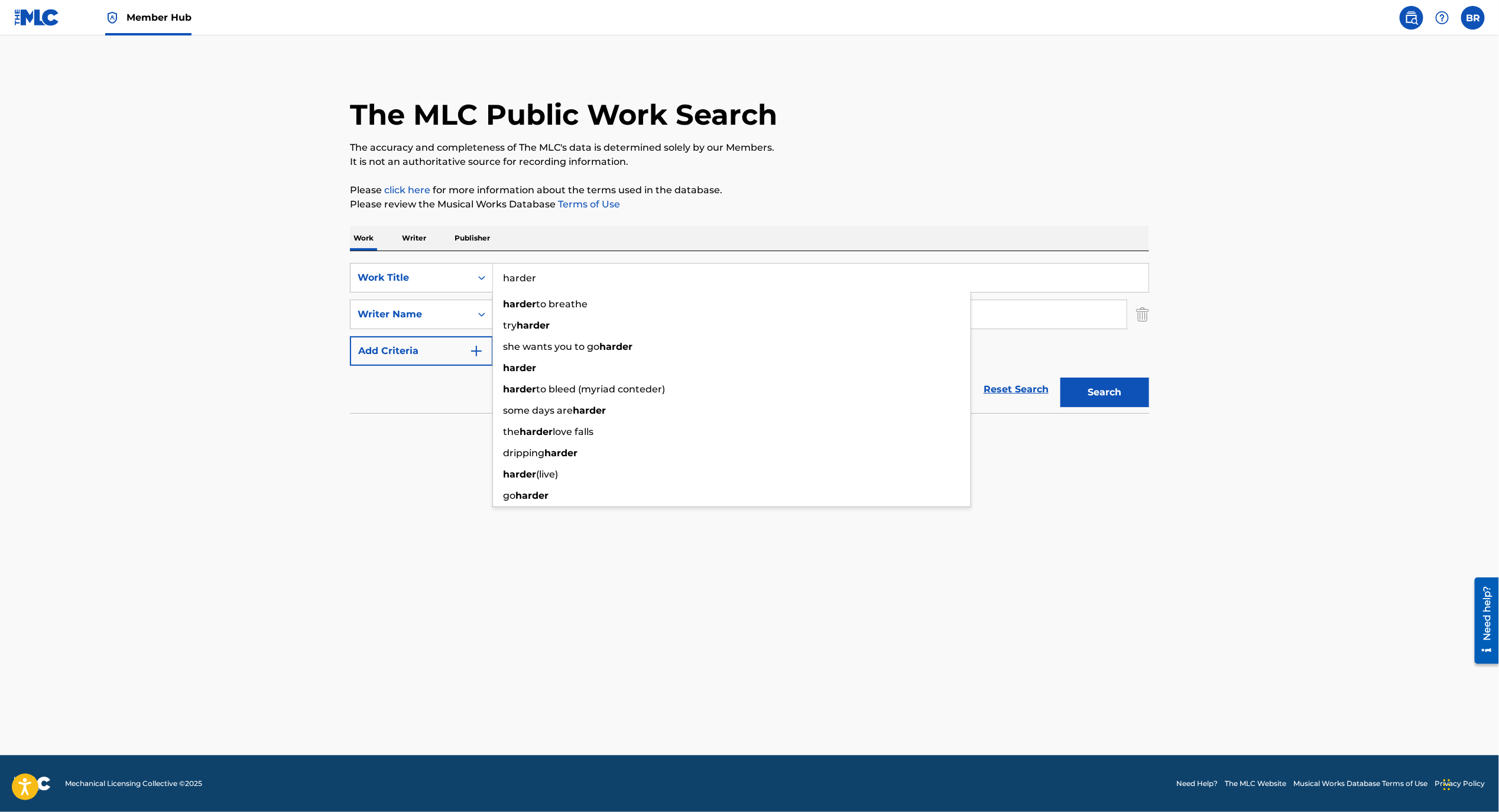
click at [308, 559] on main "The MLC Public Work Search The accuracy and completeness of The MLC's data is d…" at bounding box center [749, 396] width 1499 height 720
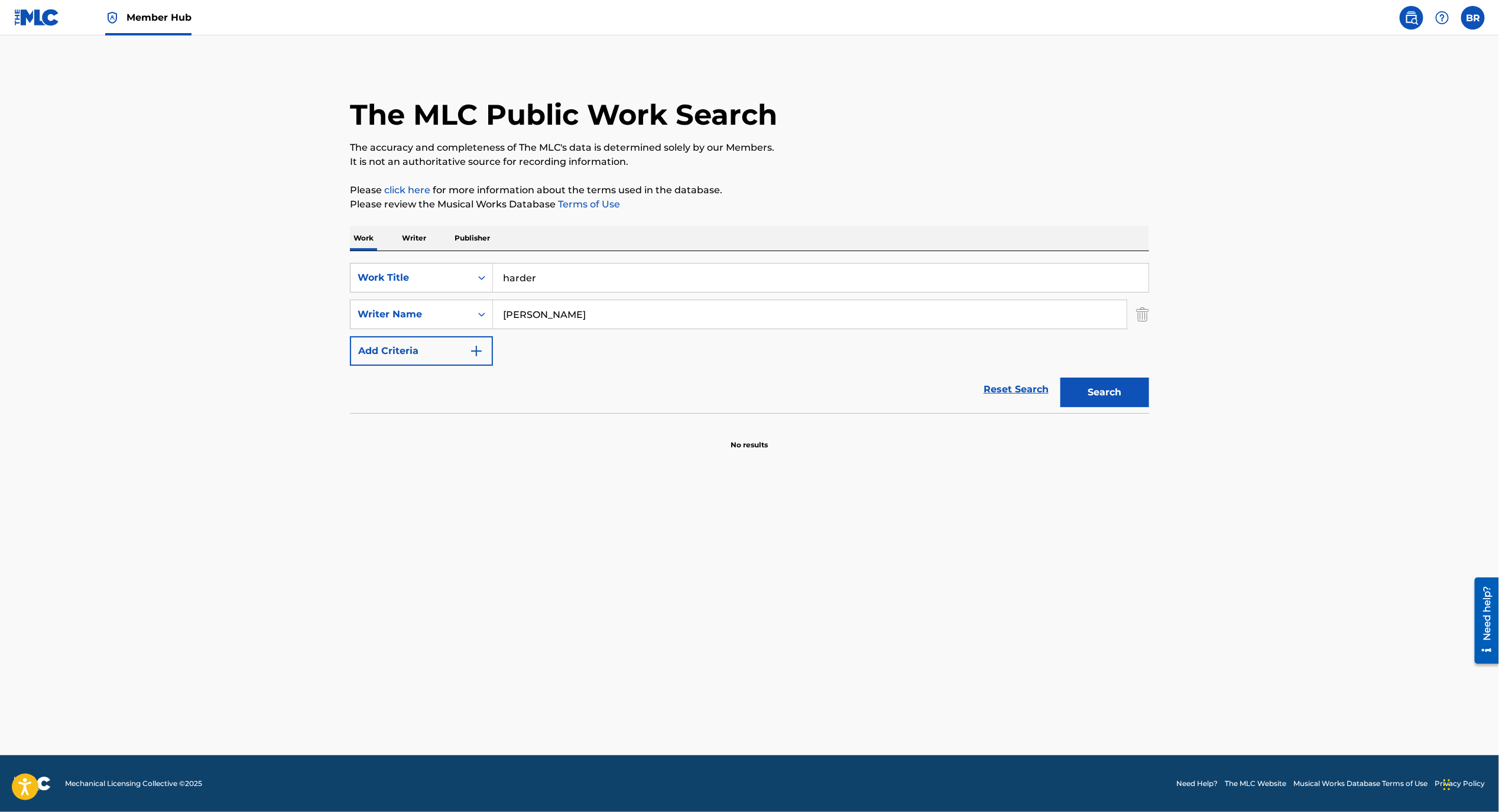
click at [541, 303] on input "[PERSON_NAME]" at bounding box center [810, 314] width 634 height 28
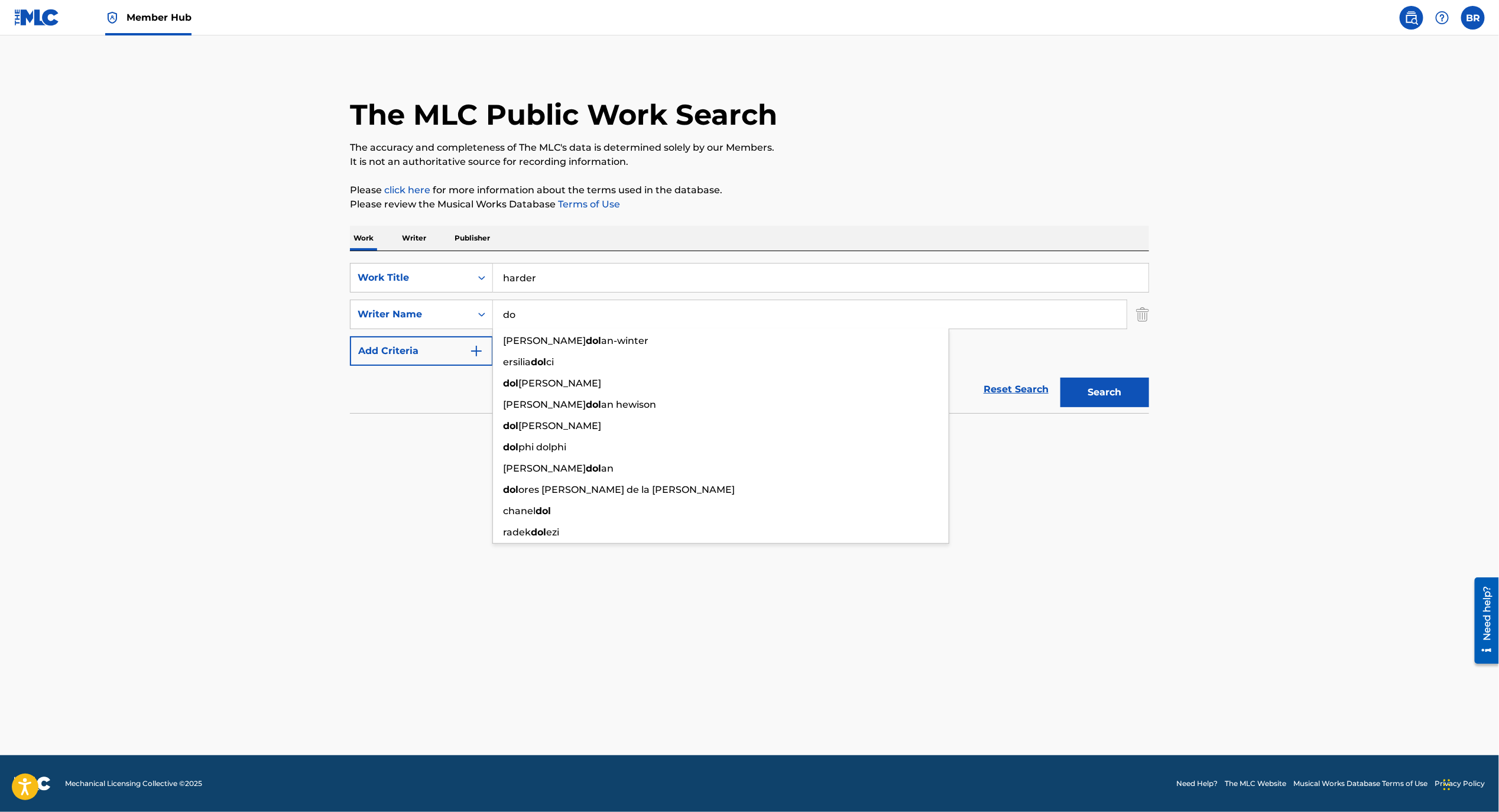
type input "d"
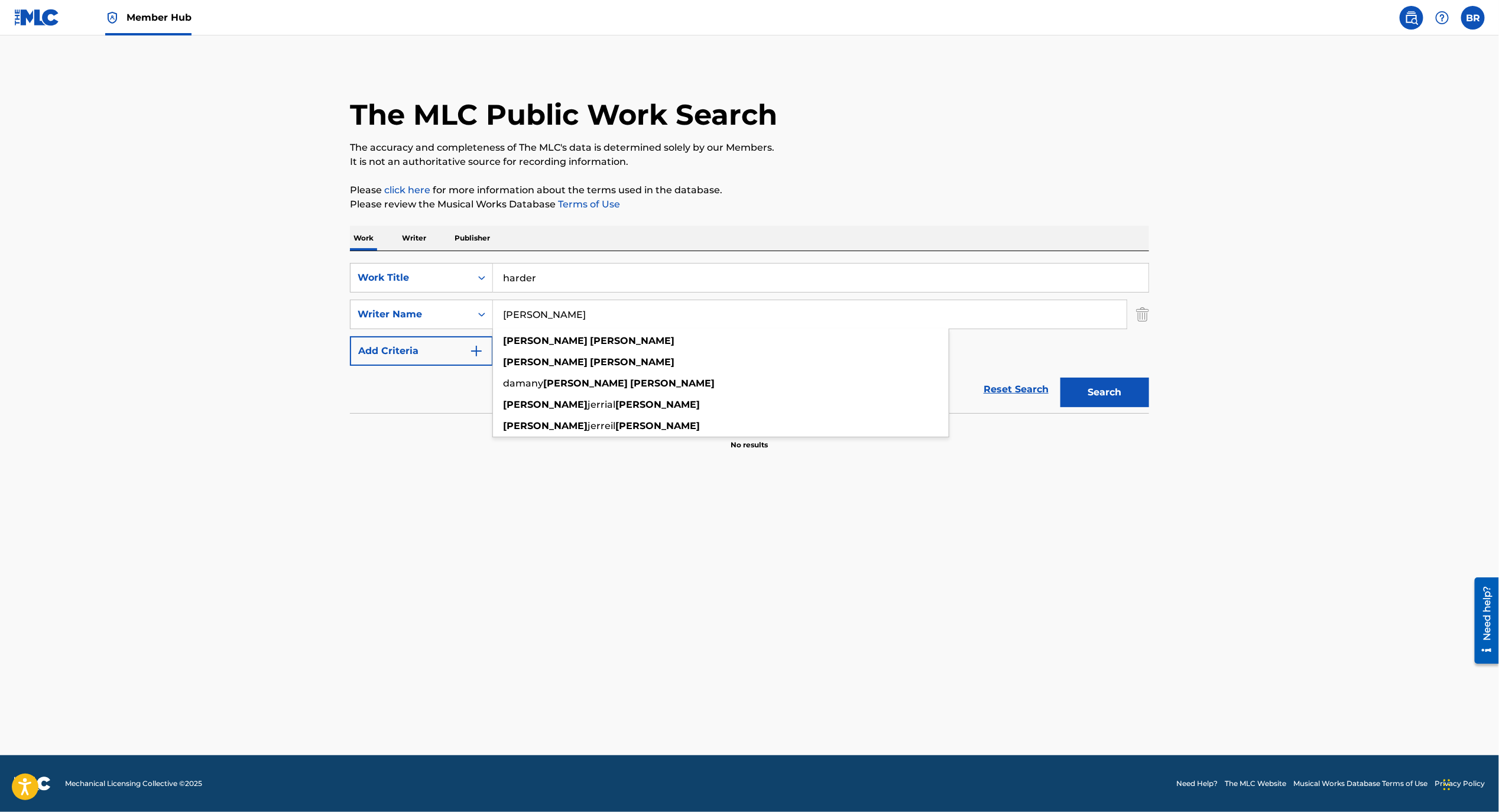
type input "[PERSON_NAME]"
click at [1061, 377] on button "Search" at bounding box center [1105, 392] width 89 height 30
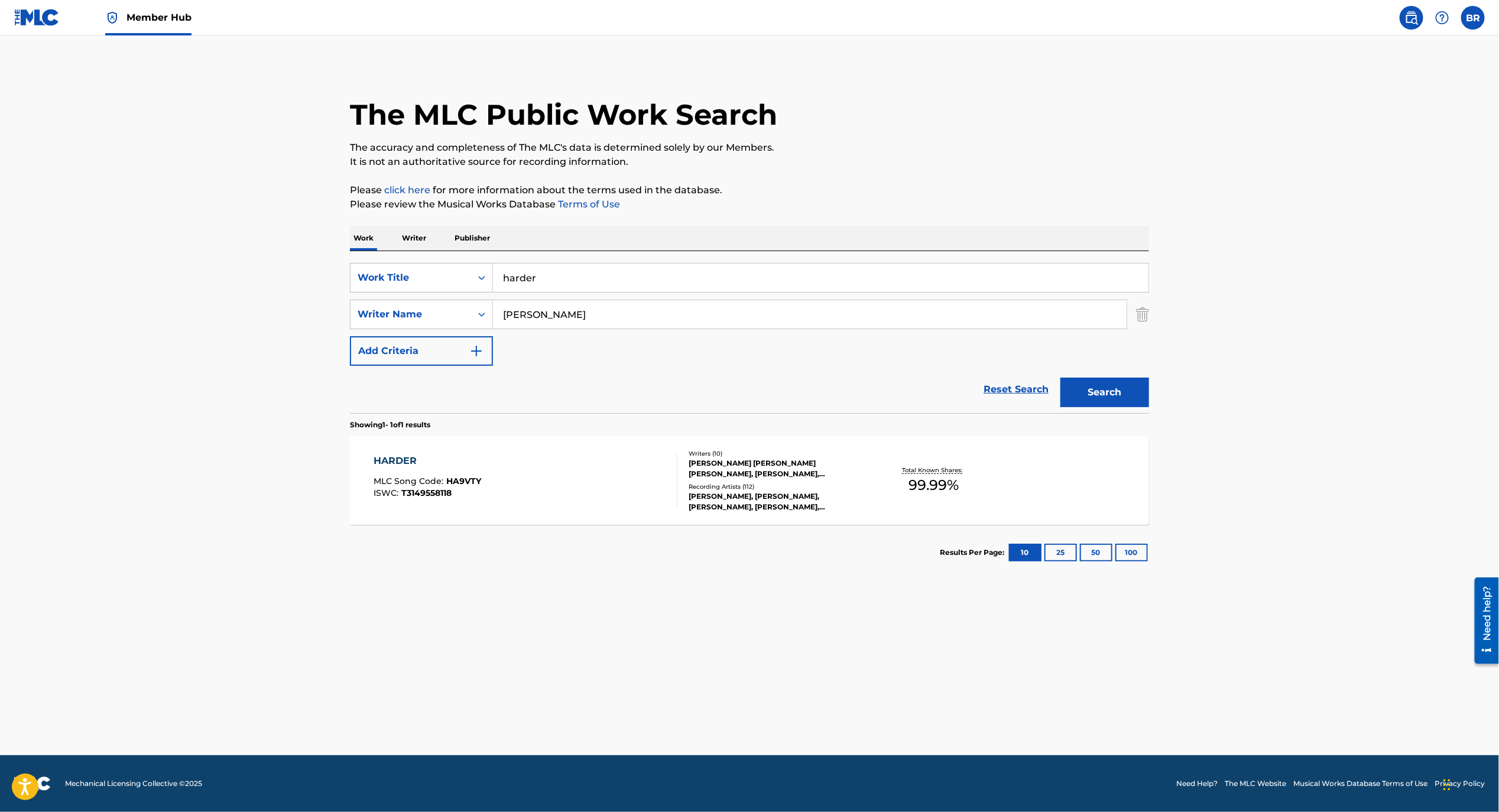
click at [461, 481] on span "HA9VTY" at bounding box center [464, 481] width 35 height 11
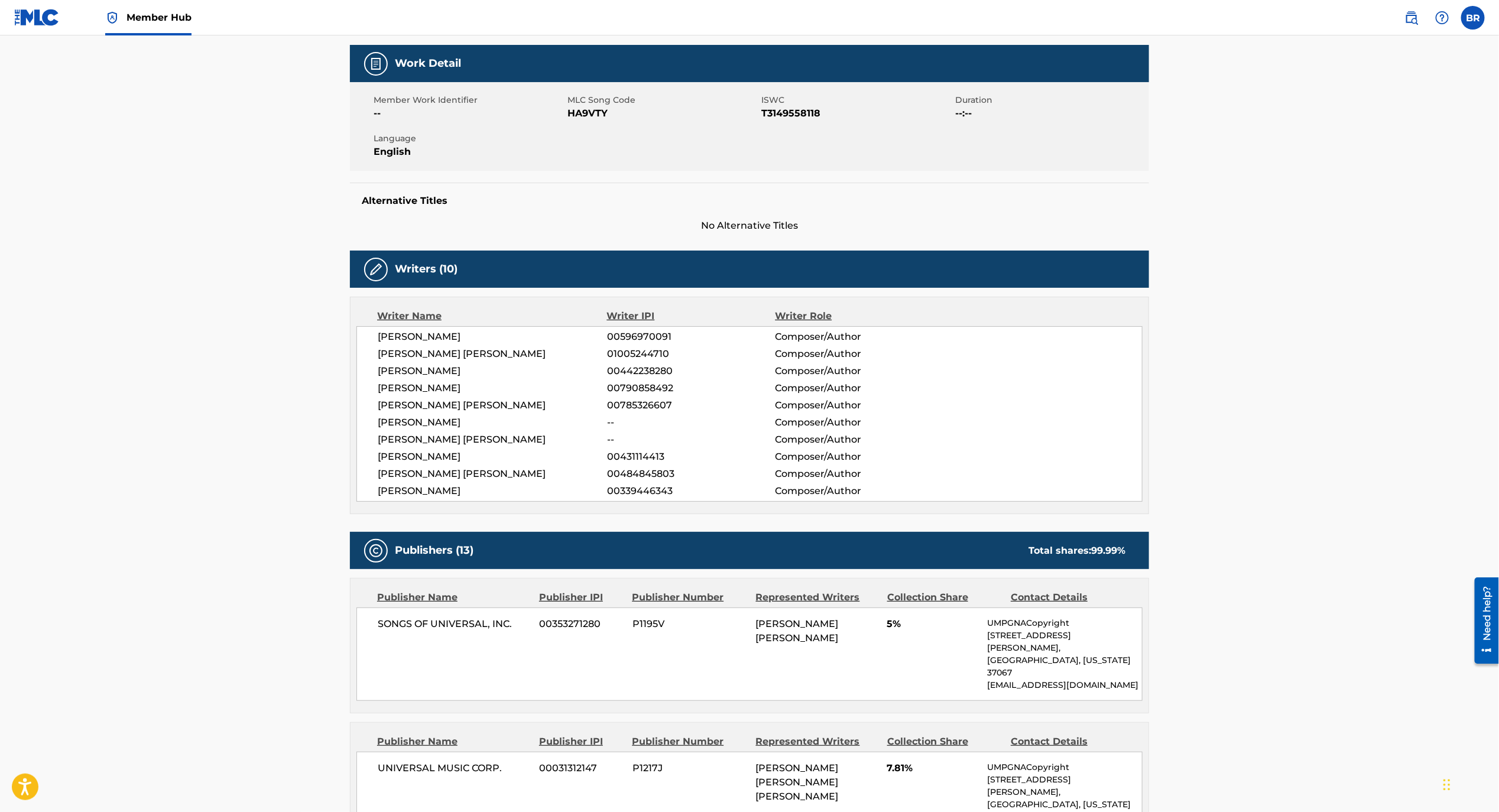
scroll to position [746, 0]
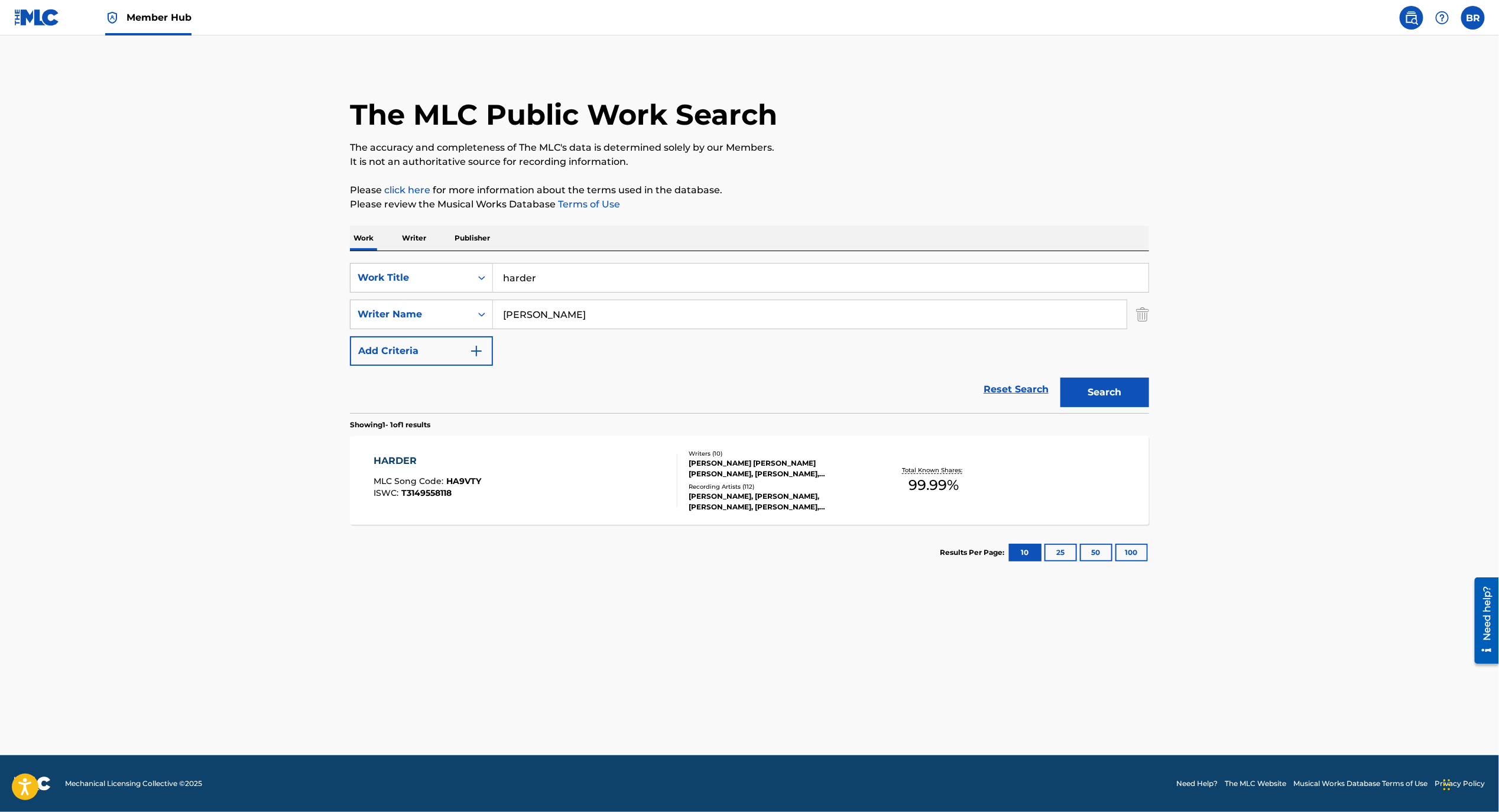
click at [572, 313] on input "[PERSON_NAME]" at bounding box center [810, 314] width 634 height 28
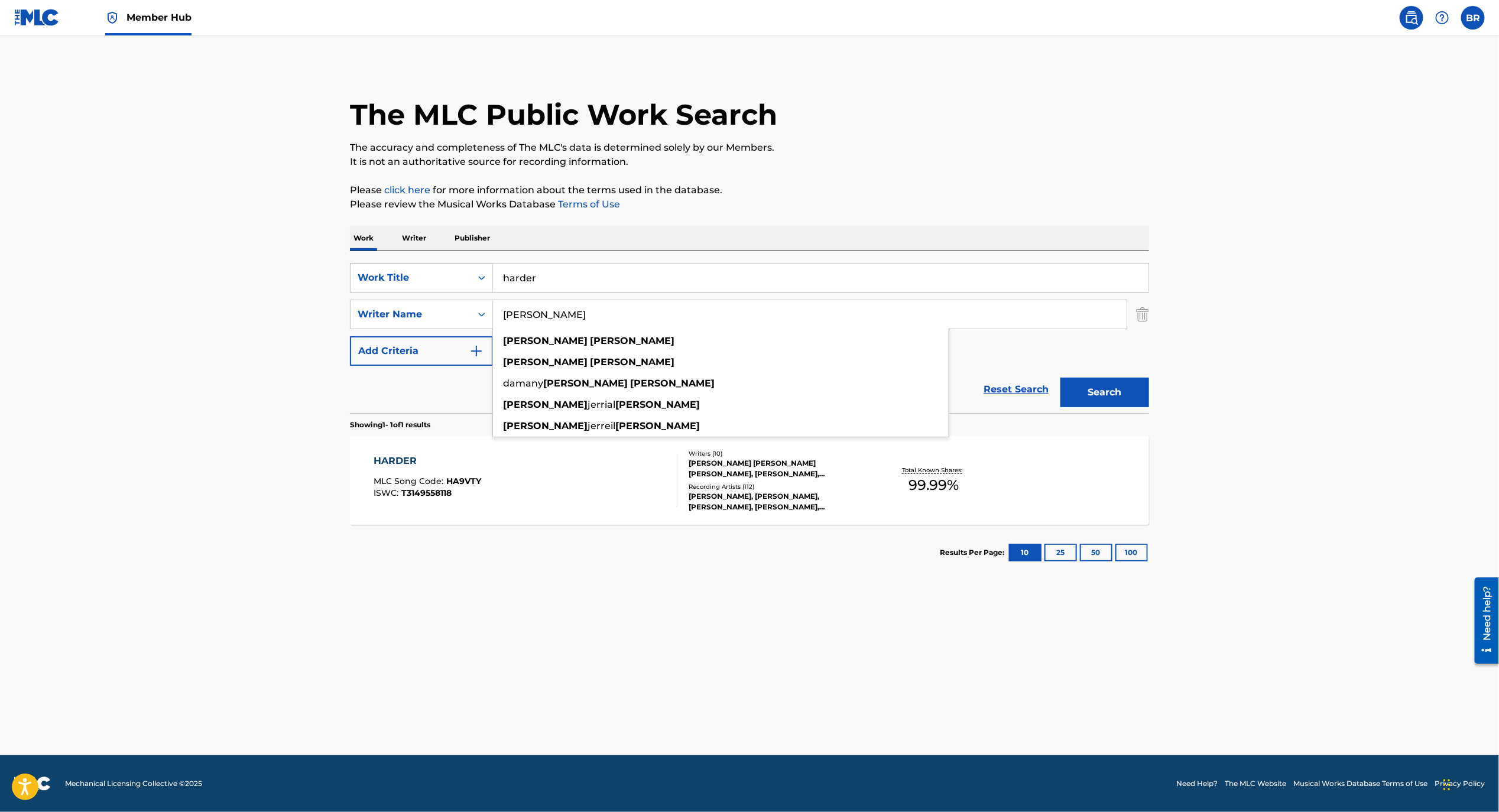
click at [572, 313] on input "[PERSON_NAME]" at bounding box center [810, 314] width 634 height 28
paste input "Sleep at Night"
type input "Sleep at Night"
click at [1061, 377] on button "Search" at bounding box center [1105, 392] width 89 height 30
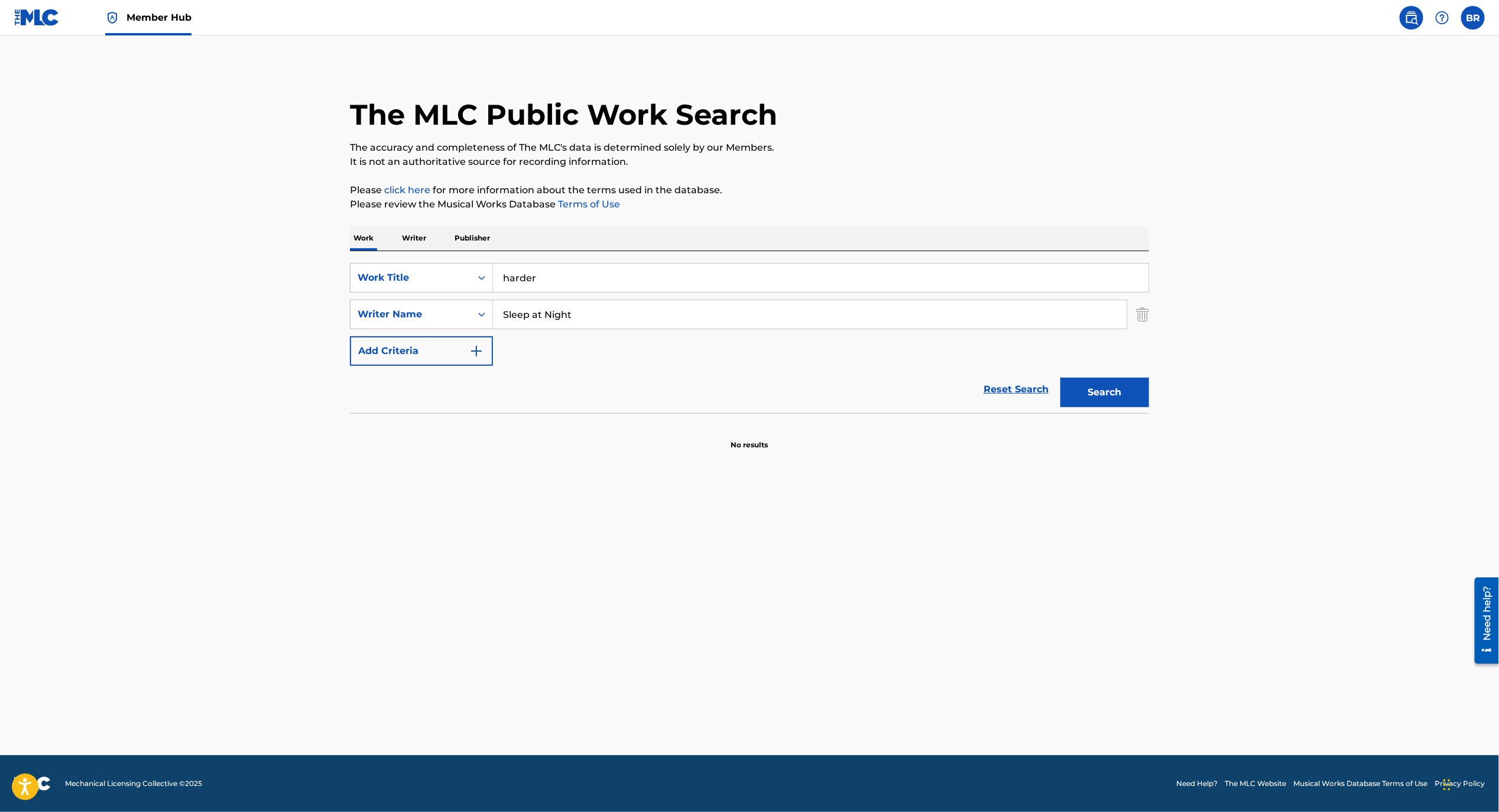
click at [570, 314] on input "Sleep at Night" at bounding box center [810, 314] width 634 height 28
click at [551, 285] on input "harder" at bounding box center [821, 277] width 656 height 28
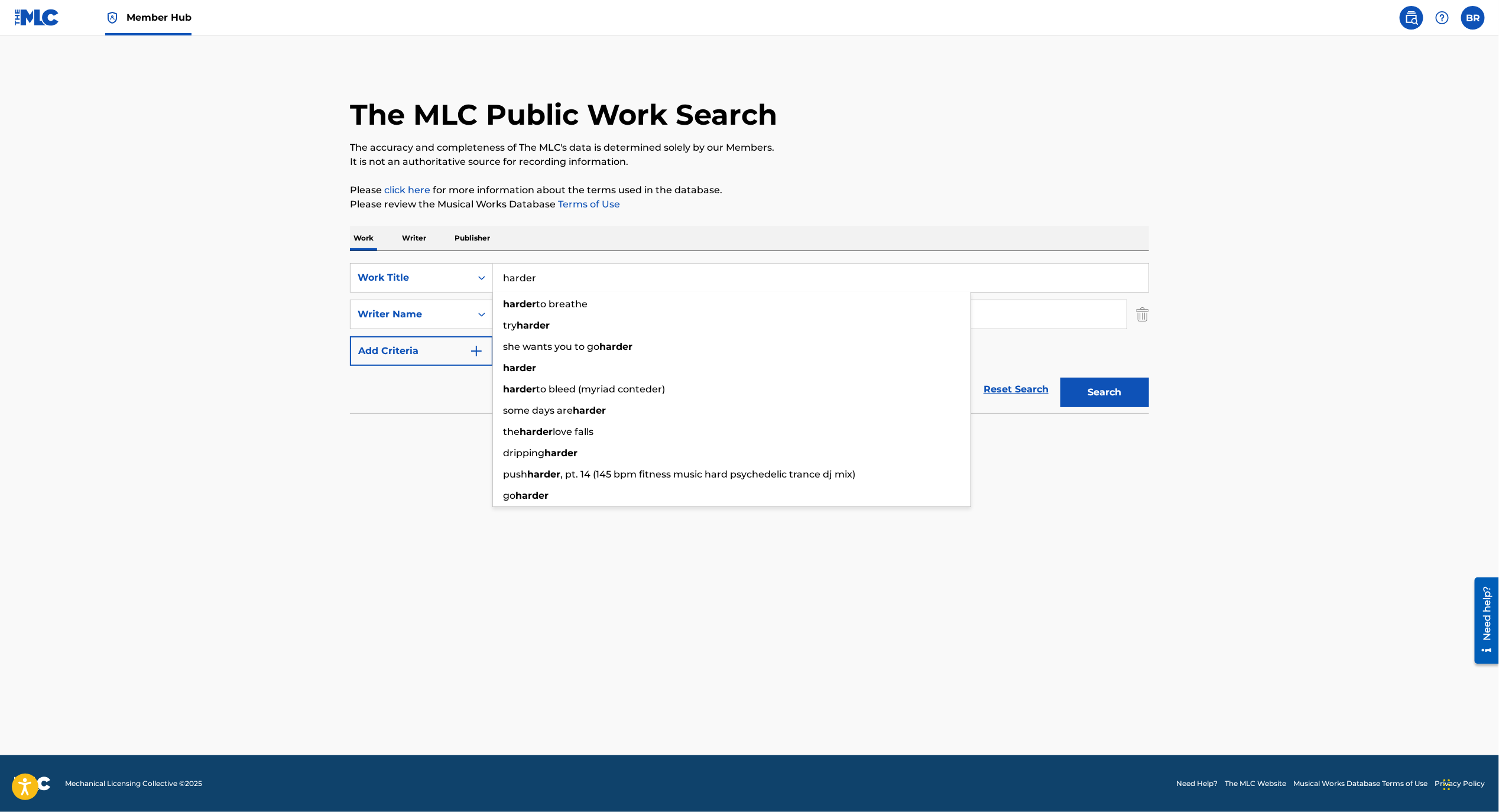
click at [551, 285] on input "harder" at bounding box center [821, 277] width 656 height 28
paste input "Sleep at Night"
type input "Sleep at Night"
click at [445, 547] on main "The MLC Public Work Search The accuracy and completeness of The MLC's data is d…" at bounding box center [749, 396] width 1499 height 720
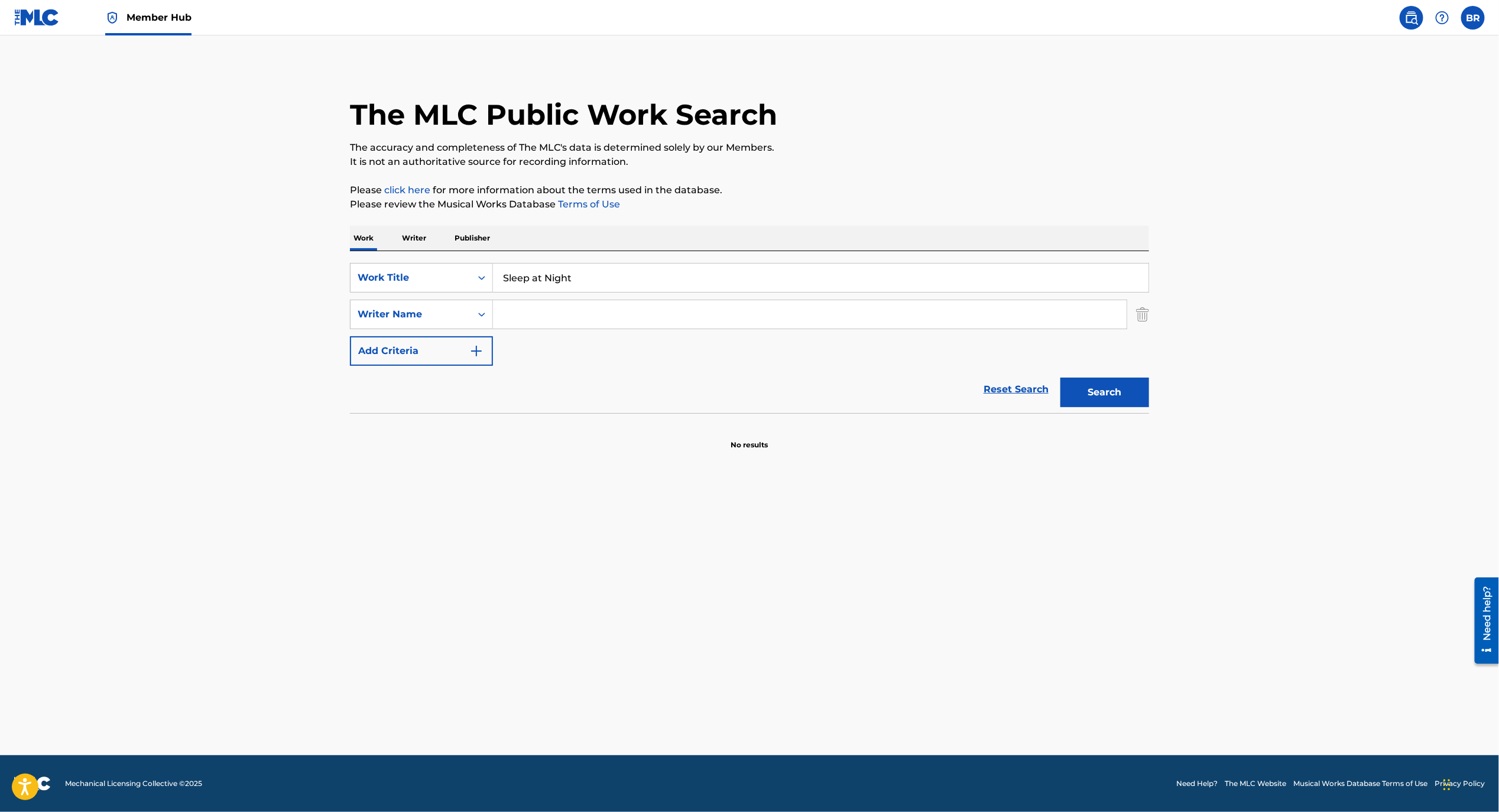
click at [539, 308] on input "Search Form" at bounding box center [810, 314] width 634 height 28
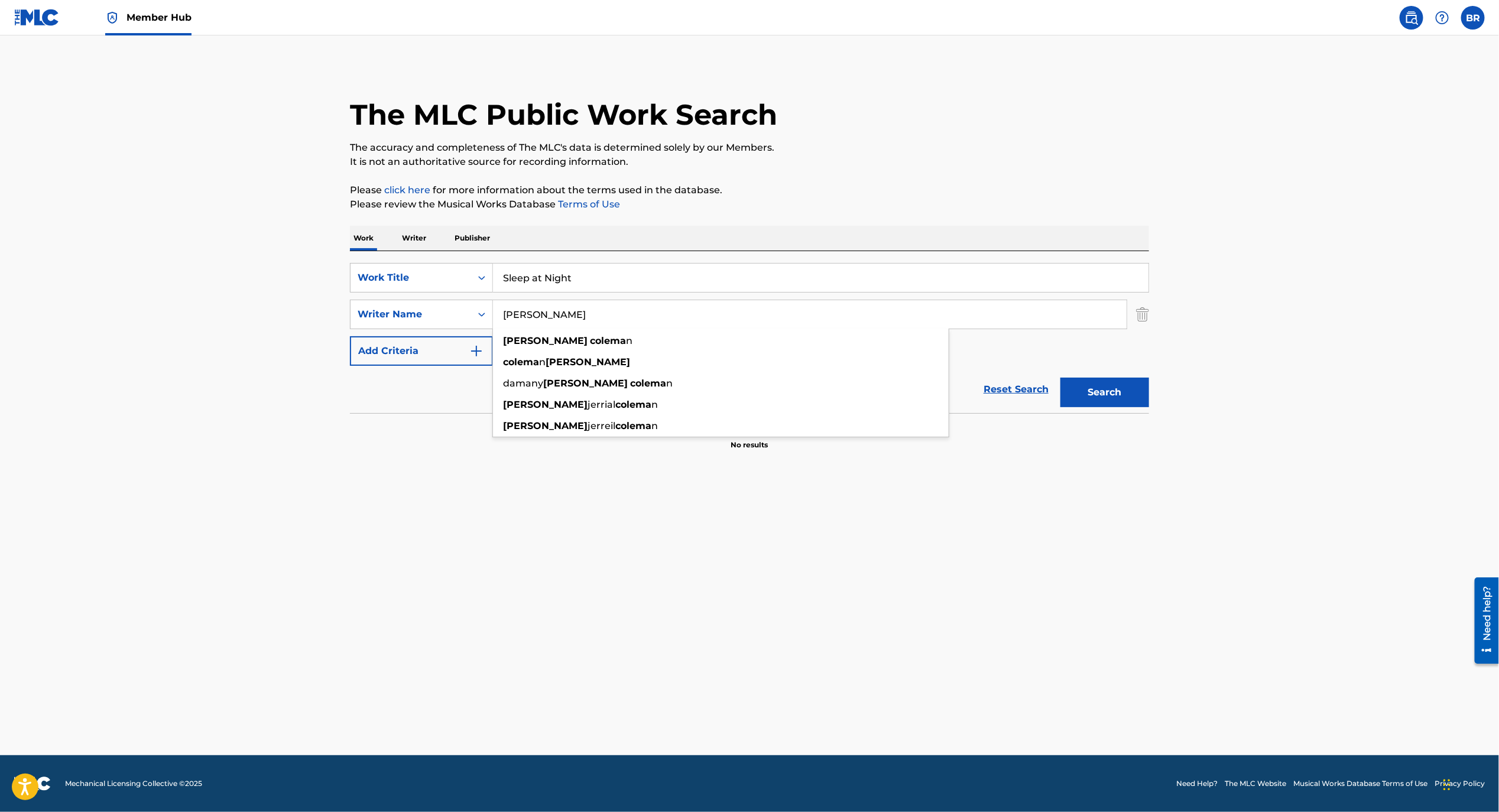
type input "[PERSON_NAME]"
click at [1061, 377] on button "Search" at bounding box center [1105, 392] width 89 height 30
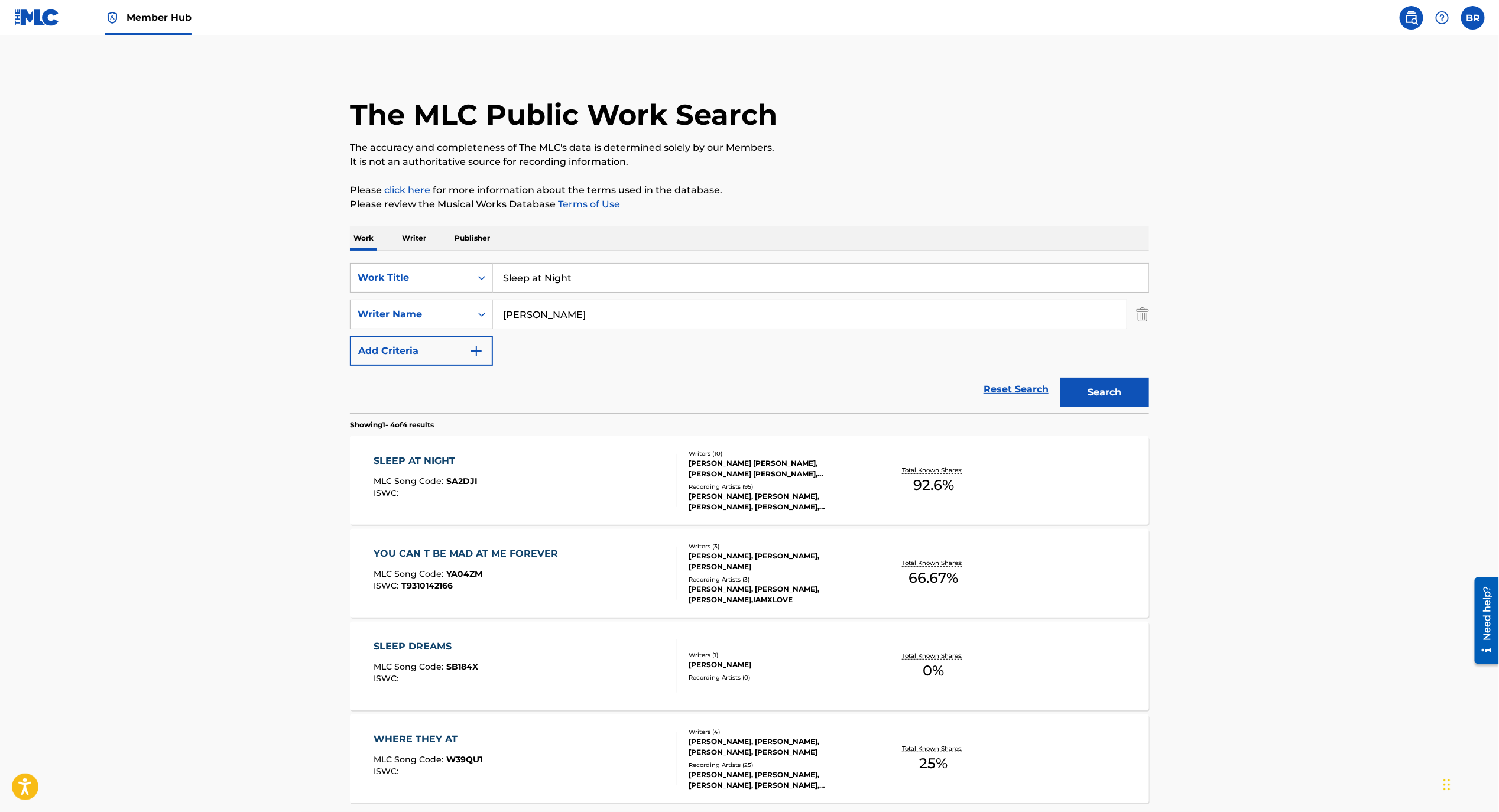
click at [530, 481] on div "SLEEP AT NIGHT MLC Song Code : SA2DJI ISWC :" at bounding box center [526, 480] width 304 height 53
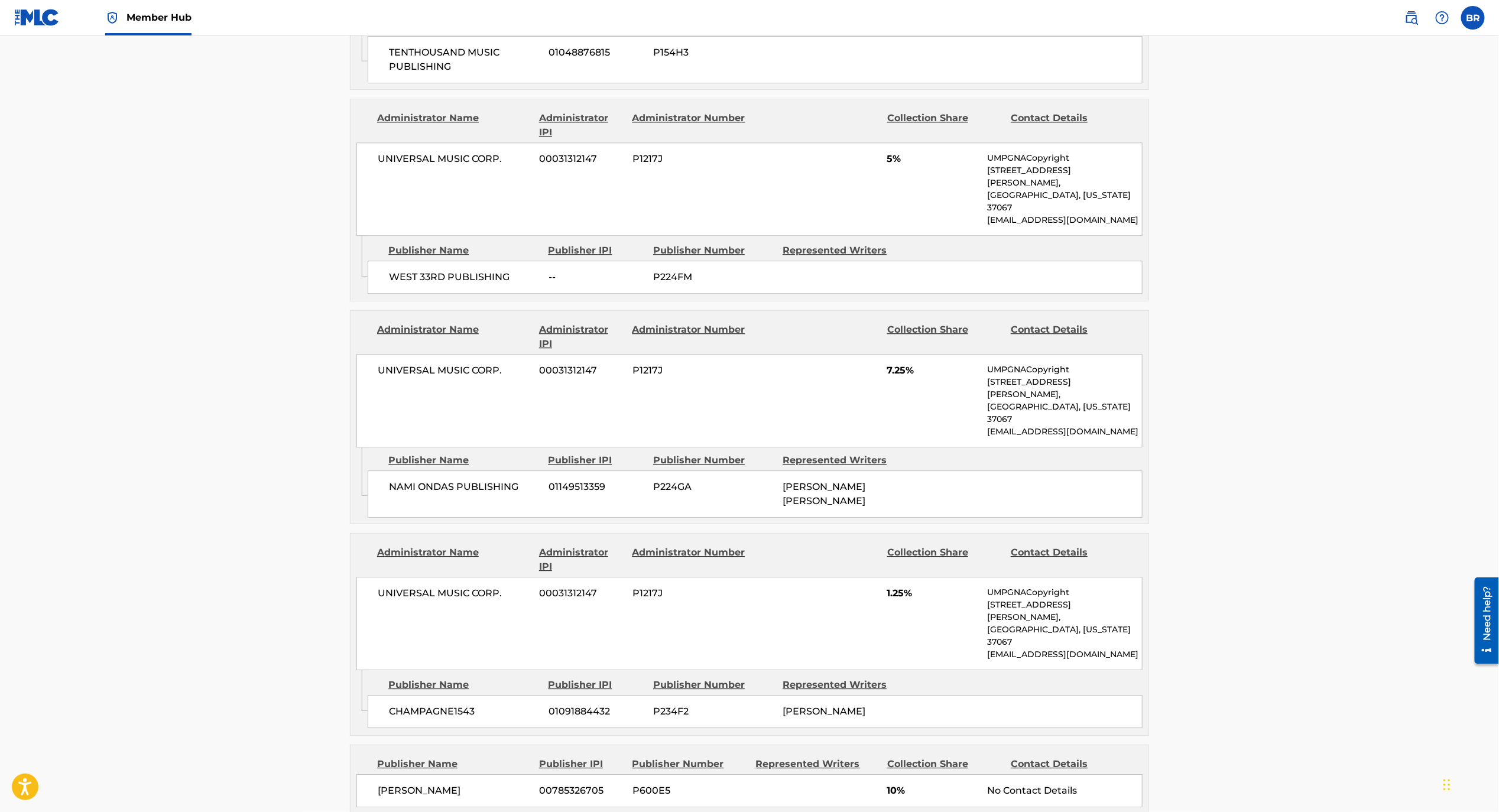
scroll to position [1965, 0]
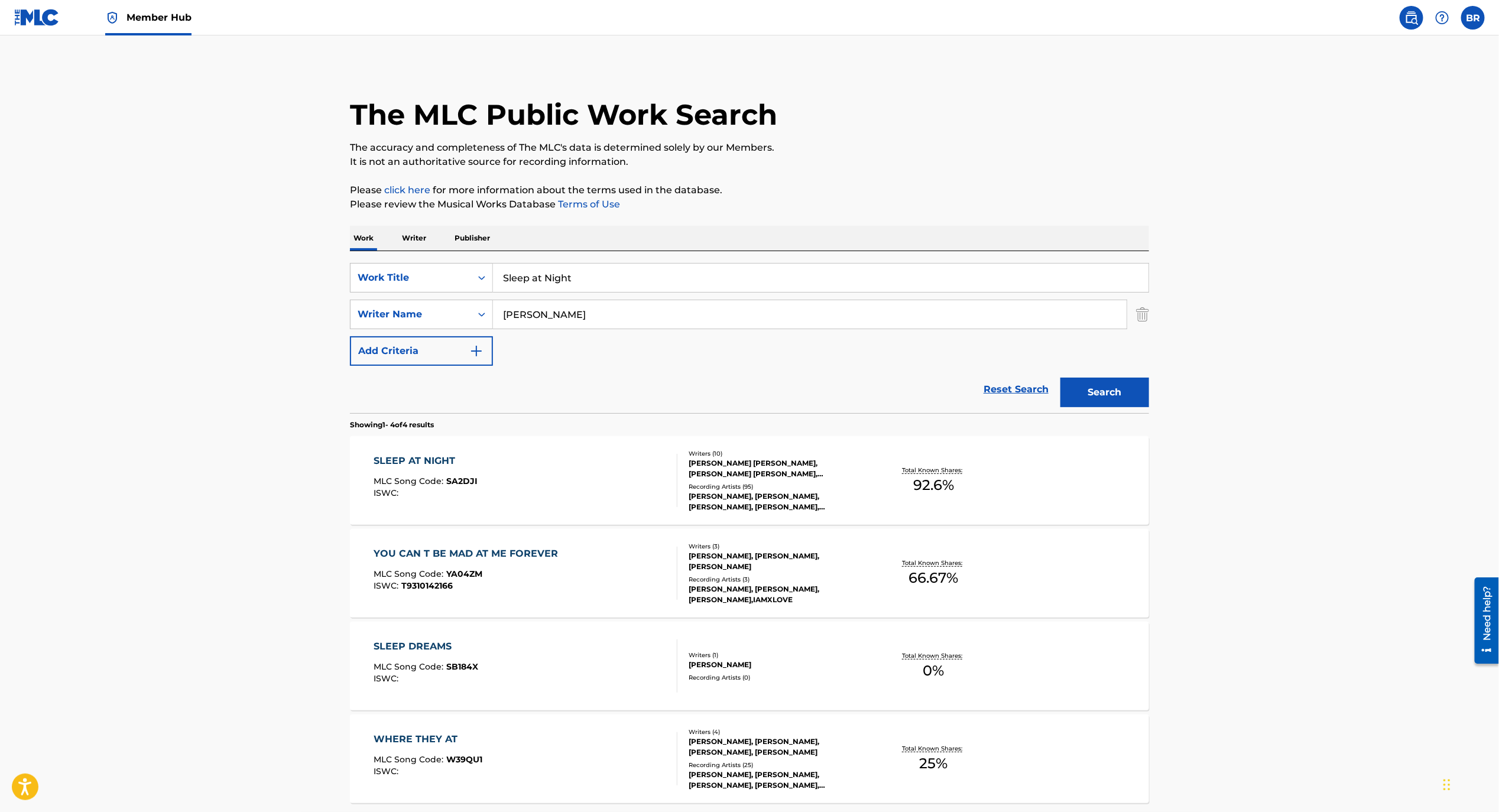
click at [583, 279] on input "Sleep at Night" at bounding box center [821, 277] width 656 height 28
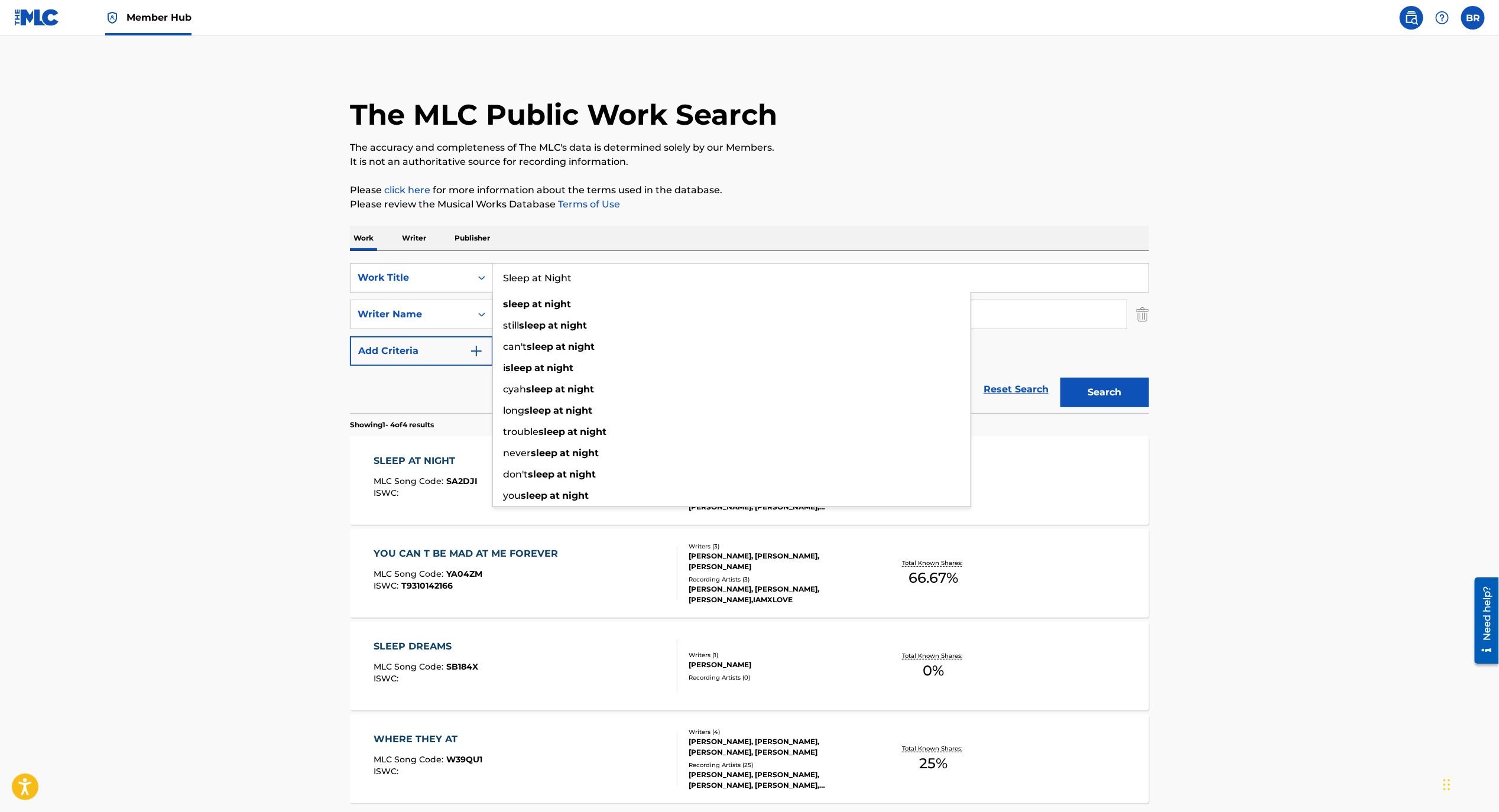
click at [583, 279] on input "Sleep at Night" at bounding box center [821, 277] width 656 height 28
paste input "On Some New Shi"
type input "On Some New Shit"
click at [1061, 377] on button "Search" at bounding box center [1105, 392] width 89 height 30
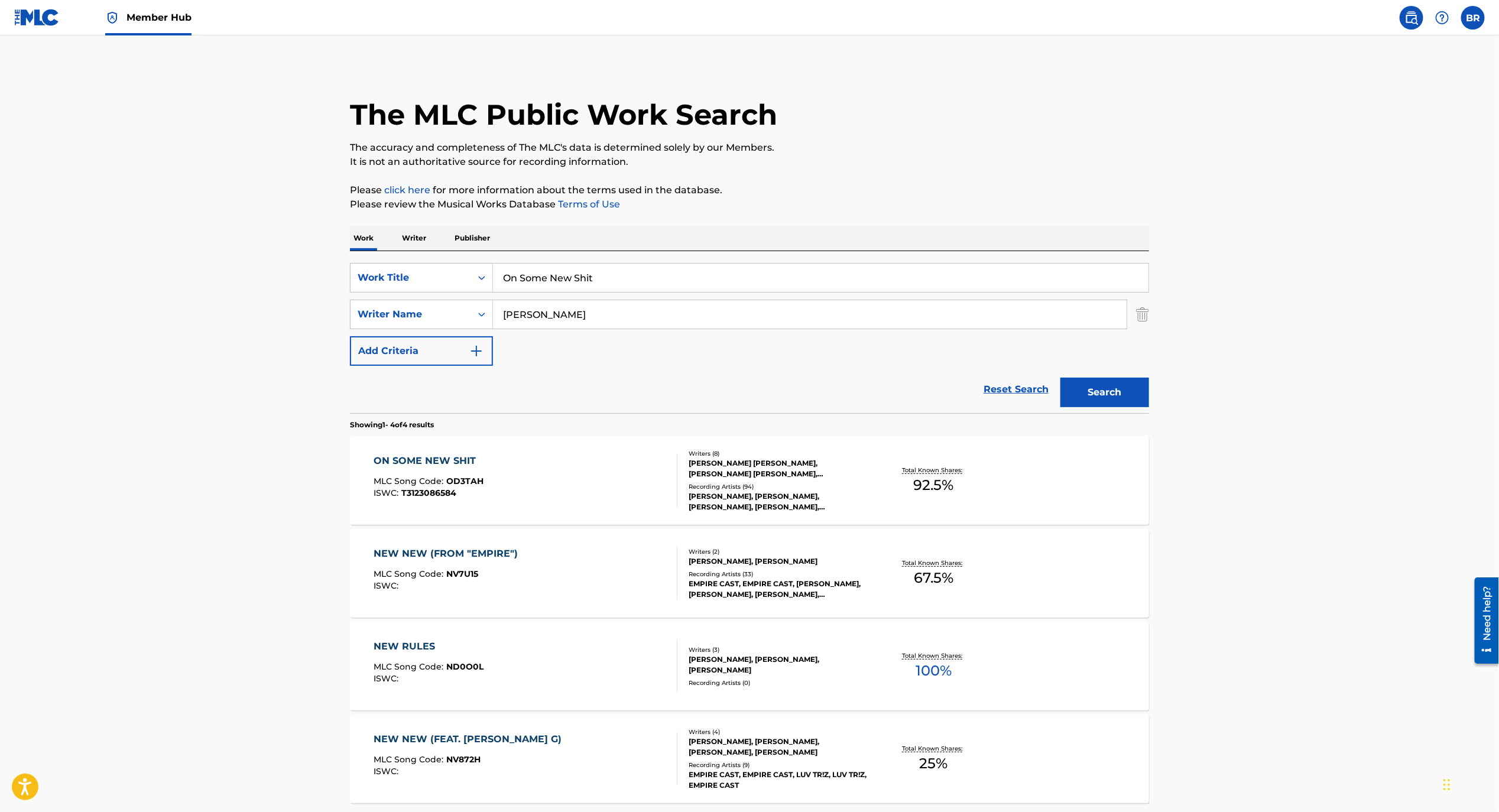
click at [407, 494] on span "T3123086584" at bounding box center [429, 493] width 55 height 11
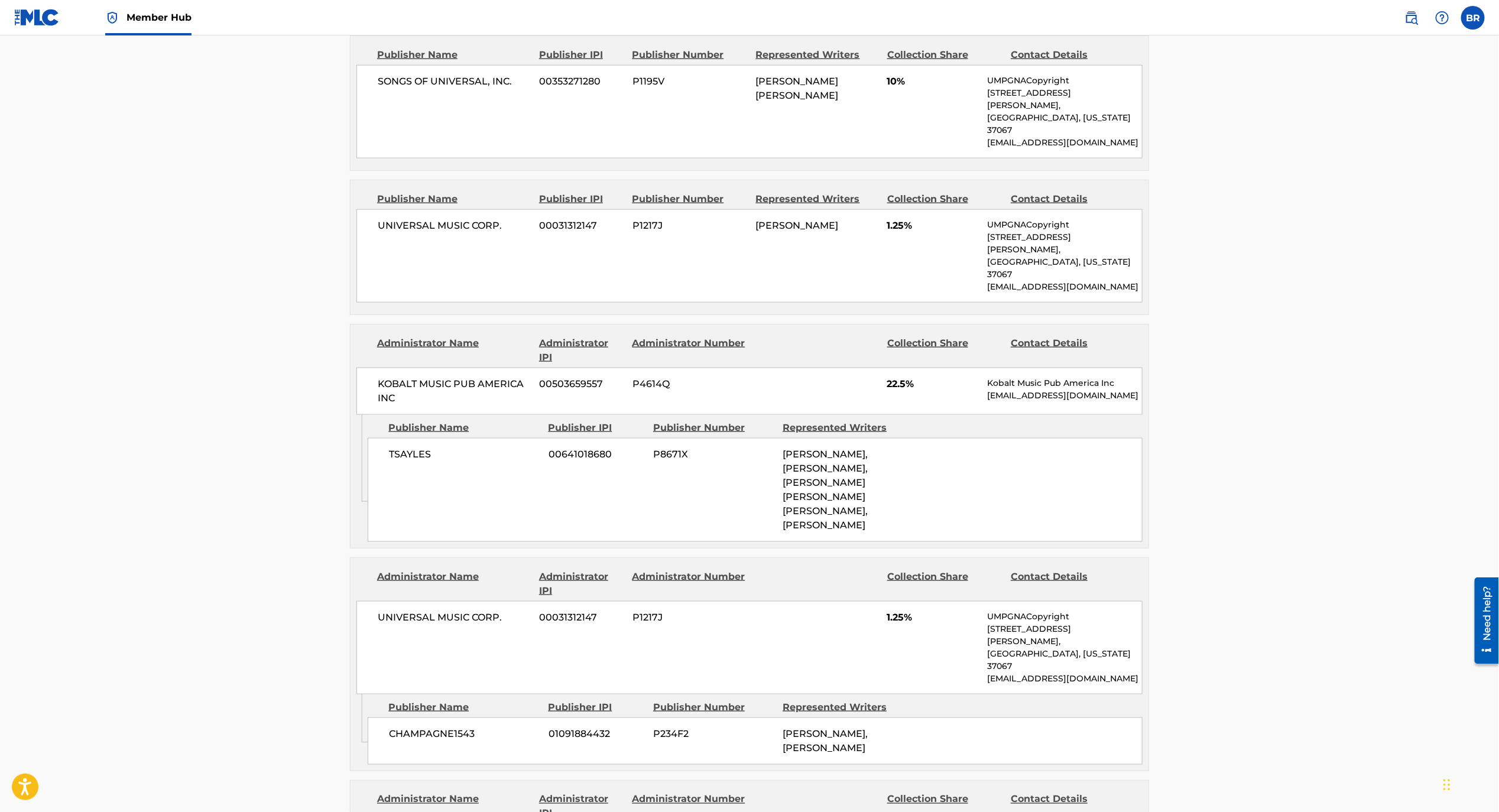
scroll to position [1336, 0]
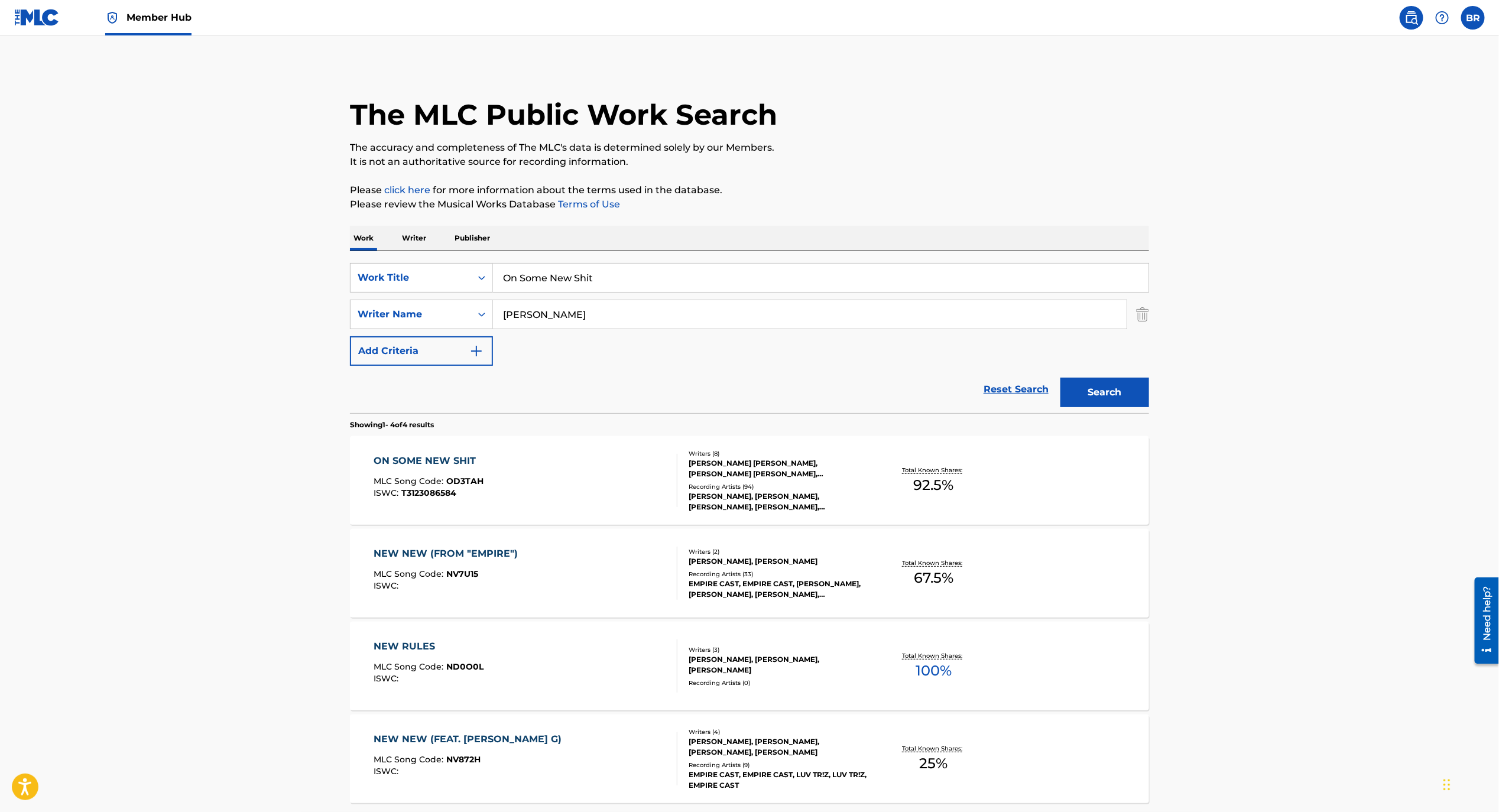
click at [590, 275] on input "On Some New Shit" at bounding box center [821, 277] width 656 height 28
paste input "December Back to June"
type input "December Back to June"
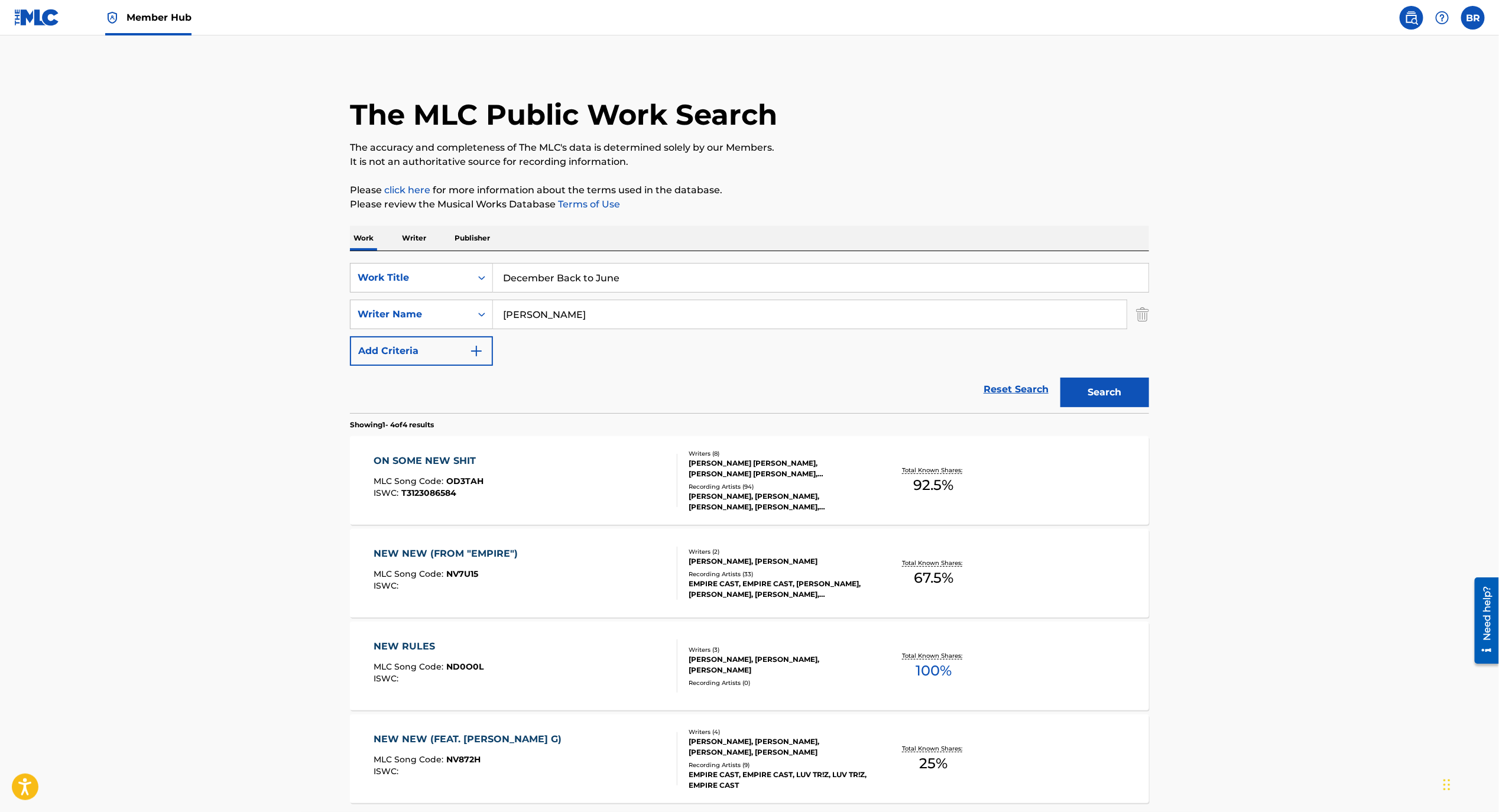
click at [624, 454] on div "ON SOME NEW SHIT MLC Song Code : OD3TAH ISWC : T3123086584" at bounding box center [526, 480] width 304 height 53
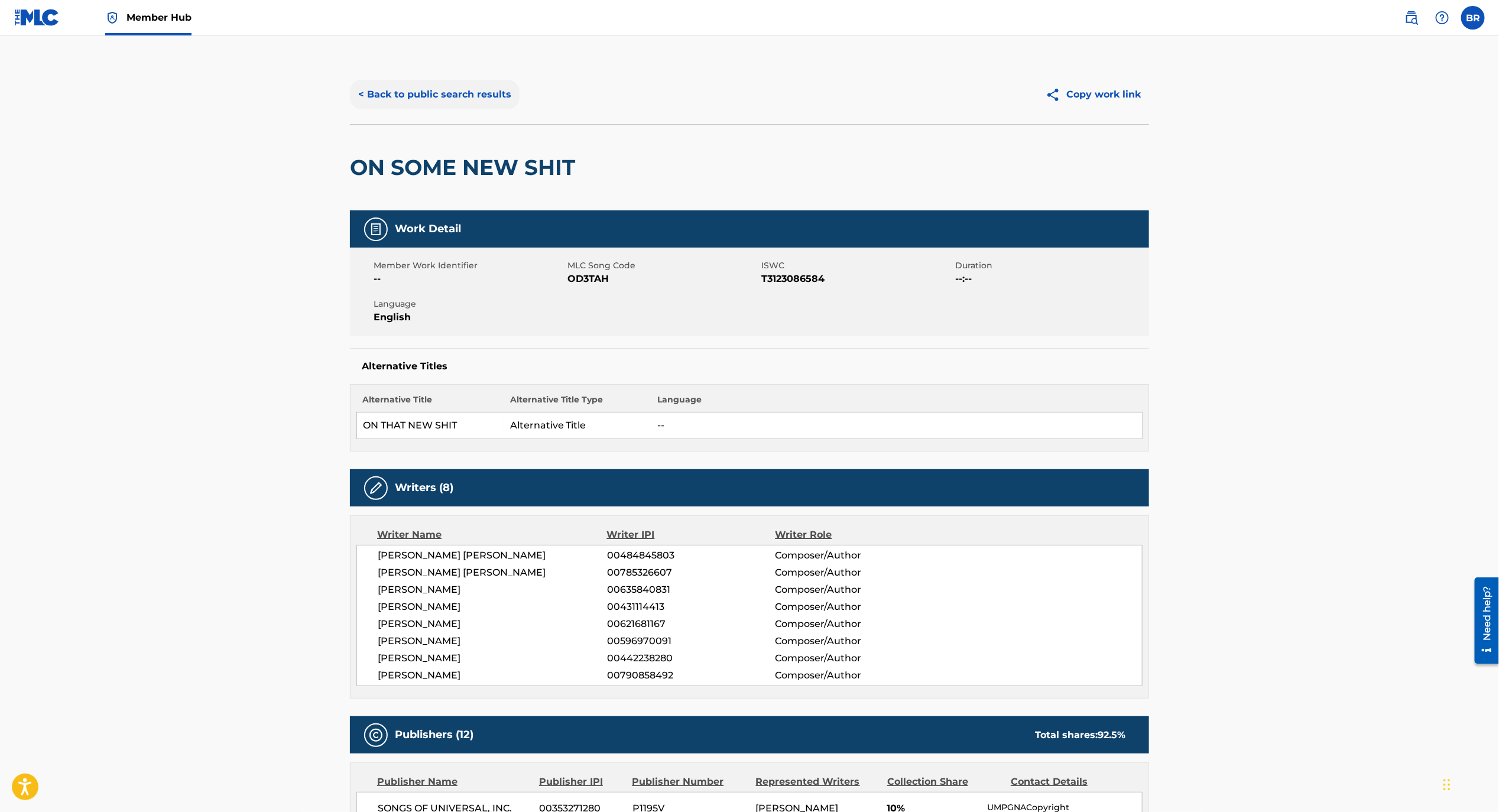
click at [397, 97] on button "< Back to public search results" at bounding box center [435, 95] width 170 height 30
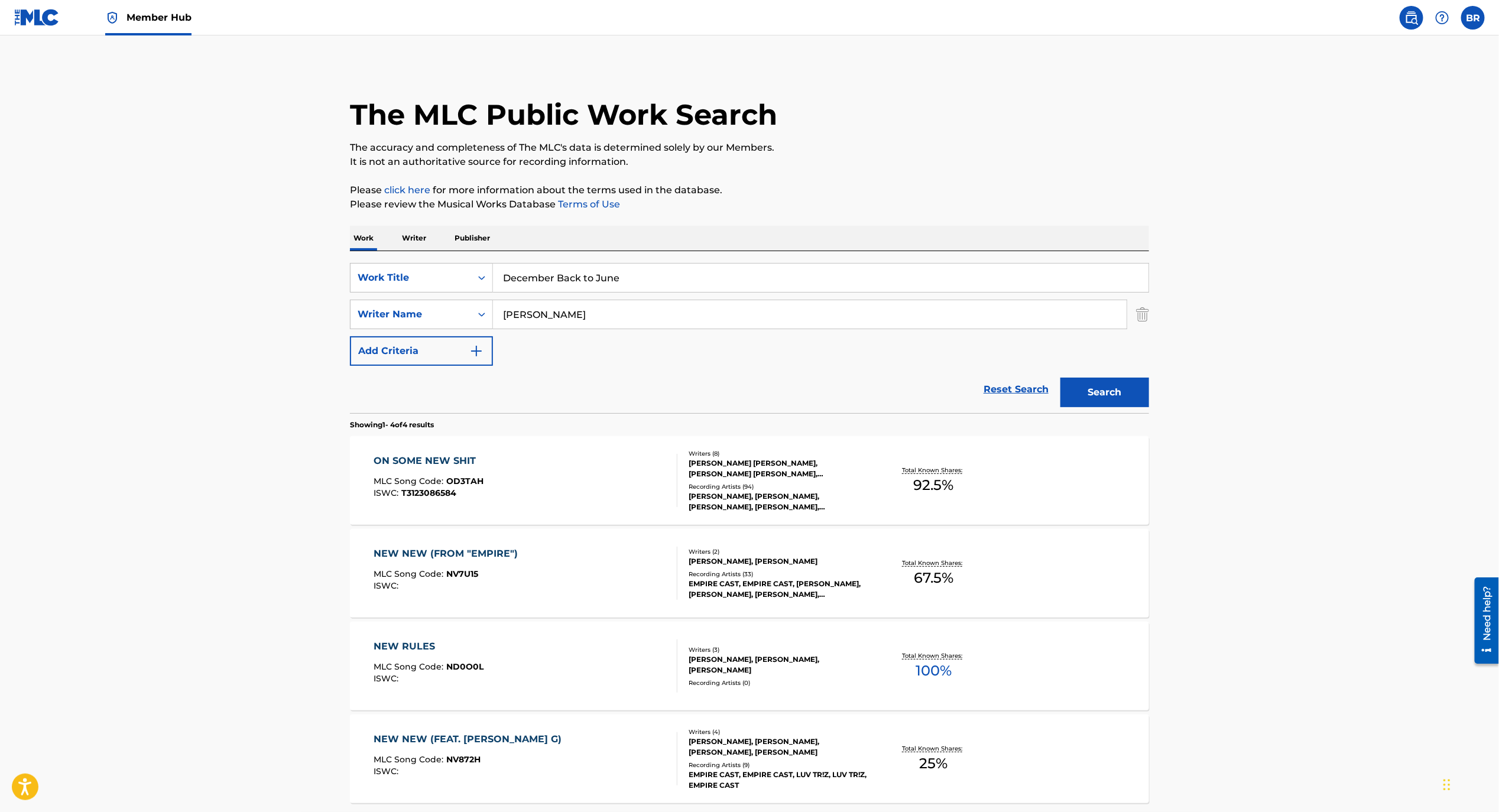
click at [598, 308] on input "[PERSON_NAME]" at bounding box center [810, 314] width 634 height 28
type input "[PERSON_NAME]"
click at [1061, 377] on button "Search" at bounding box center [1105, 392] width 89 height 30
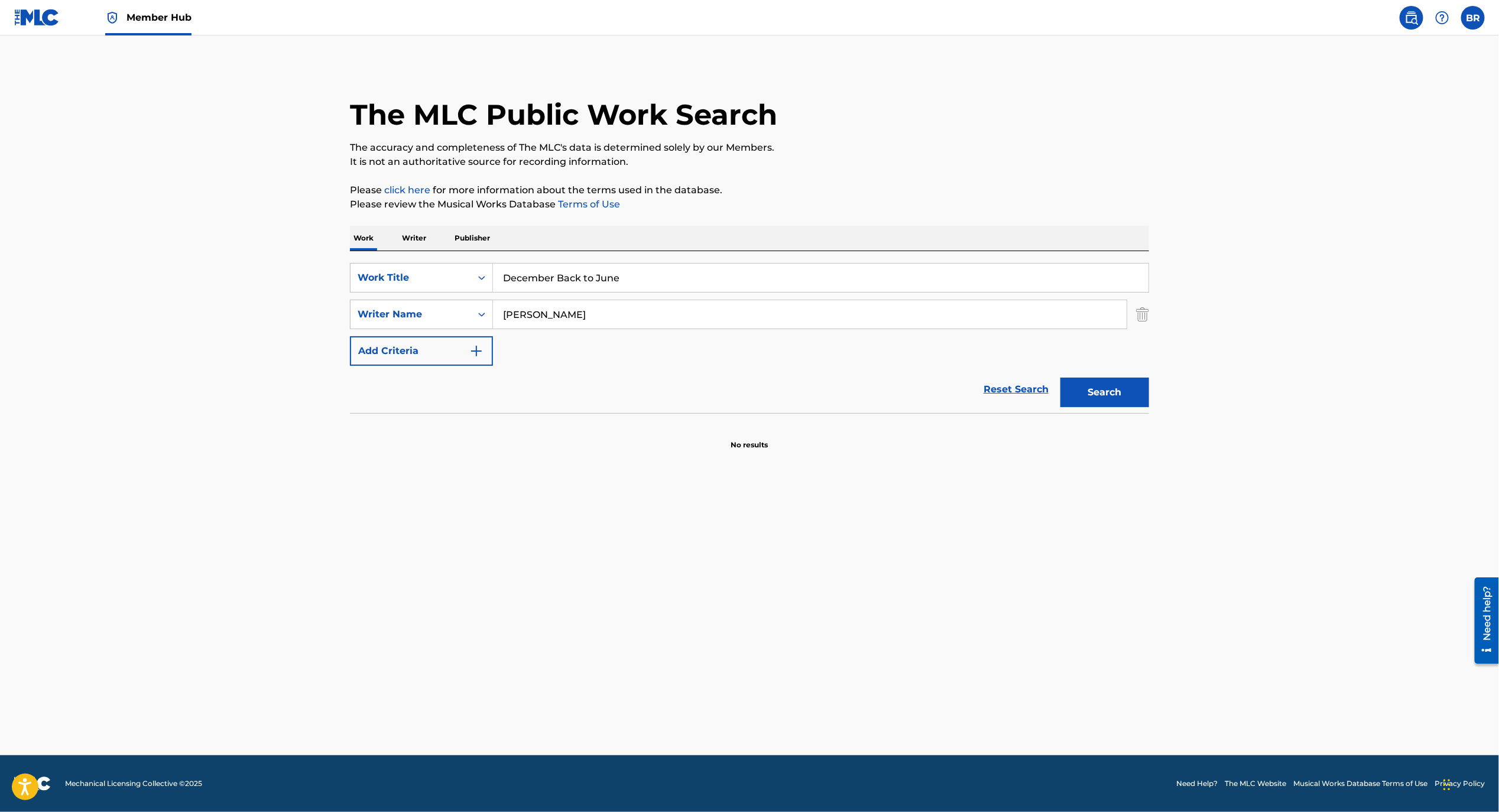
click at [598, 273] on input "December Back to June" at bounding box center [821, 277] width 656 height 28
type input "December Back [DATE]"
click at [592, 326] on input "[PERSON_NAME]" at bounding box center [810, 314] width 634 height 28
click at [1061, 377] on button "Search" at bounding box center [1105, 392] width 89 height 30
click at [589, 314] on input "[PERSON_NAME]" at bounding box center [810, 314] width 634 height 28
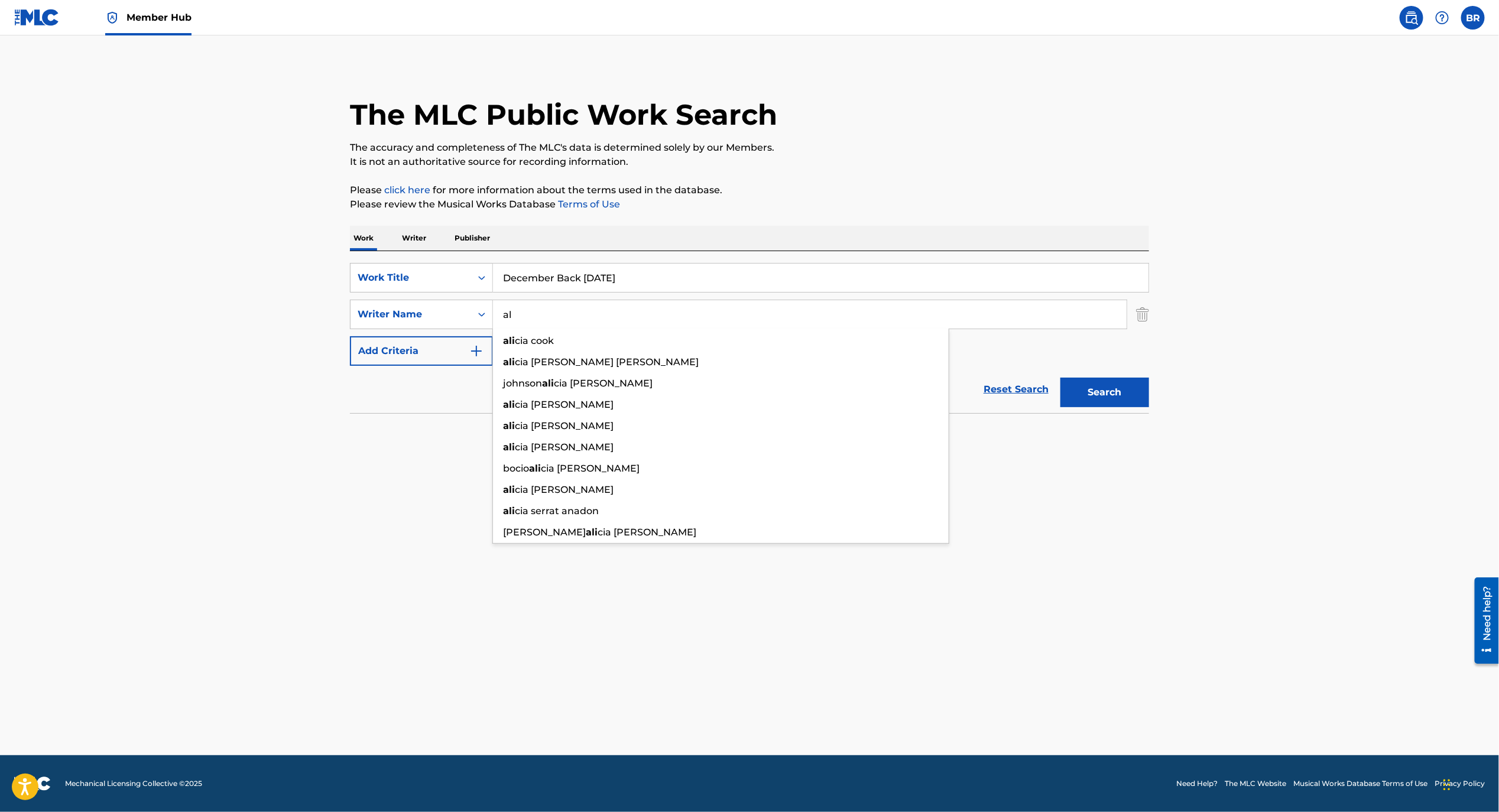
type input "a"
type input "walcott"
click at [1061, 377] on button "Search" at bounding box center [1105, 392] width 89 height 30
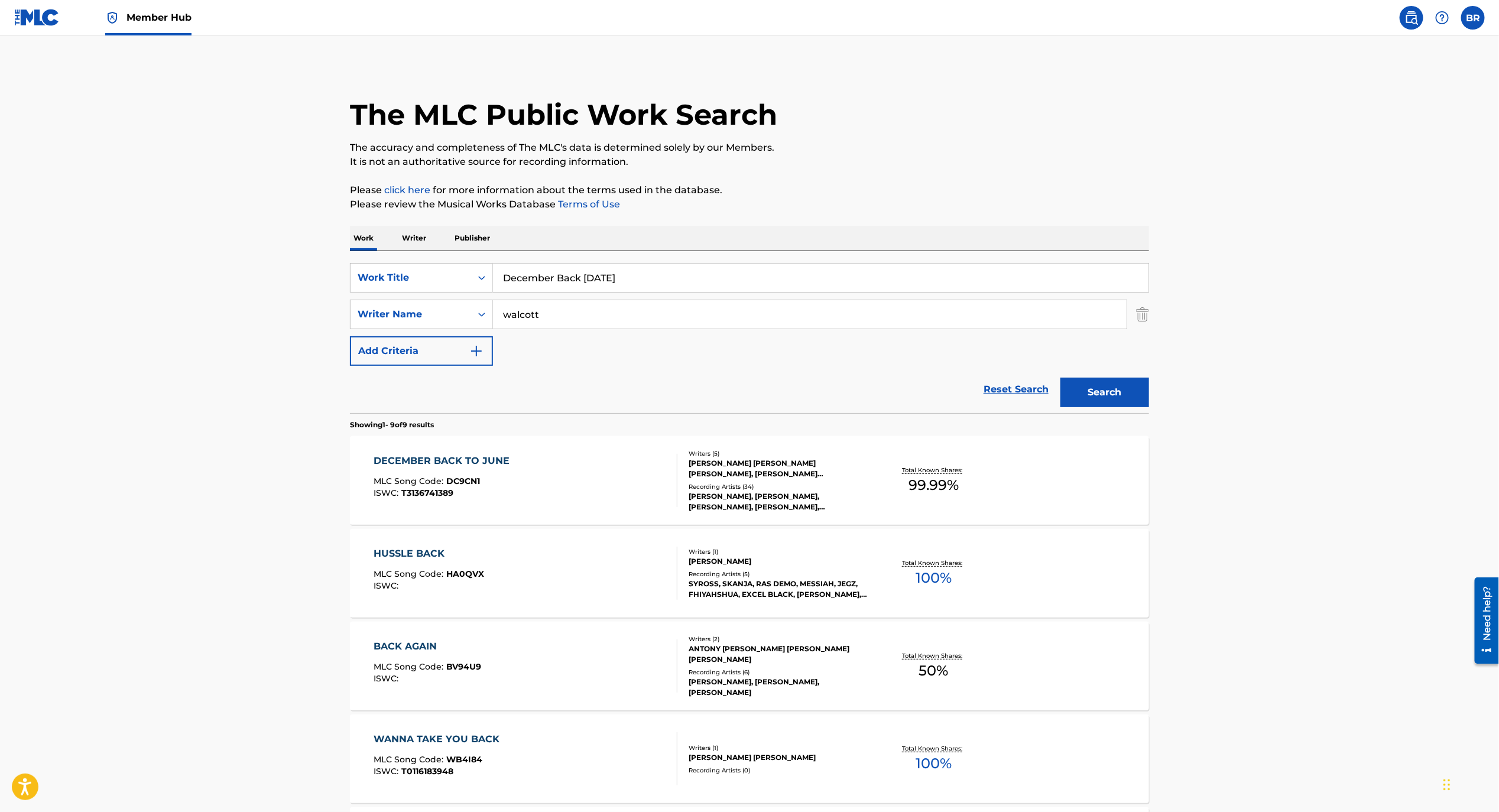
click at [511, 489] on div "ISWC : T3136741389" at bounding box center [445, 493] width 142 height 9
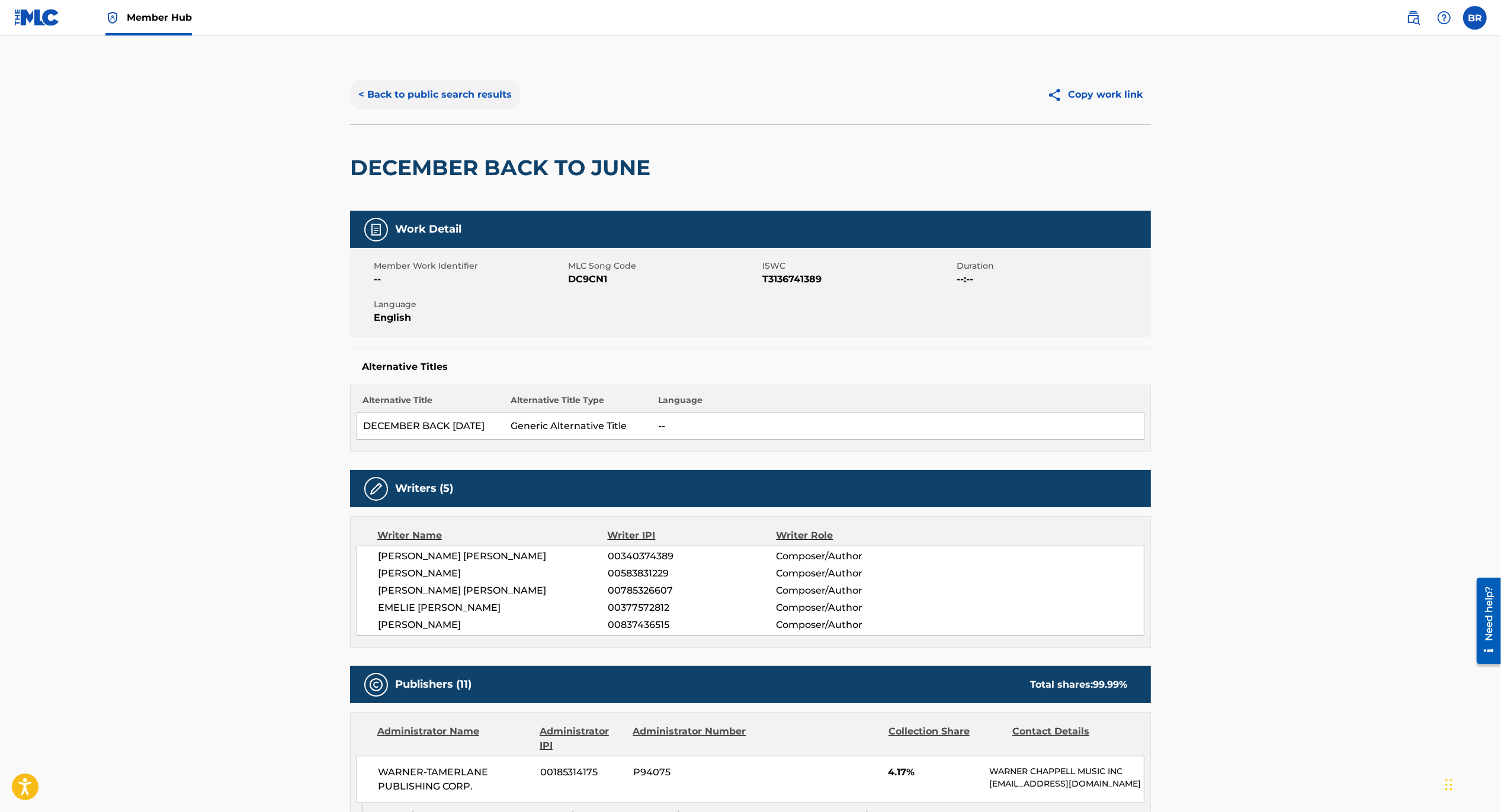
click at [417, 92] on button "< Back to public search results" at bounding box center [435, 95] width 170 height 30
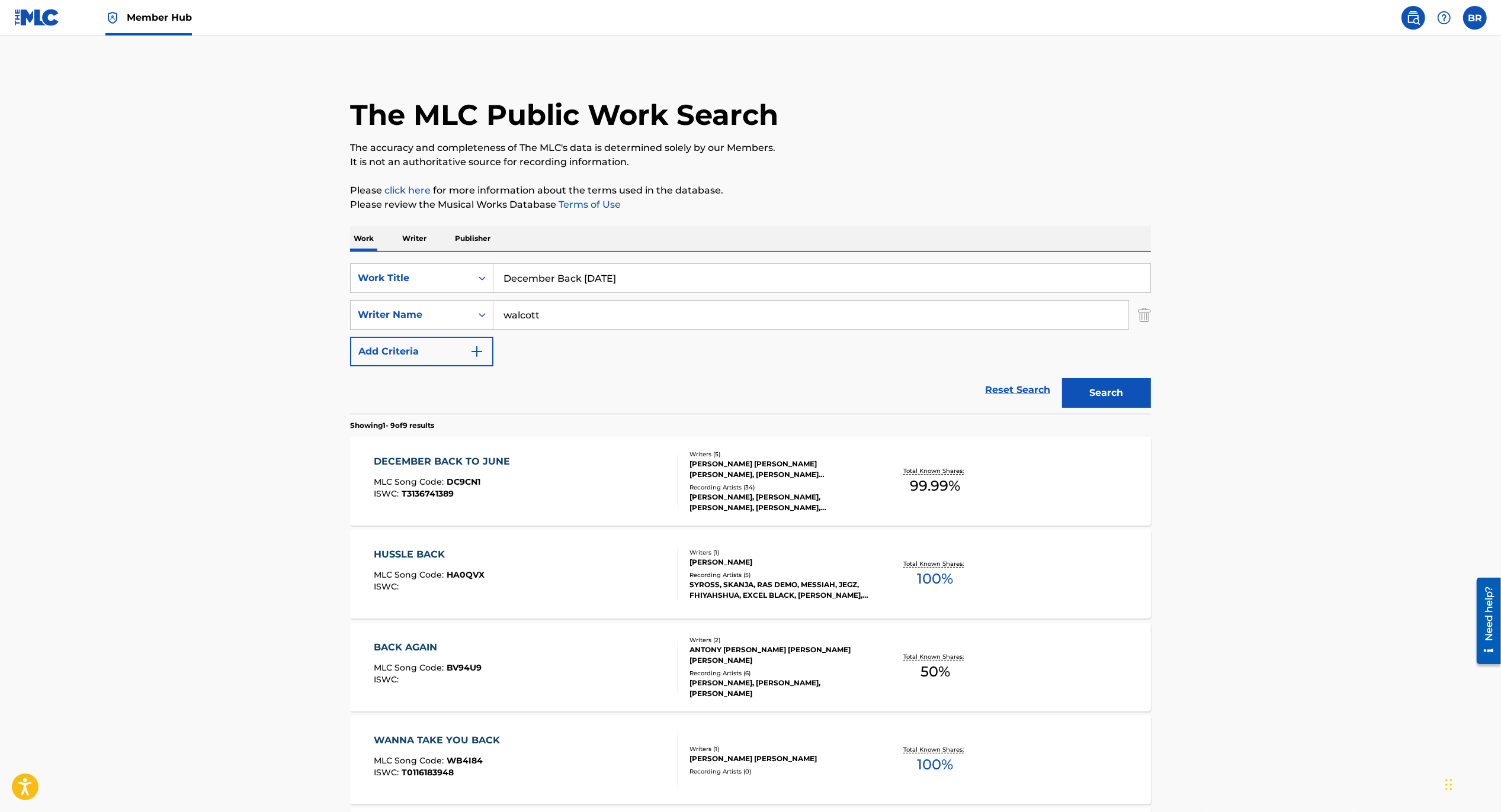
click at [607, 280] on input "December Back [DATE]" at bounding box center [822, 278] width 657 height 28
click at [425, 244] on p "Writer" at bounding box center [414, 238] width 32 height 25
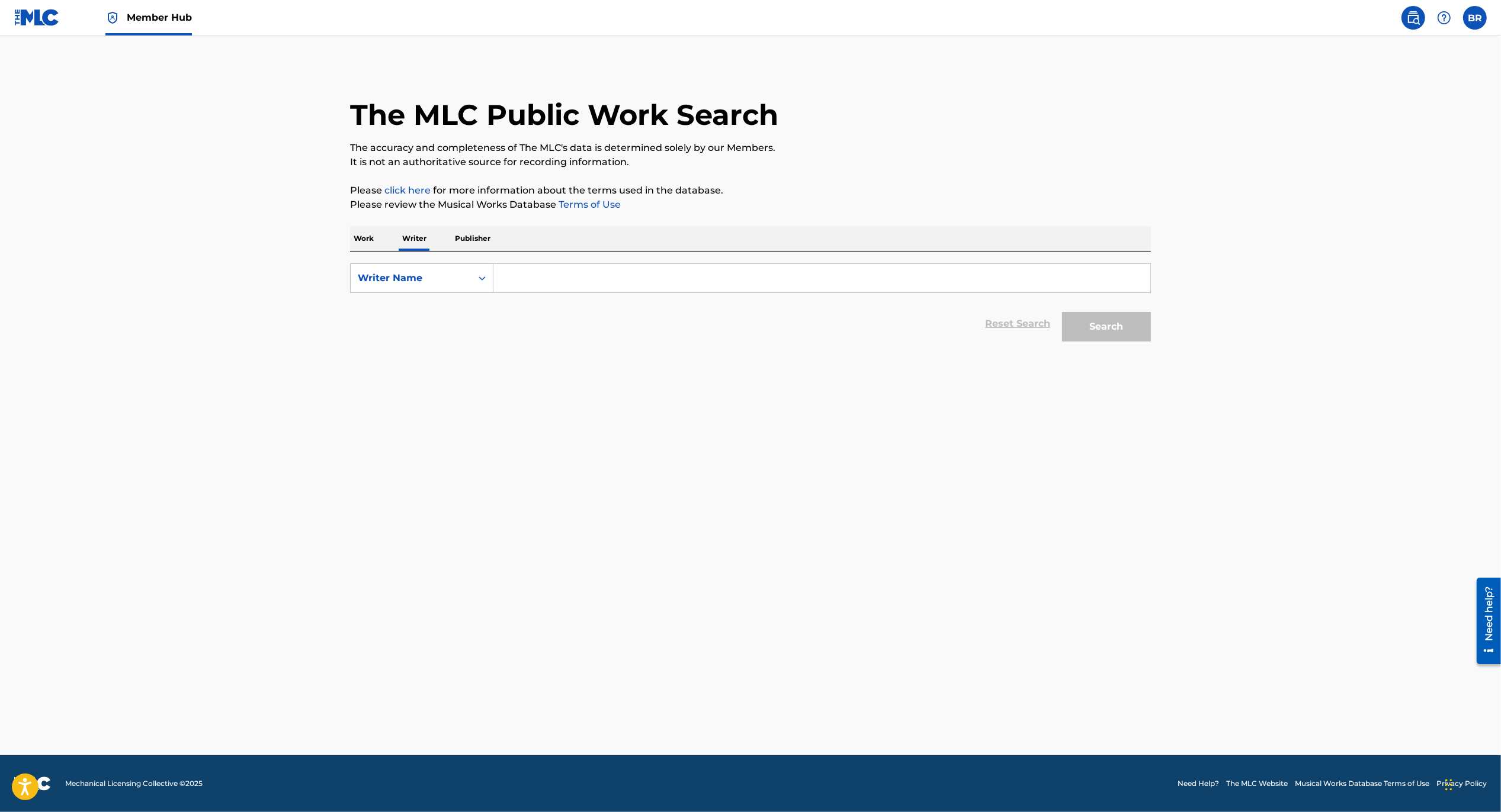
click at [507, 279] on input "Search Form" at bounding box center [822, 278] width 657 height 28
paste input "[PERSON_NAME]"
type input "[PERSON_NAME]"
click at [1062, 312] on button "Search" at bounding box center [1107, 327] width 89 height 30
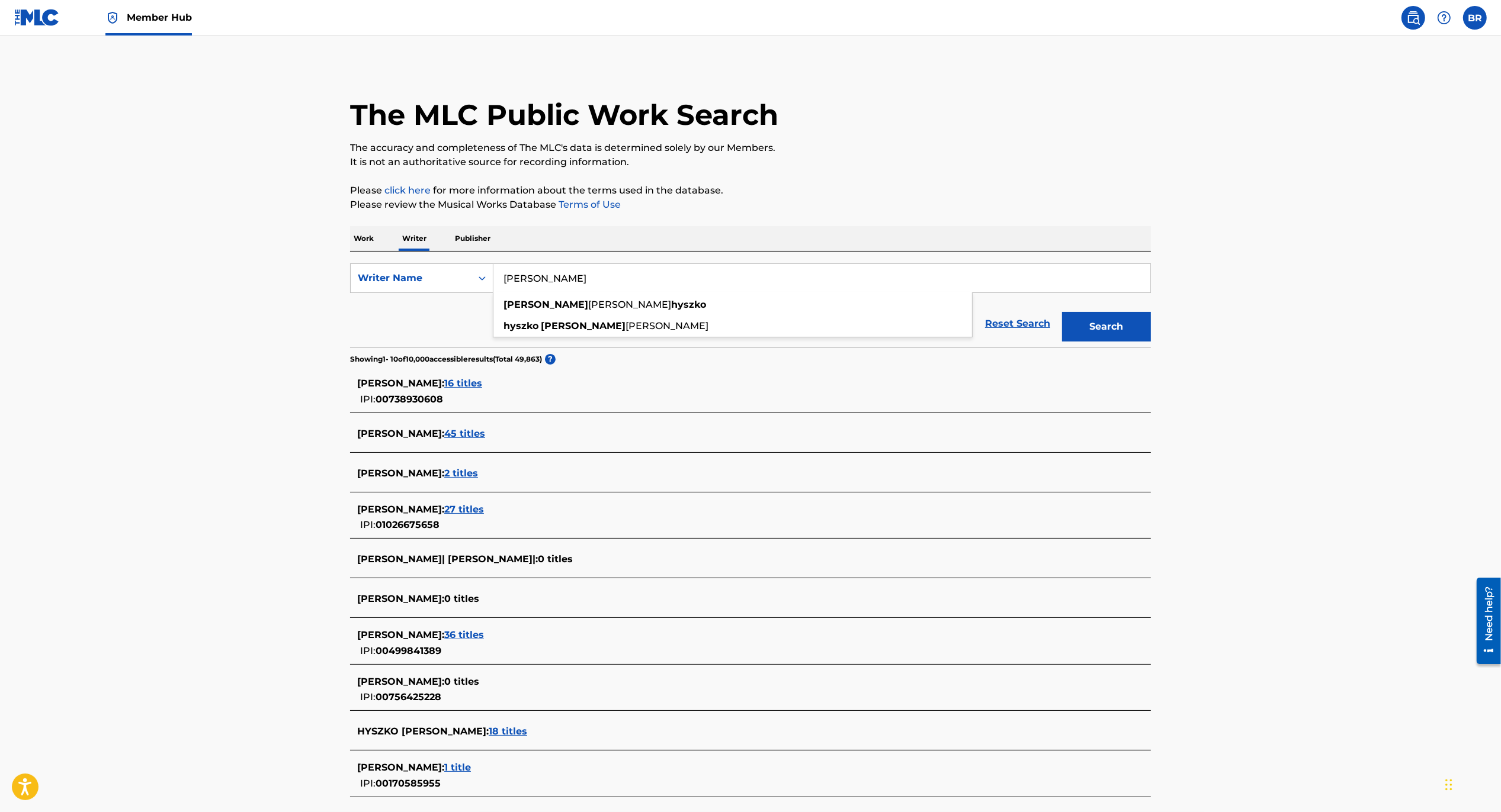
click at [482, 377] on span "16 titles" at bounding box center [463, 383] width 38 height 11
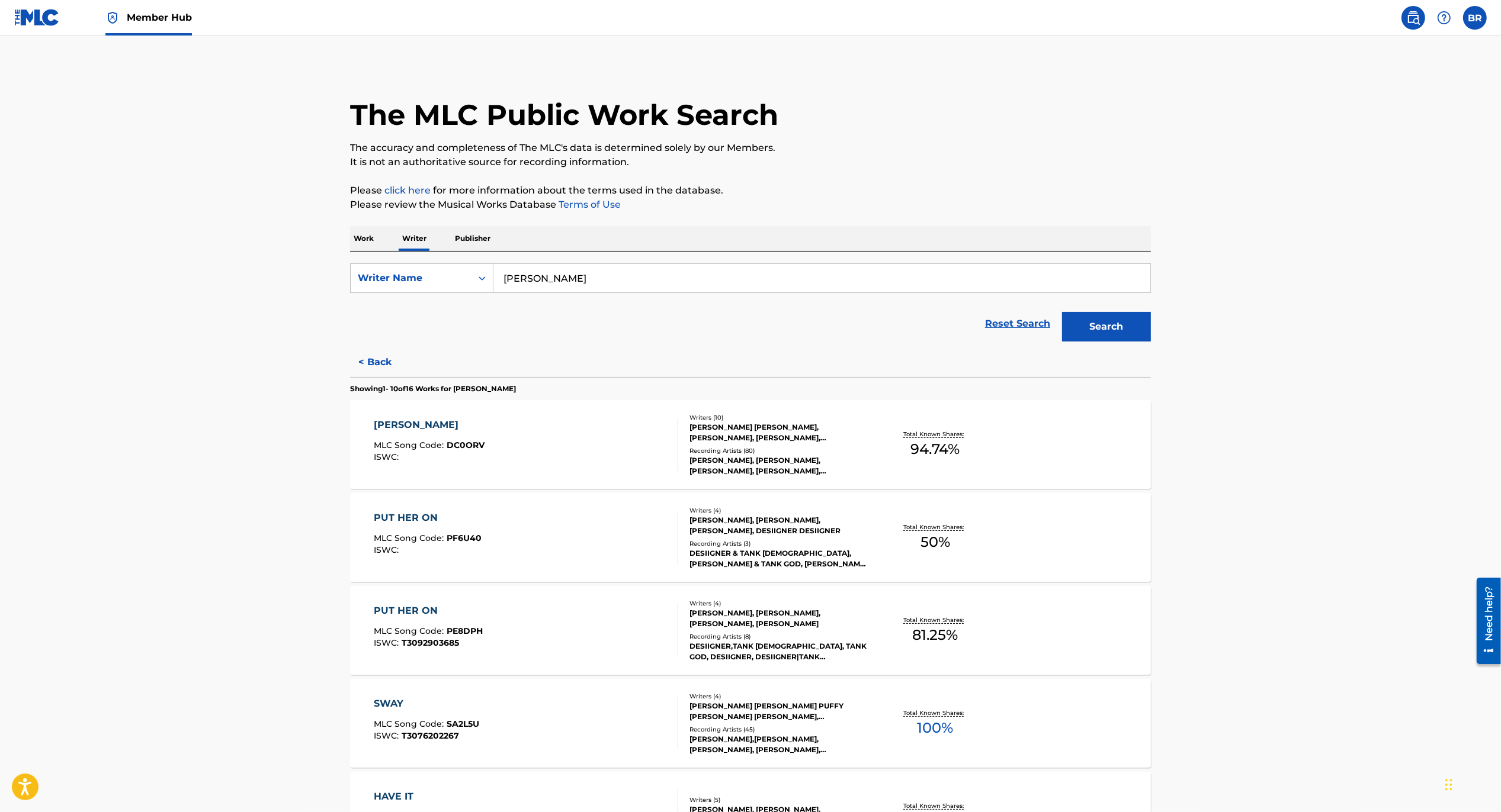
click at [300, 618] on main "The MLC Public Work Search The accuracy and completeness of The MLC's data is d…" at bounding box center [750, 714] width 1501 height 1357
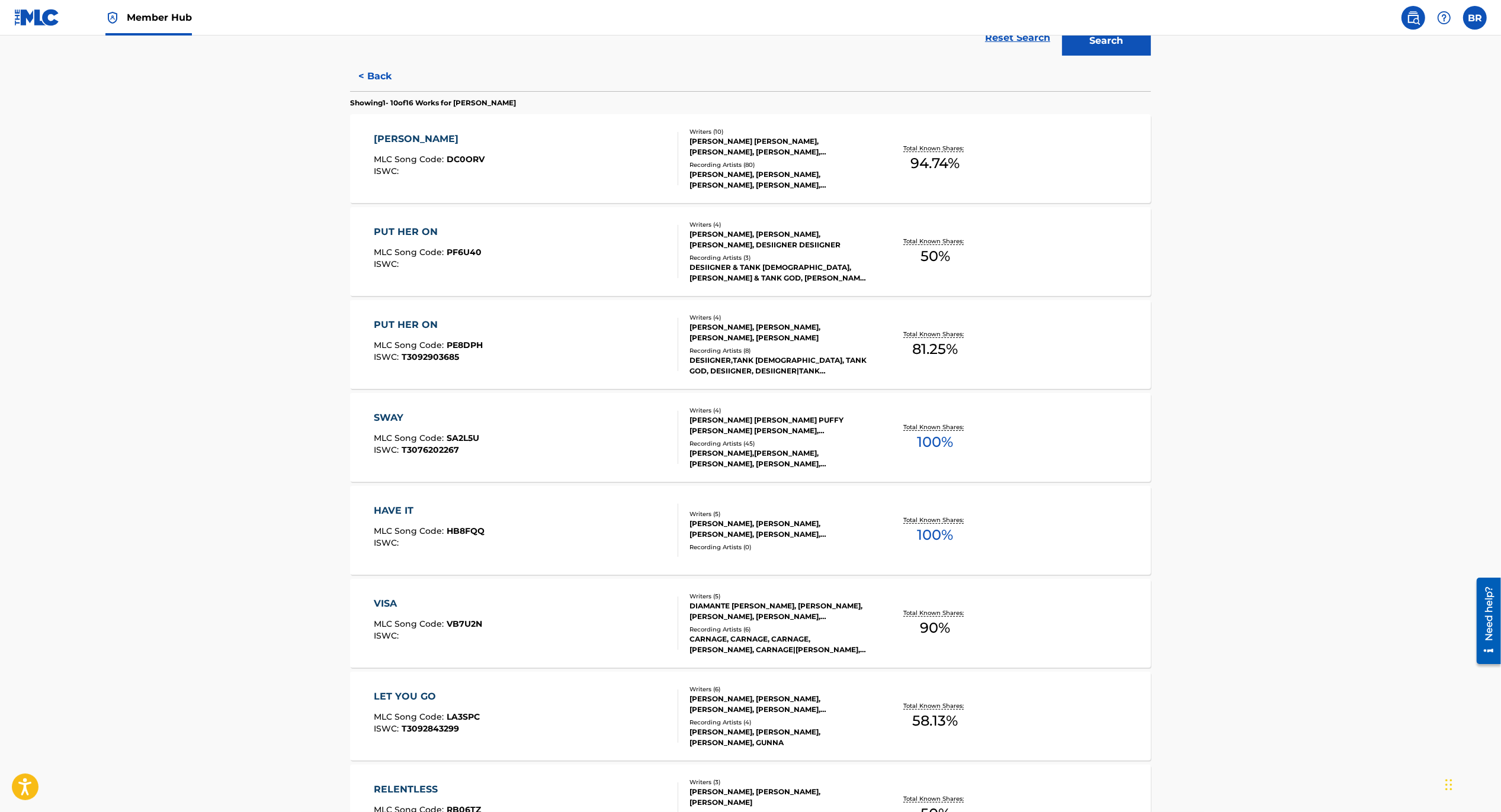
scroll to position [636, 0]
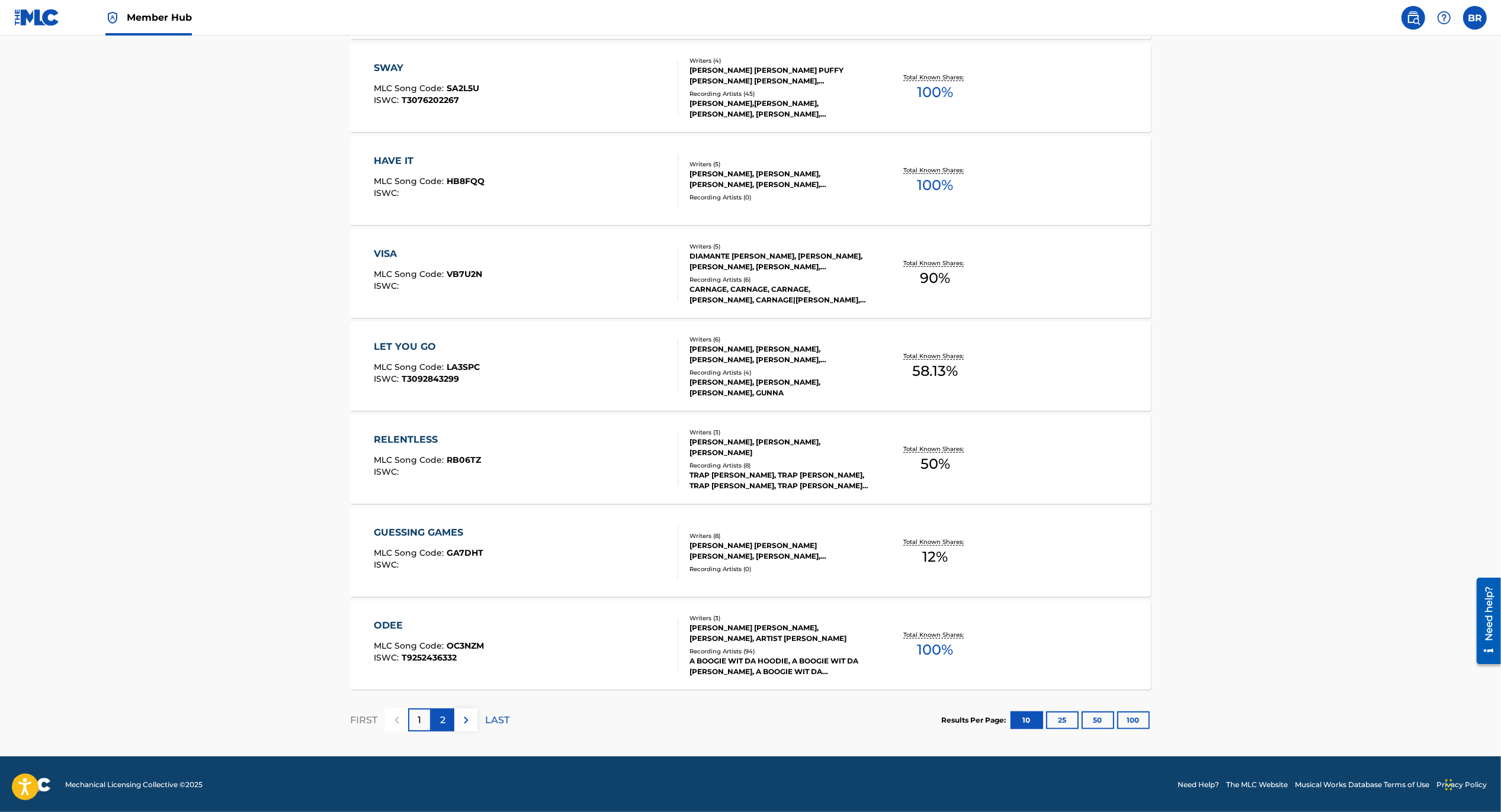
click at [447, 716] on div "2" at bounding box center [443, 720] width 23 height 23
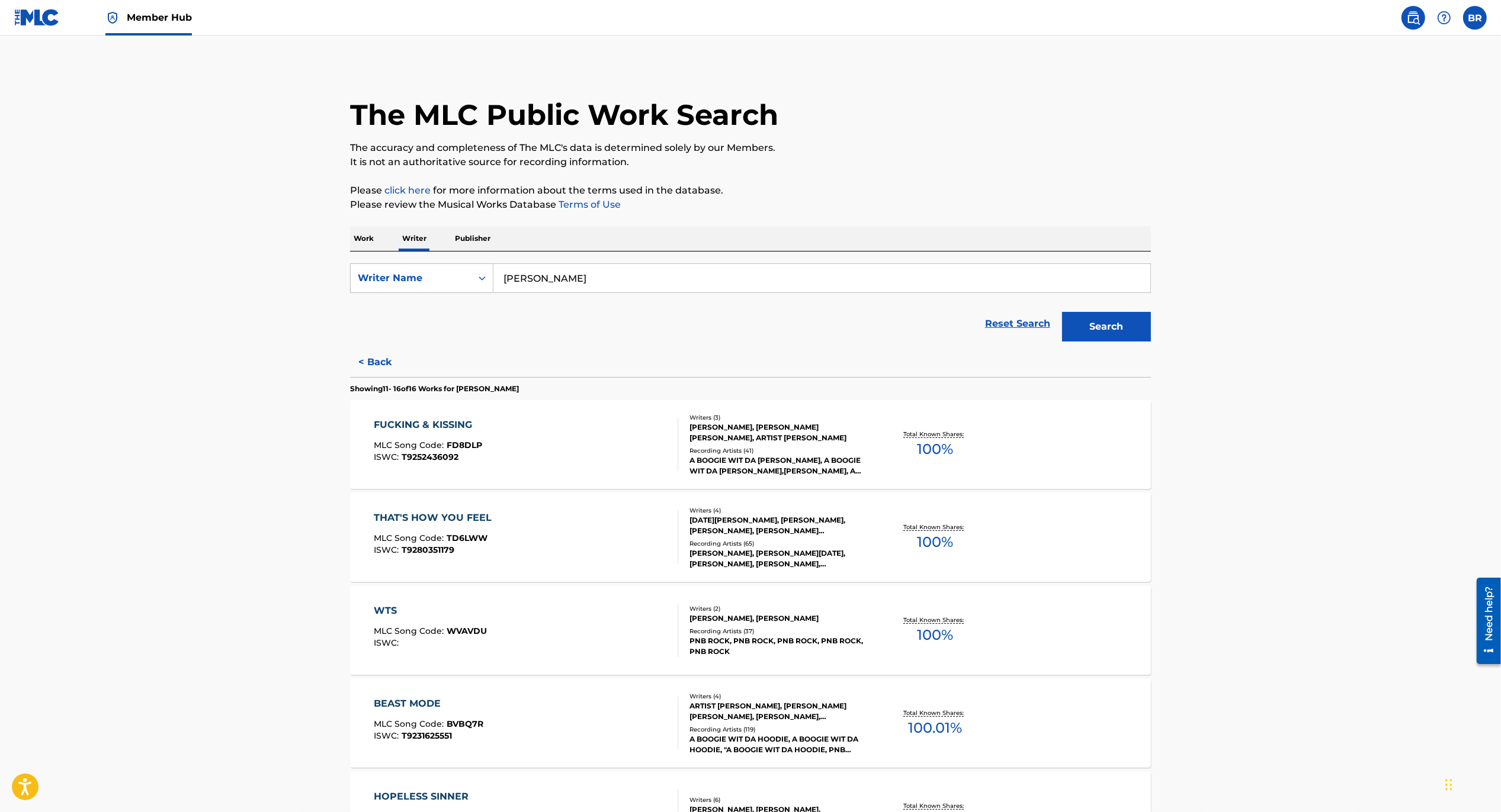
scroll to position [264, 0]
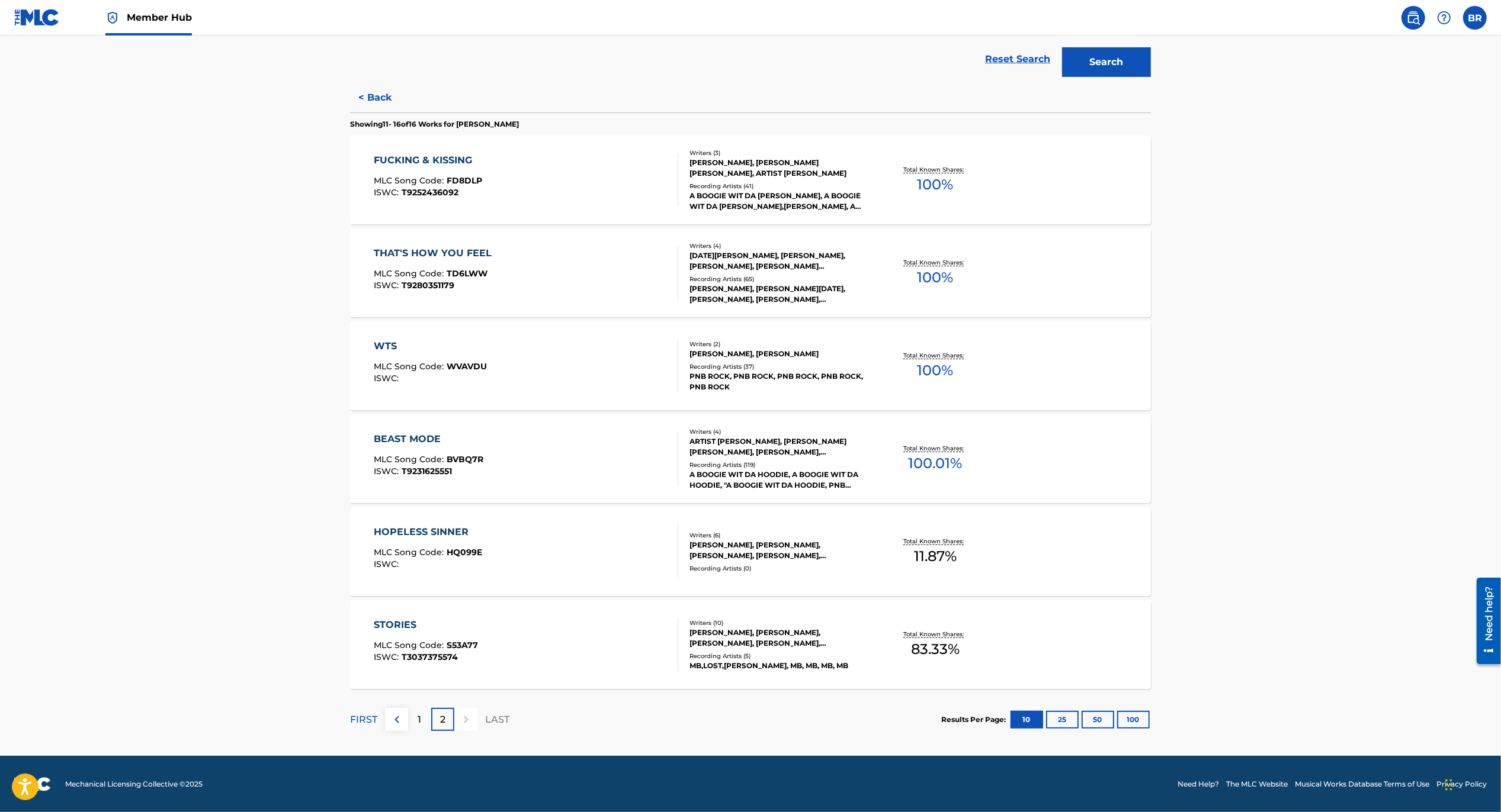
click at [409, 438] on div "BEAST MODE" at bounding box center [429, 439] width 110 height 14
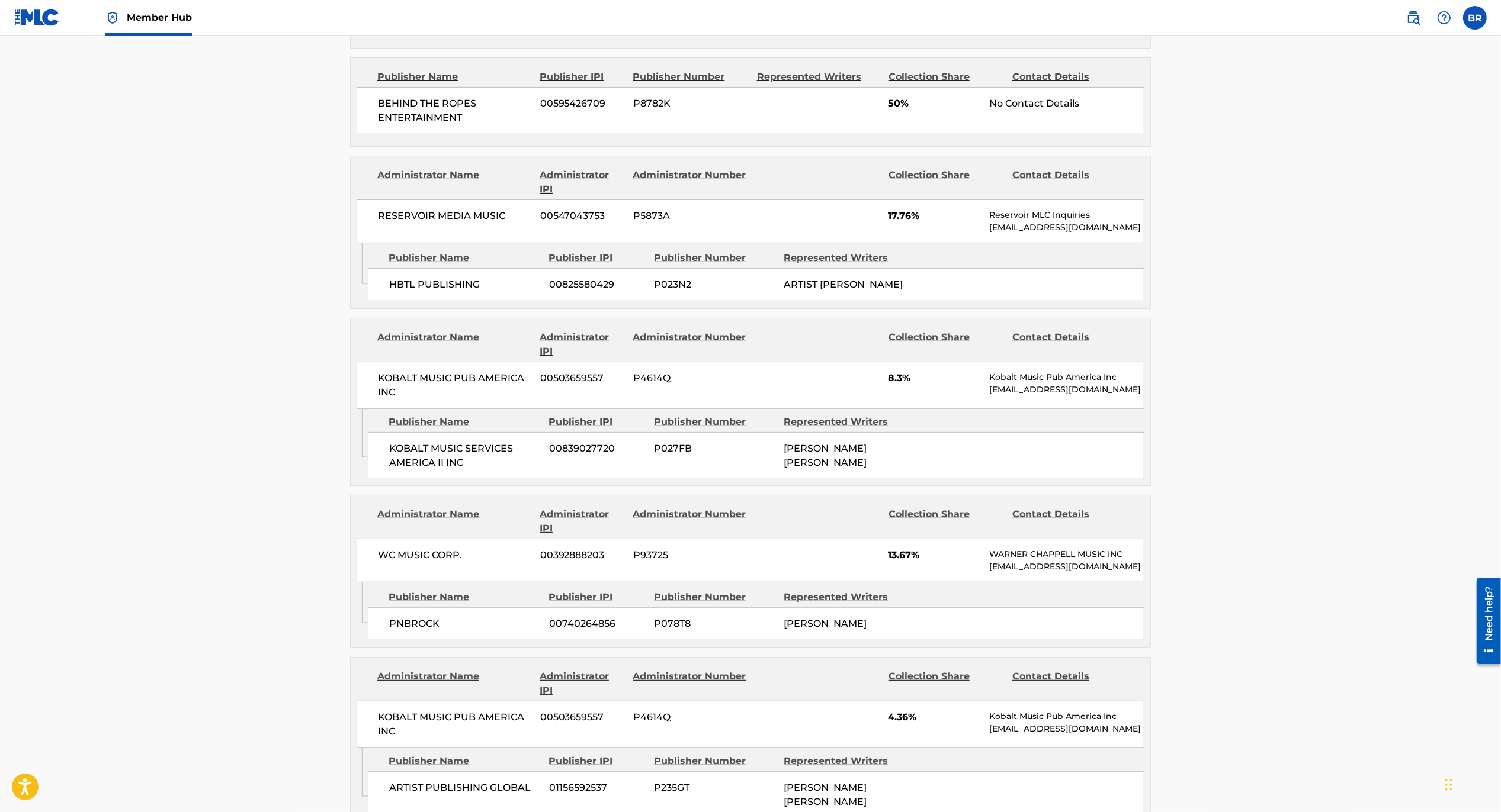
scroll to position [131, 0]
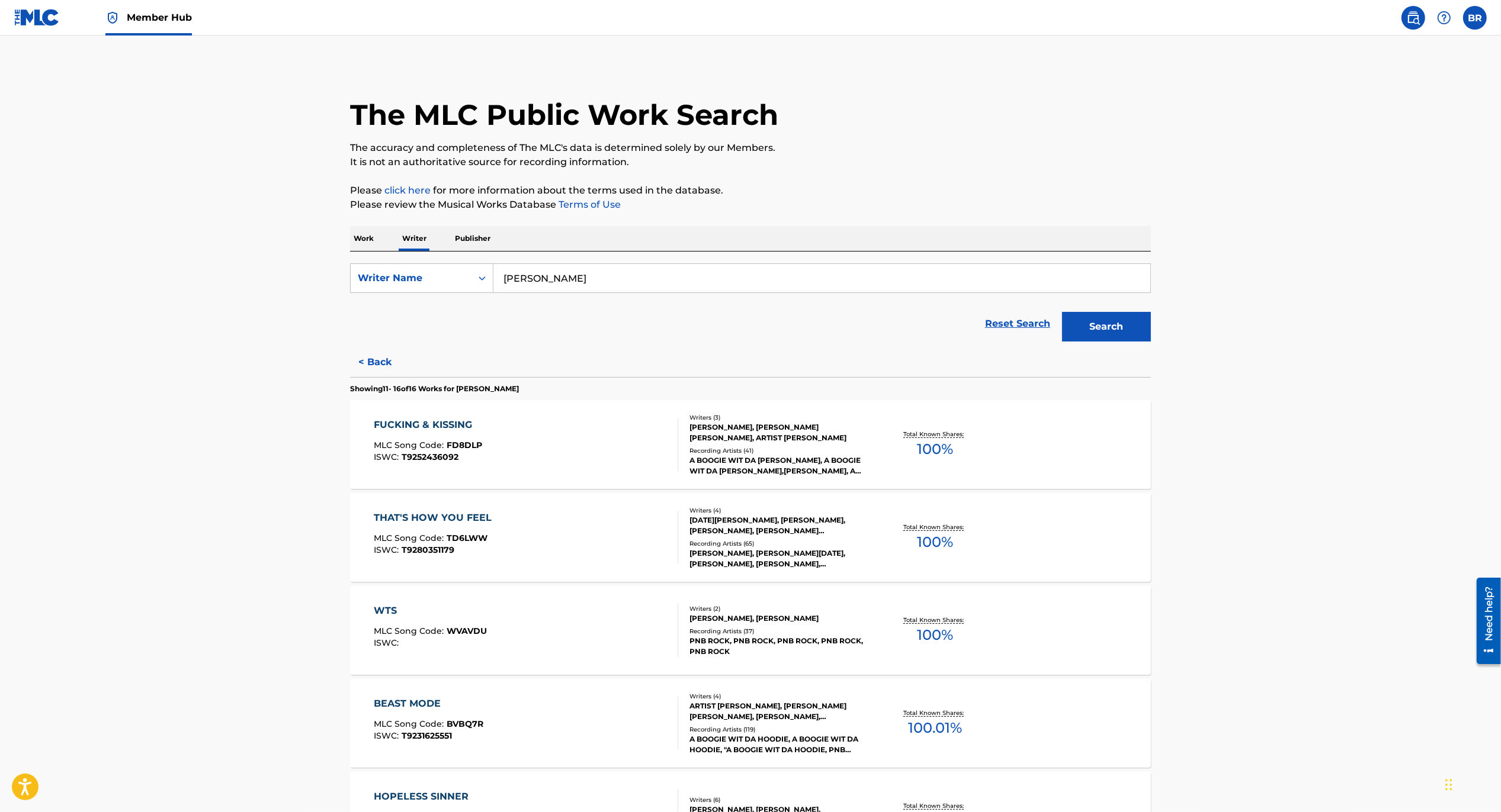
click at [269, 468] on main "The MLC Public Work Search The accuracy and completeness of The MLC's data is d…" at bounding box center [750, 528] width 1501 height 985
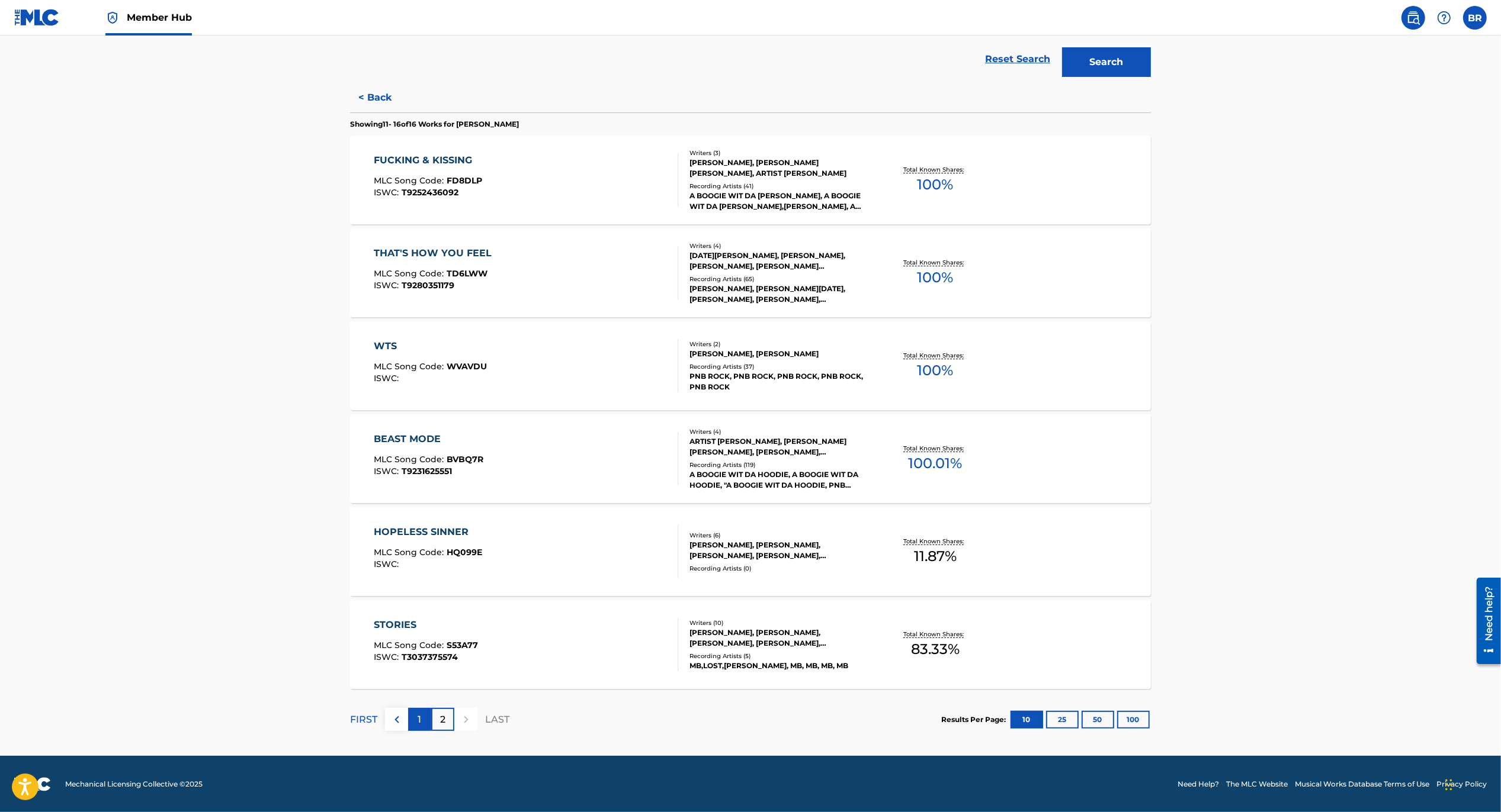
click at [422, 721] on div "1" at bounding box center [419, 719] width 23 height 23
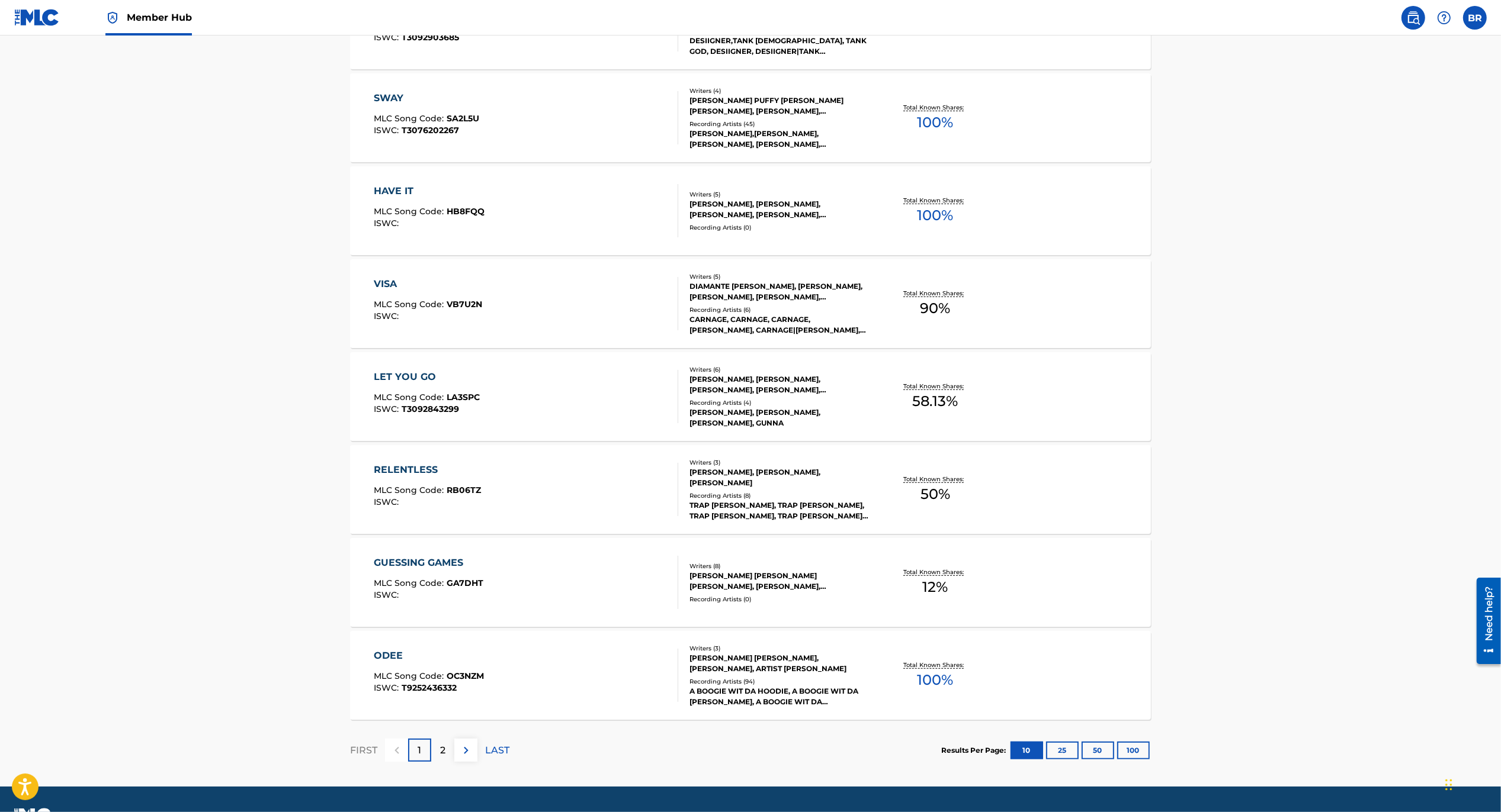
scroll to position [636, 0]
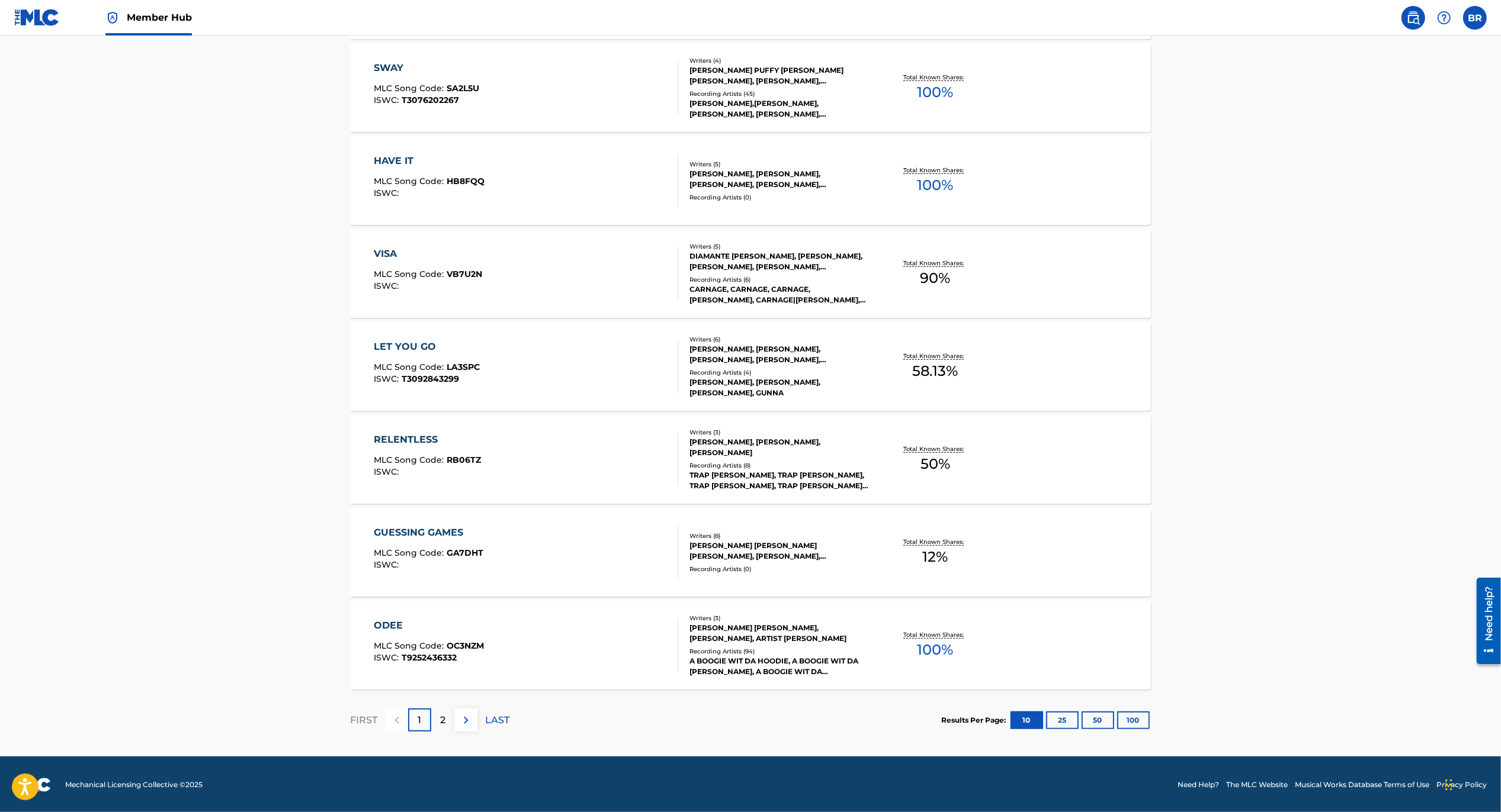
click at [503, 662] on div "ODEE MLC Song Code : OC3NZM ISWC : T9252436332" at bounding box center [526, 644] width 304 height 53
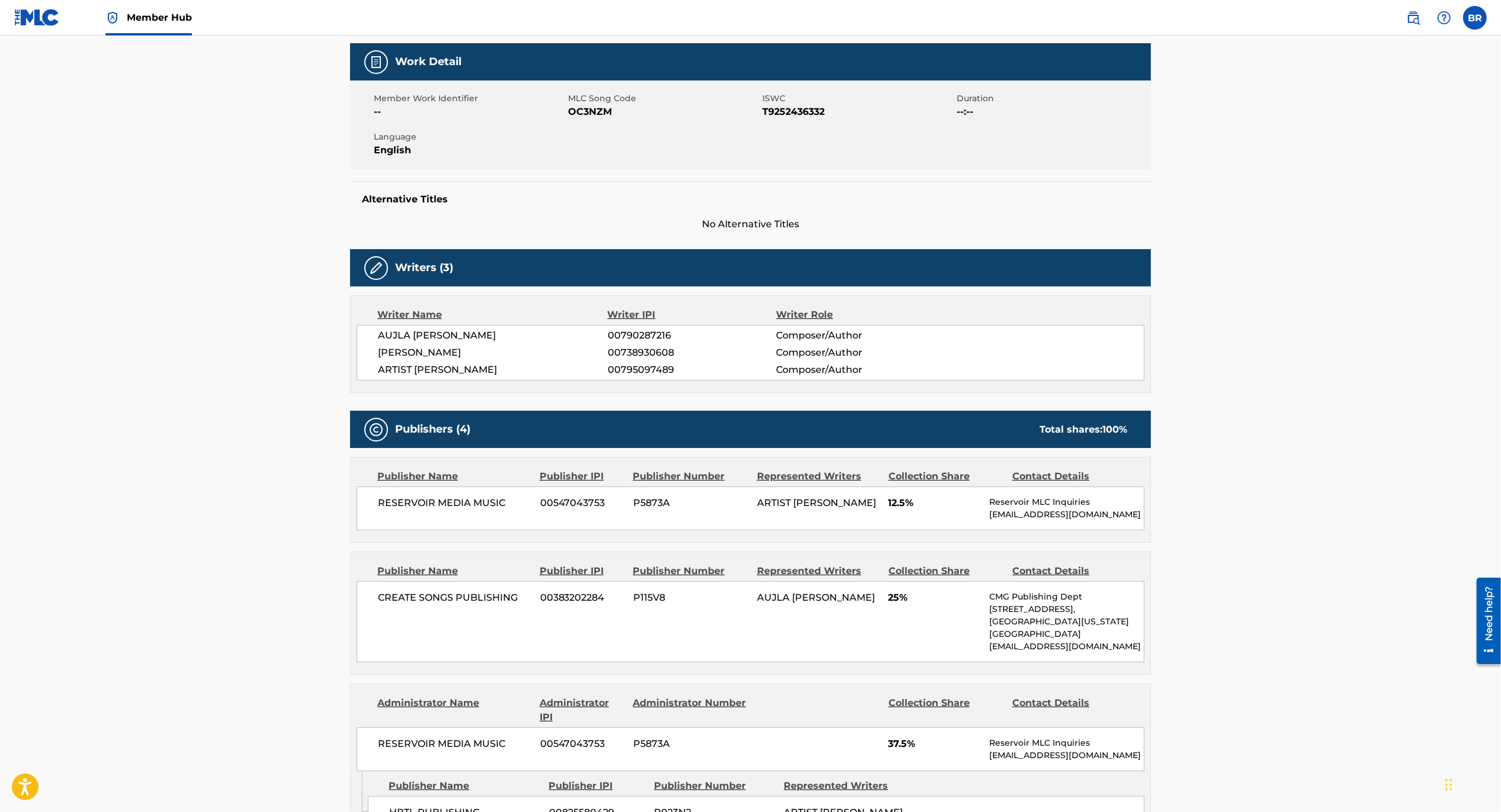
scroll to position [165, 0]
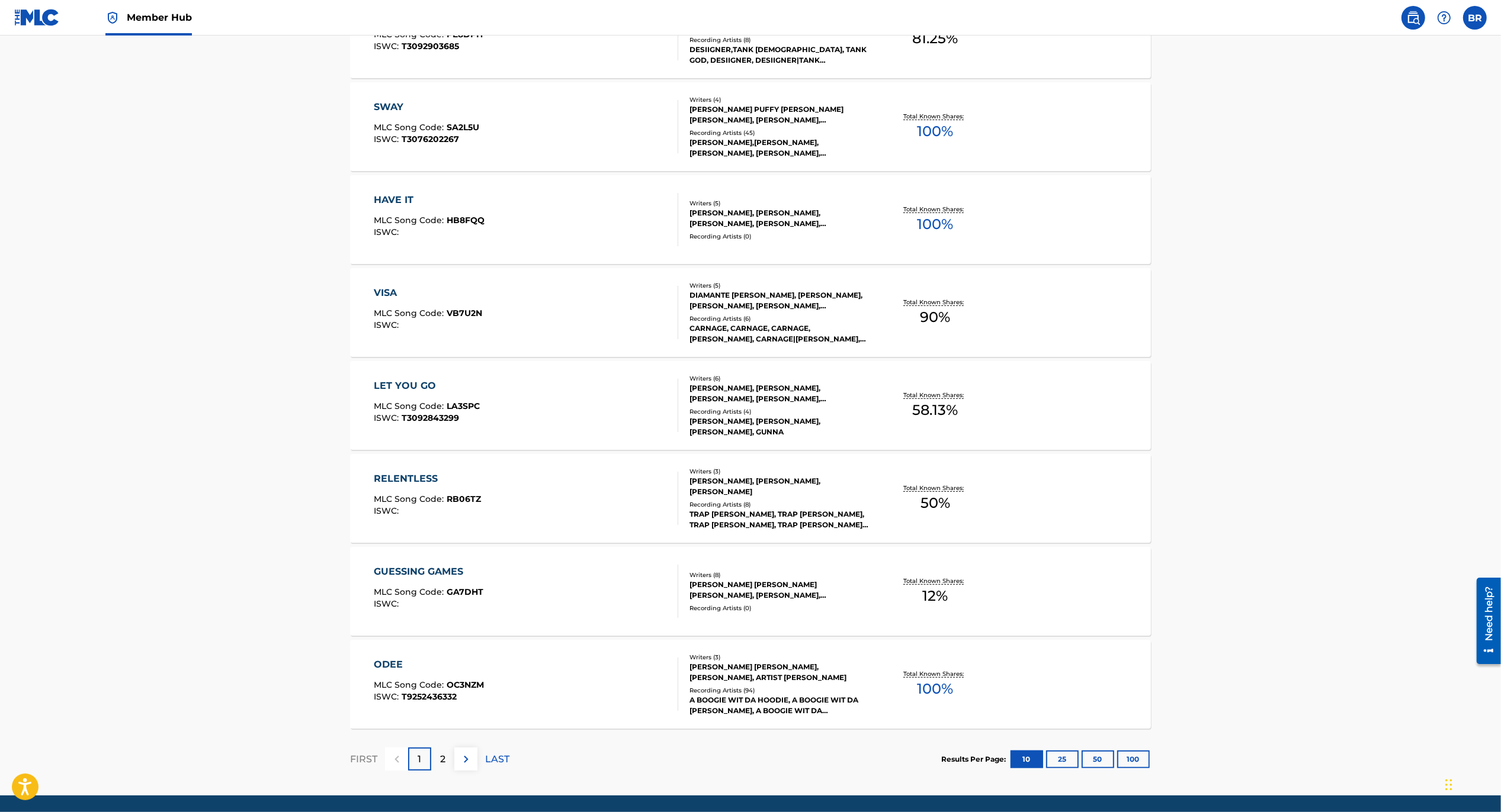
scroll to position [636, 0]
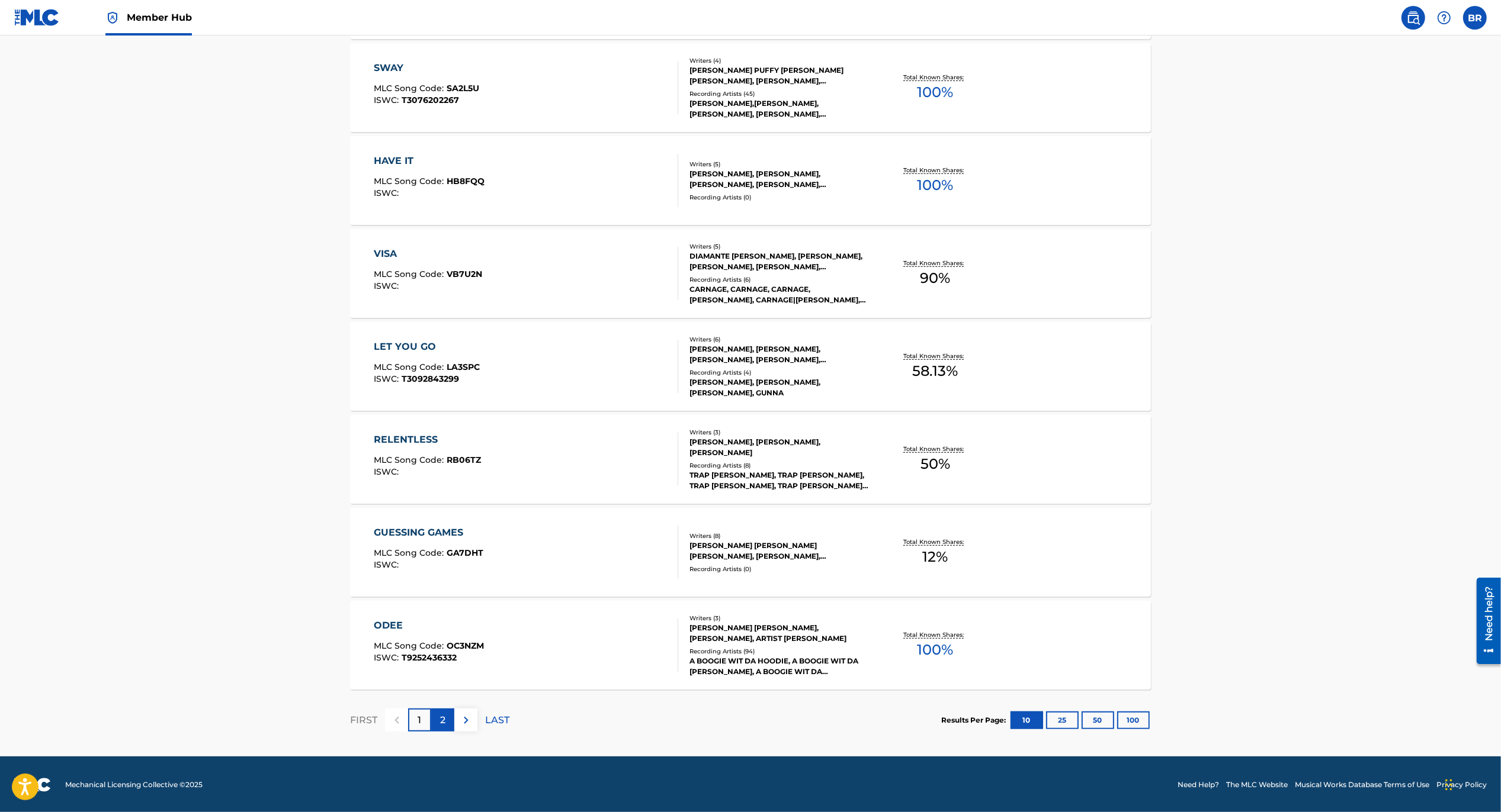
click at [444, 719] on p "2" at bounding box center [443, 720] width 5 height 14
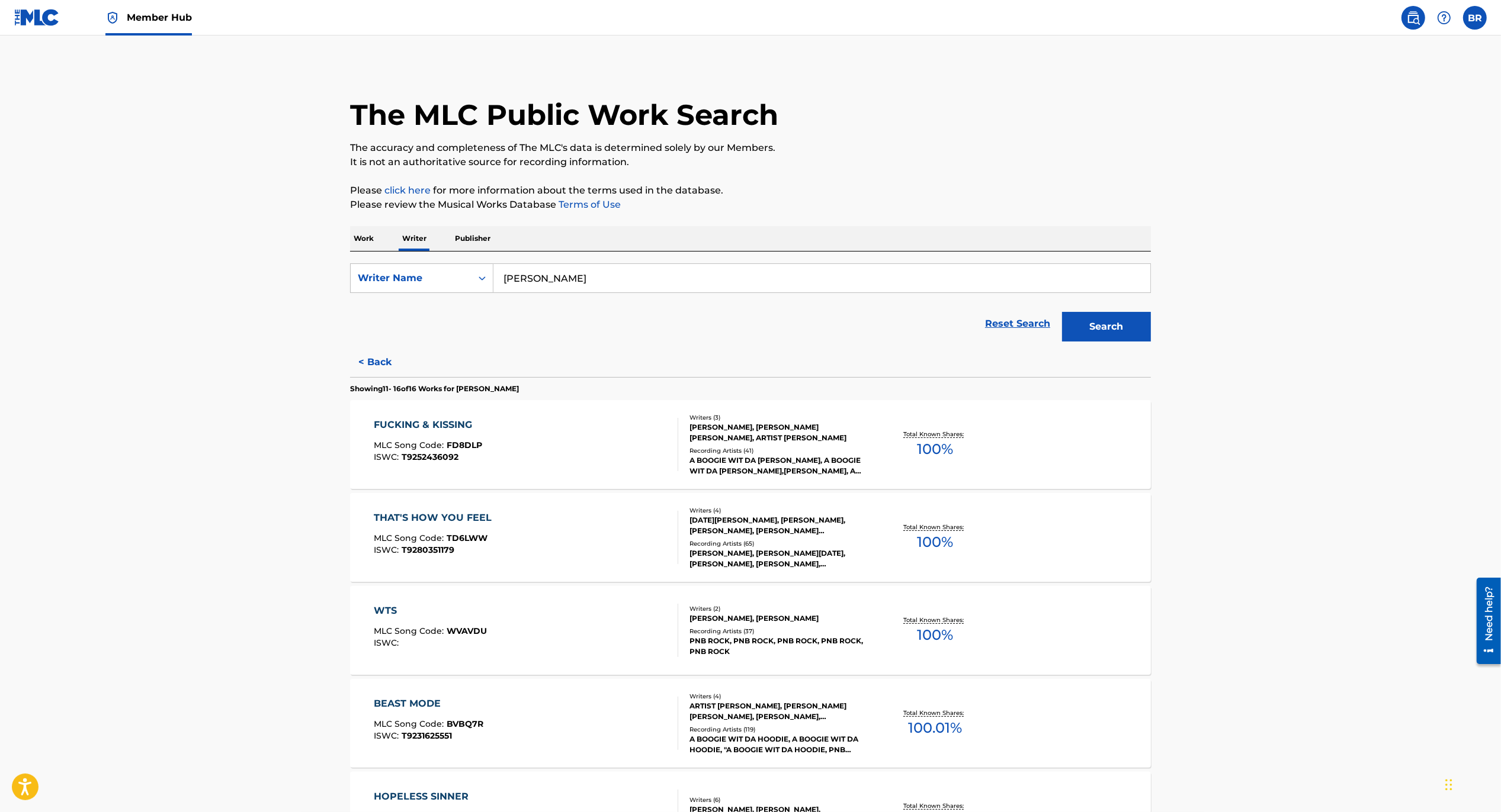
scroll to position [44, 0]
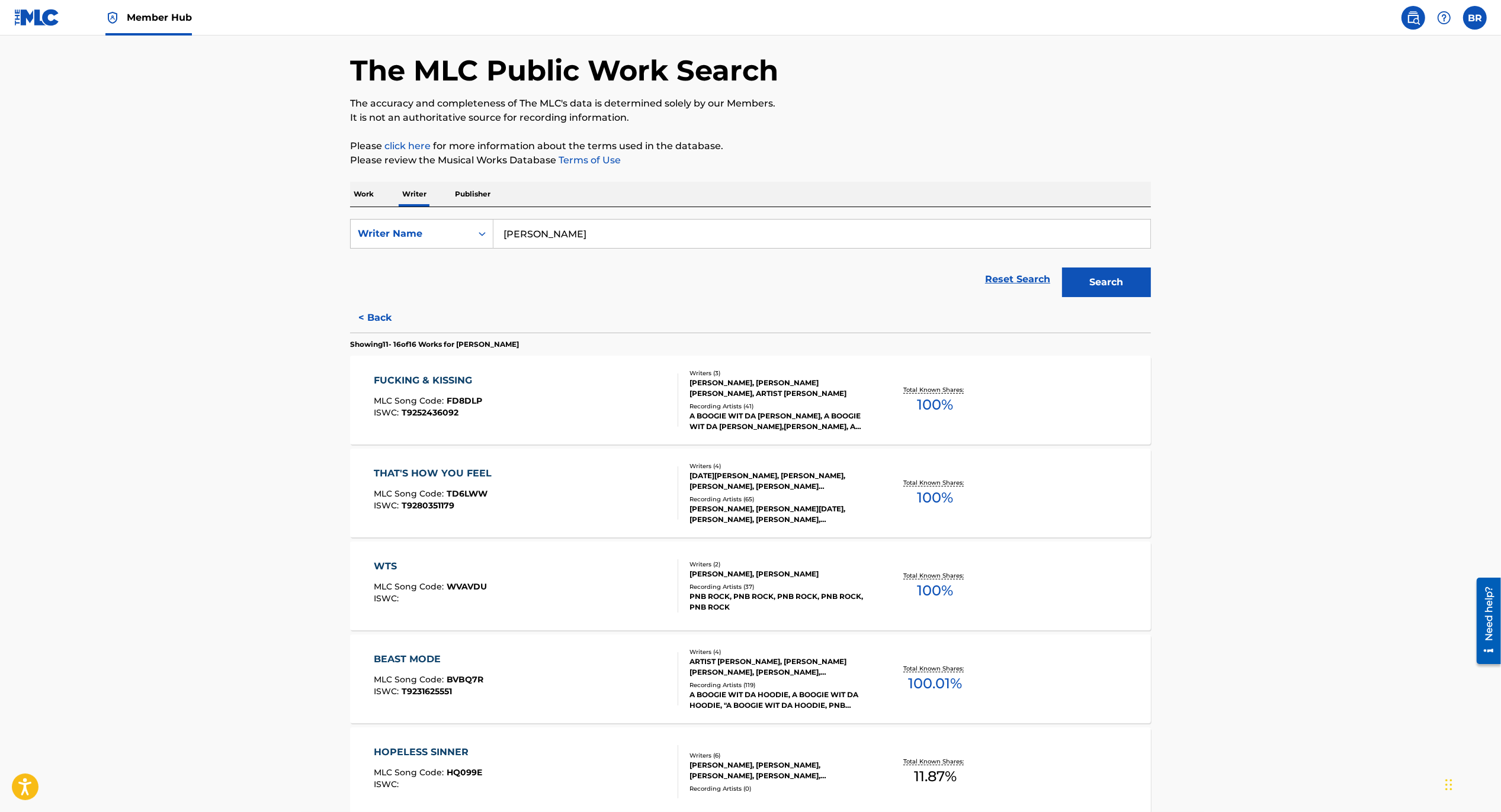
click at [456, 379] on div "FUCKING & KISSING" at bounding box center [428, 380] width 108 height 14
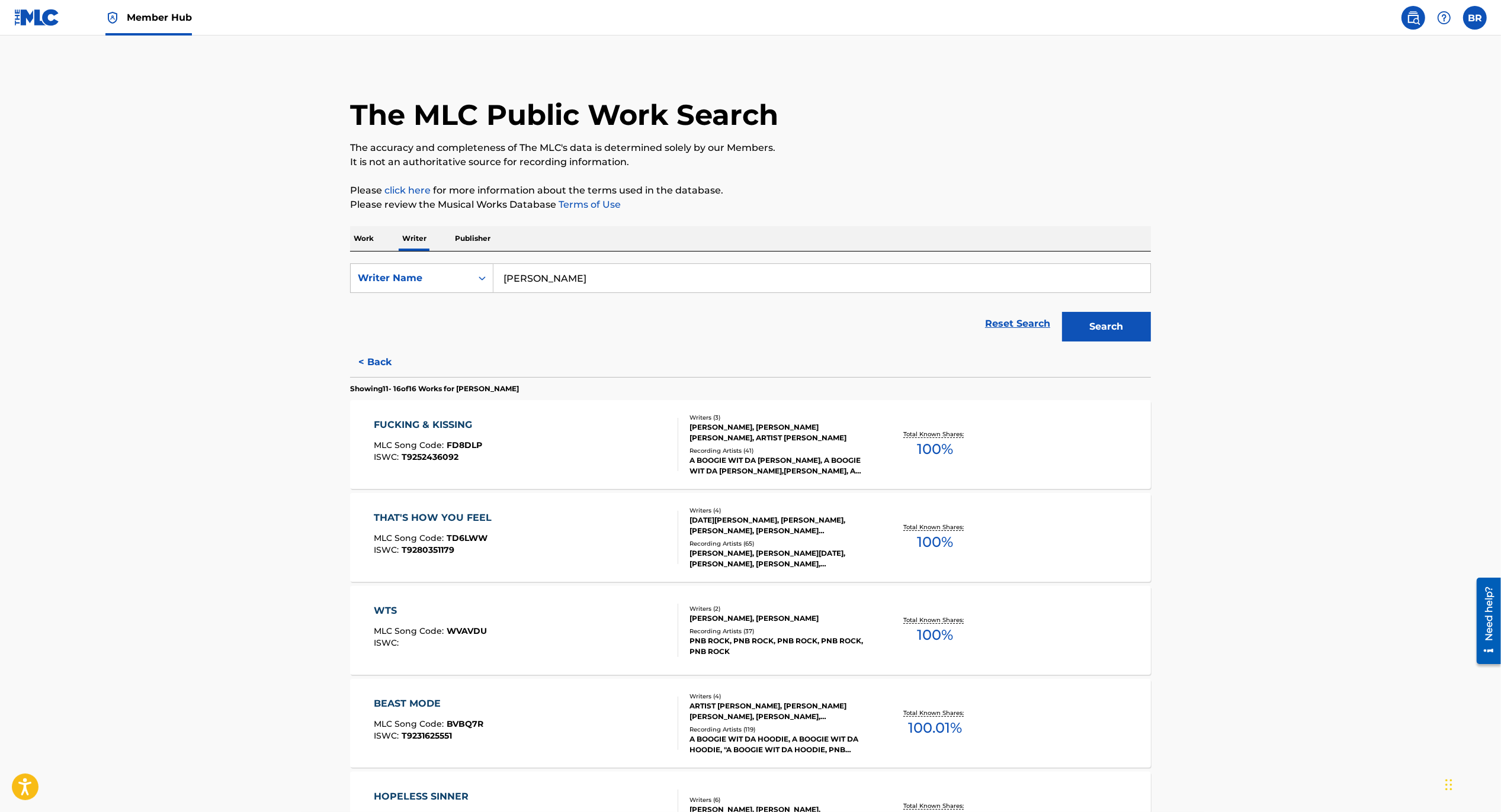
click at [382, 525] on div "THAT'S HOW YOU FEEL MLC Song Code : TD6LWW ISWC : T9280351179" at bounding box center [436, 537] width 124 height 53
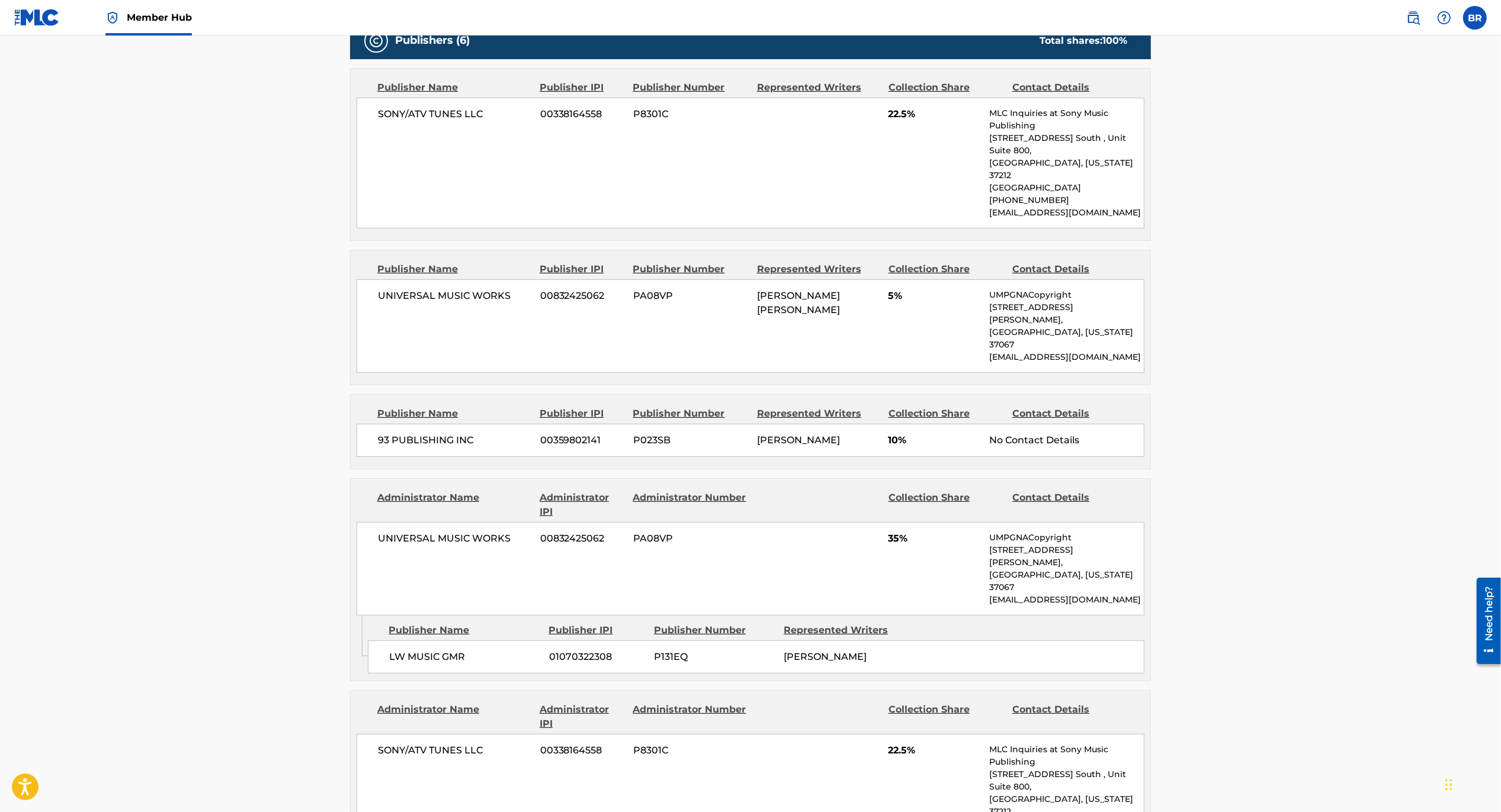
scroll to position [599, 0]
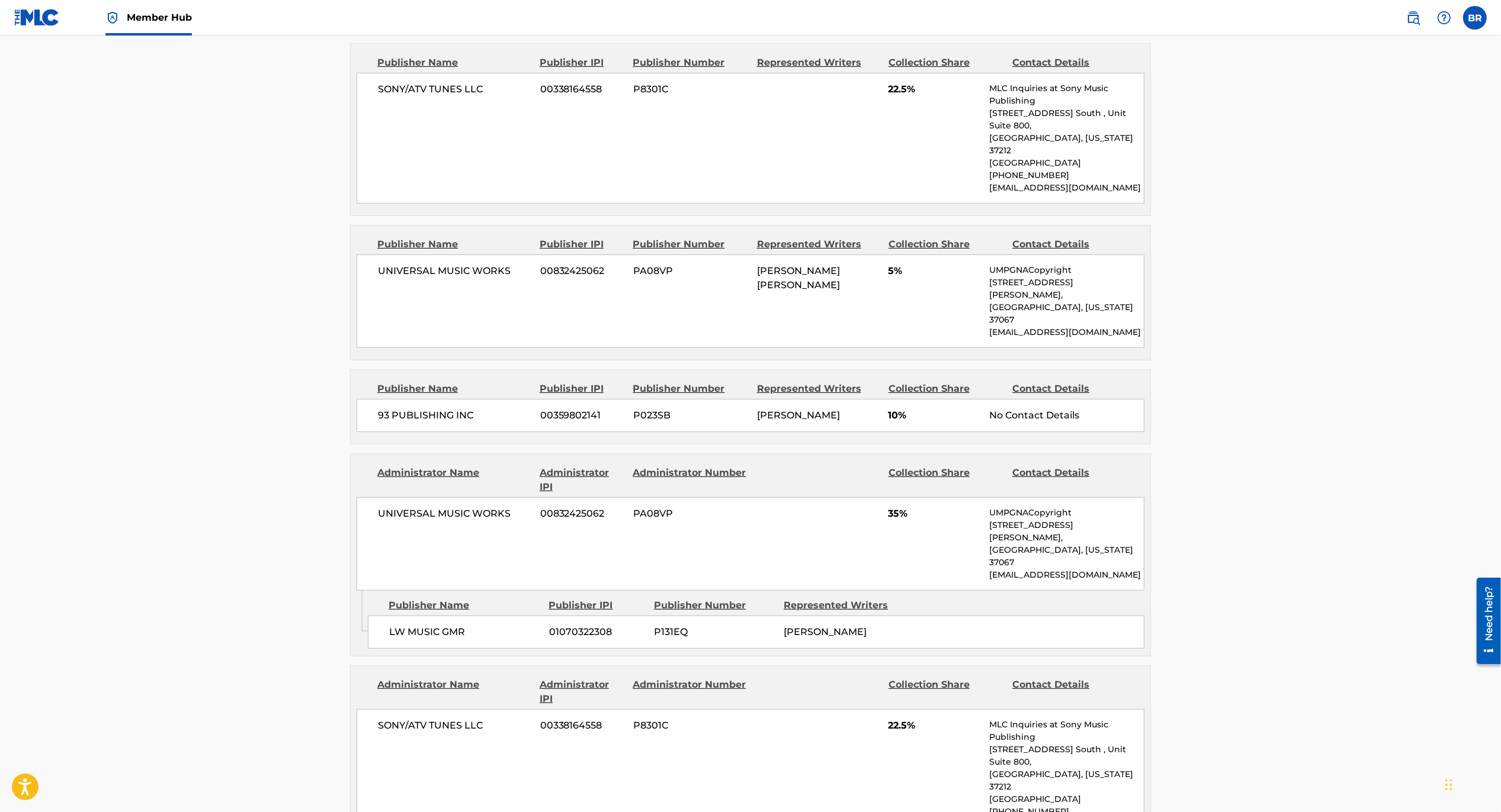
click at [211, 285] on main "< Back to public search results Copy work link THAT'S HOW YOU FEEL Work Detail …" at bounding box center [750, 513] width 1501 height 2151
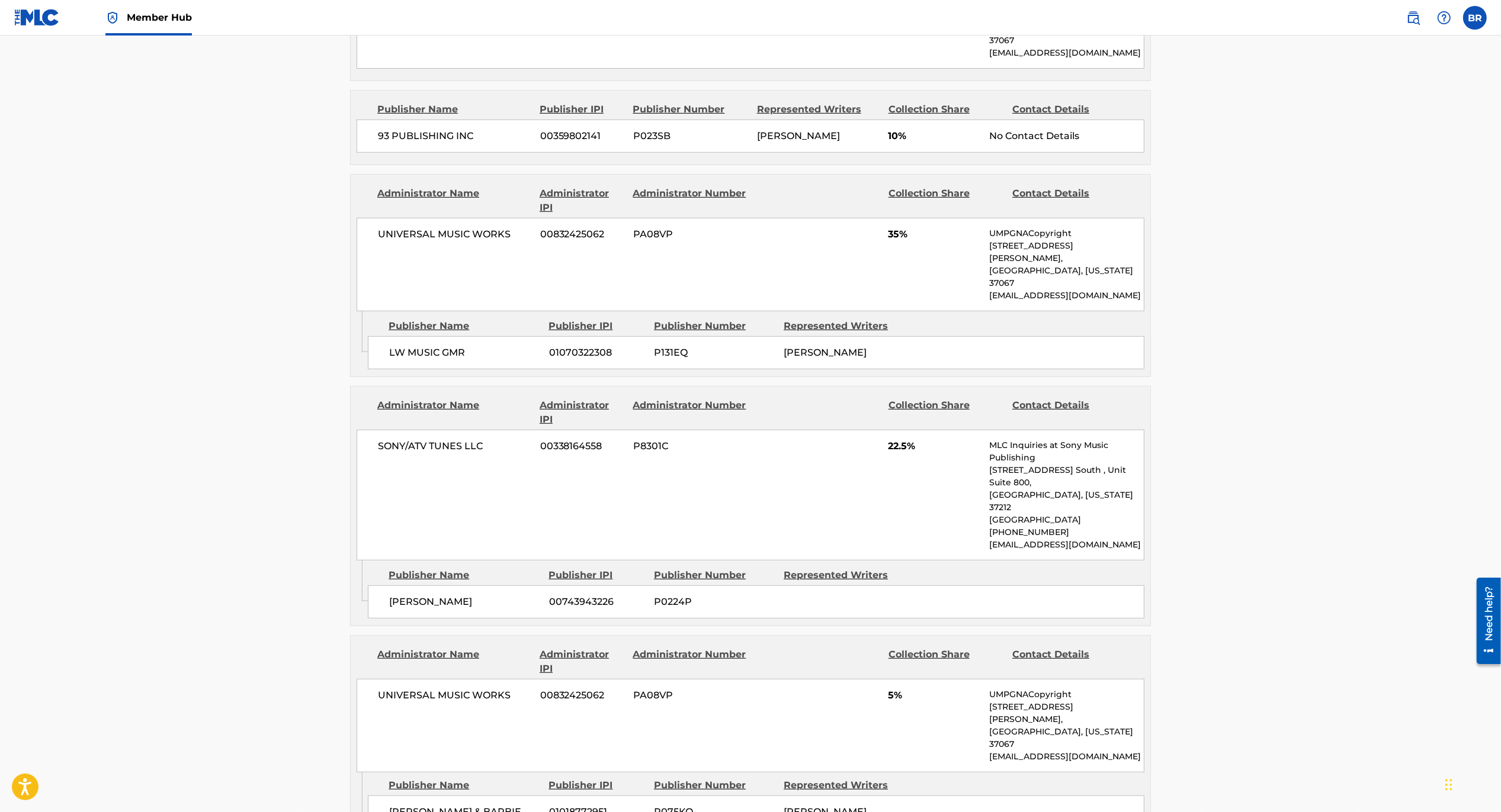
scroll to position [877, 0]
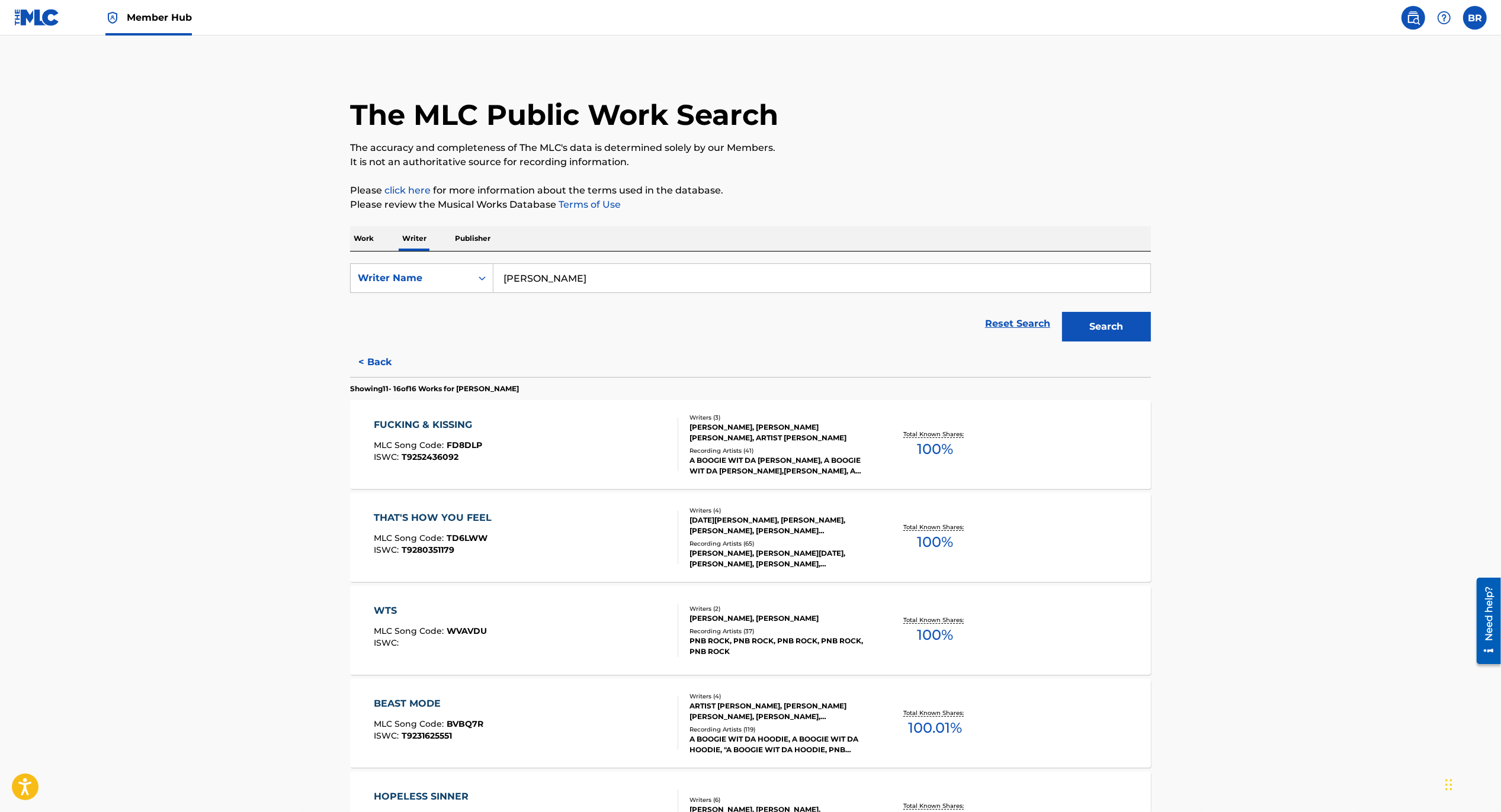
scroll to position [264, 0]
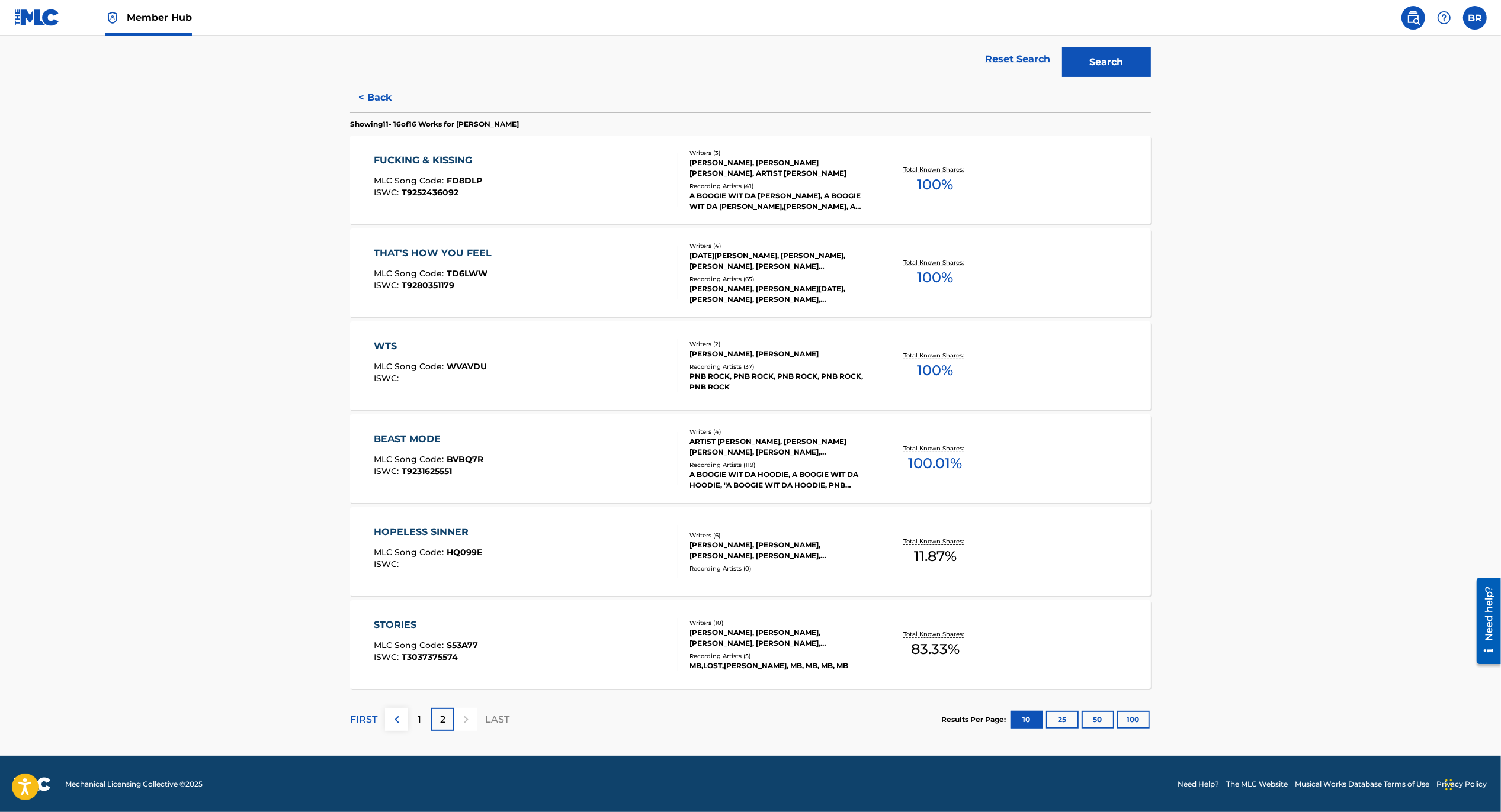
click at [430, 449] on div "BEAST MODE MLC Song Code : BVBQ7R ISWC : T9231625551" at bounding box center [429, 458] width 110 height 53
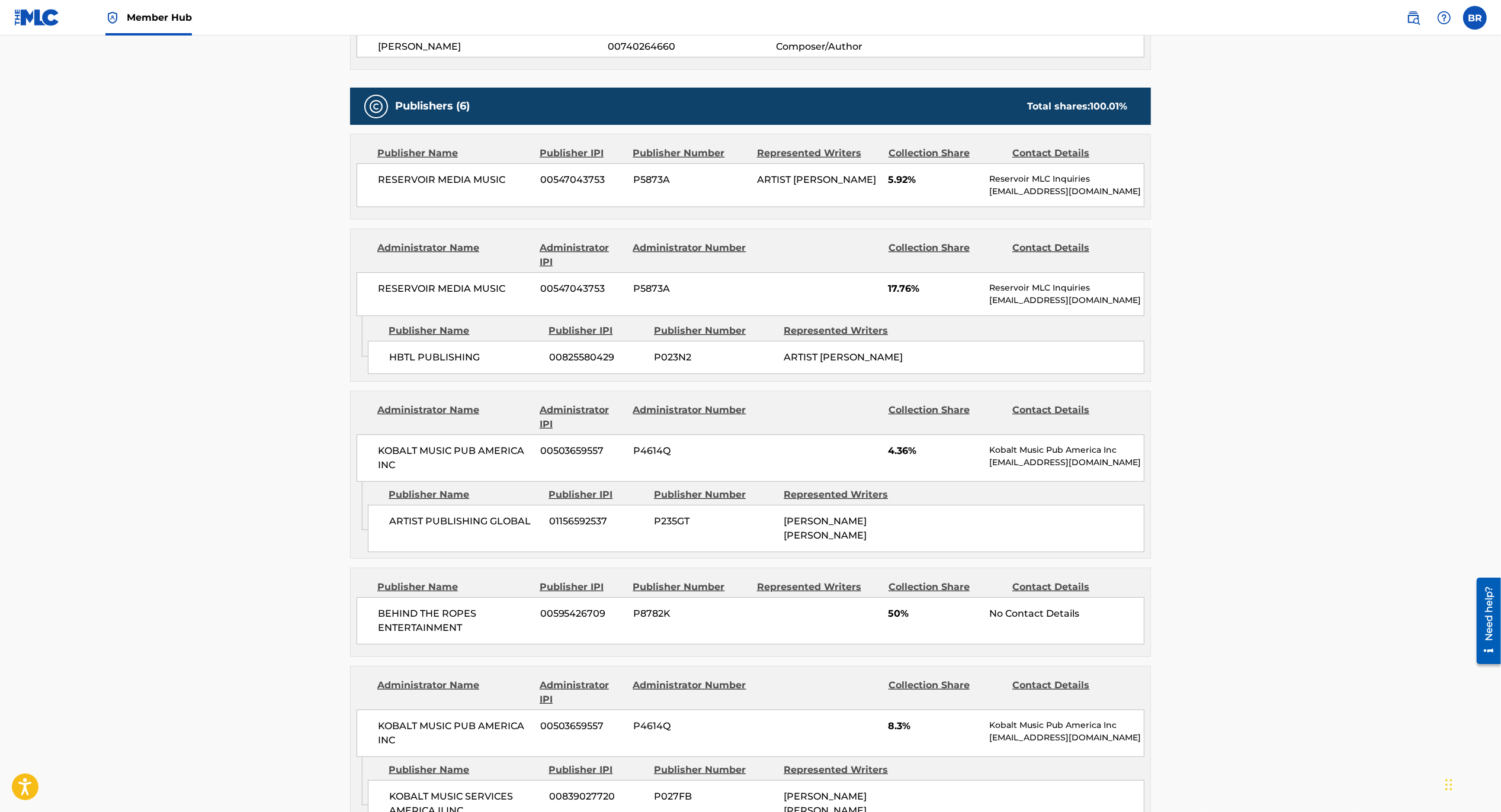
scroll to position [464, 0]
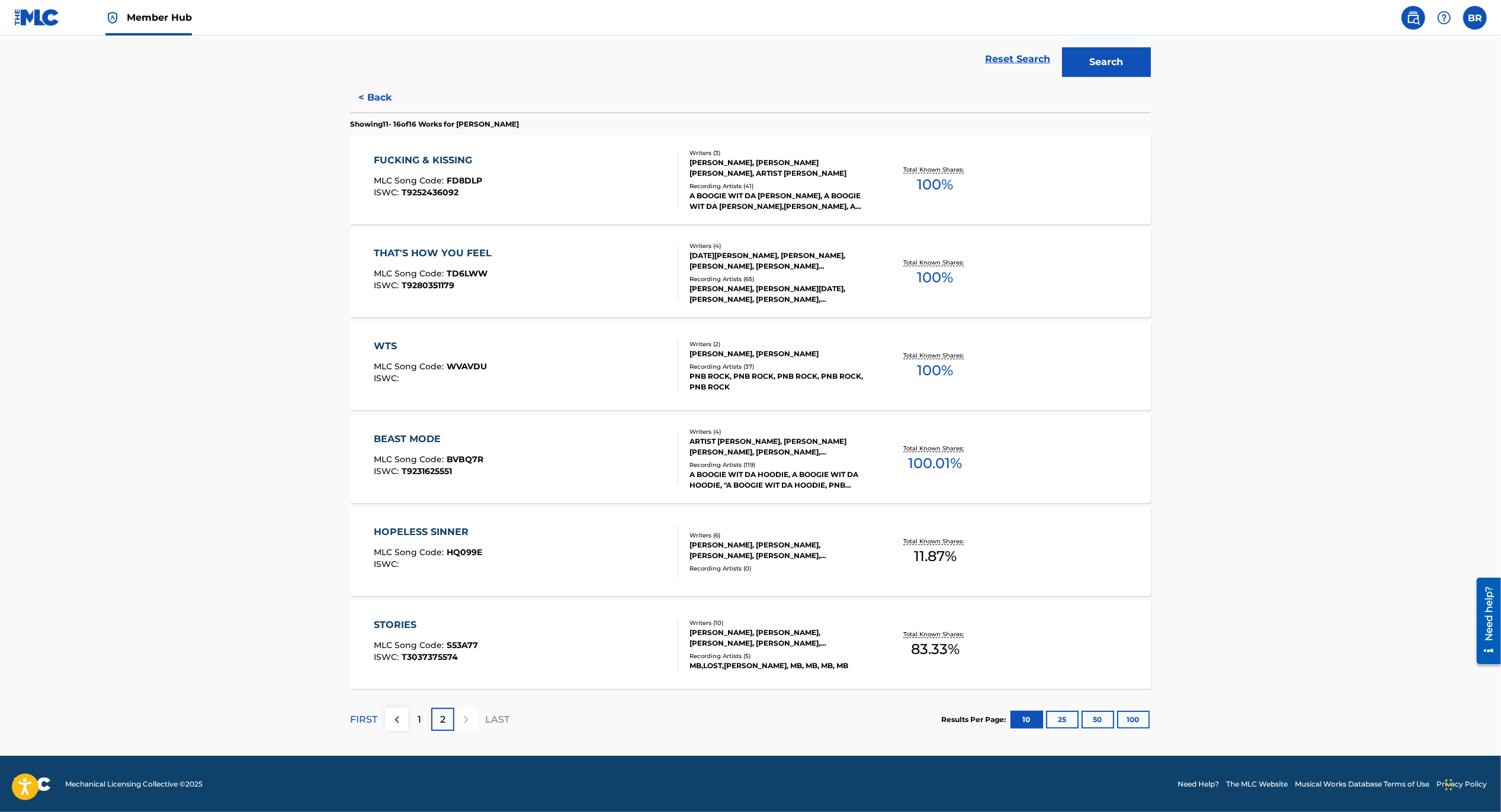
scroll to position [264, 0]
click at [420, 723] on p "1" at bounding box center [419, 719] width 3 height 14
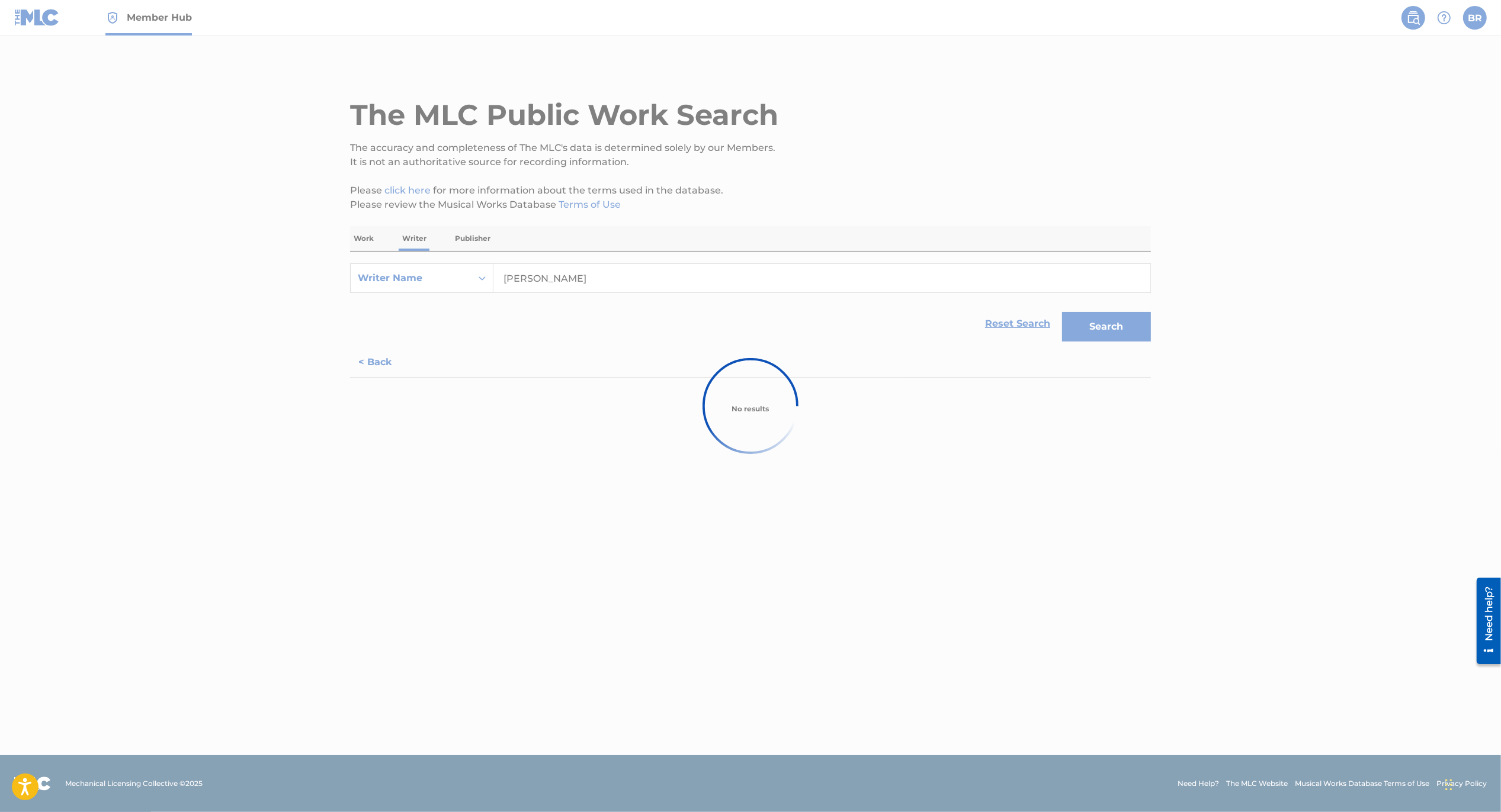
scroll to position [0, 0]
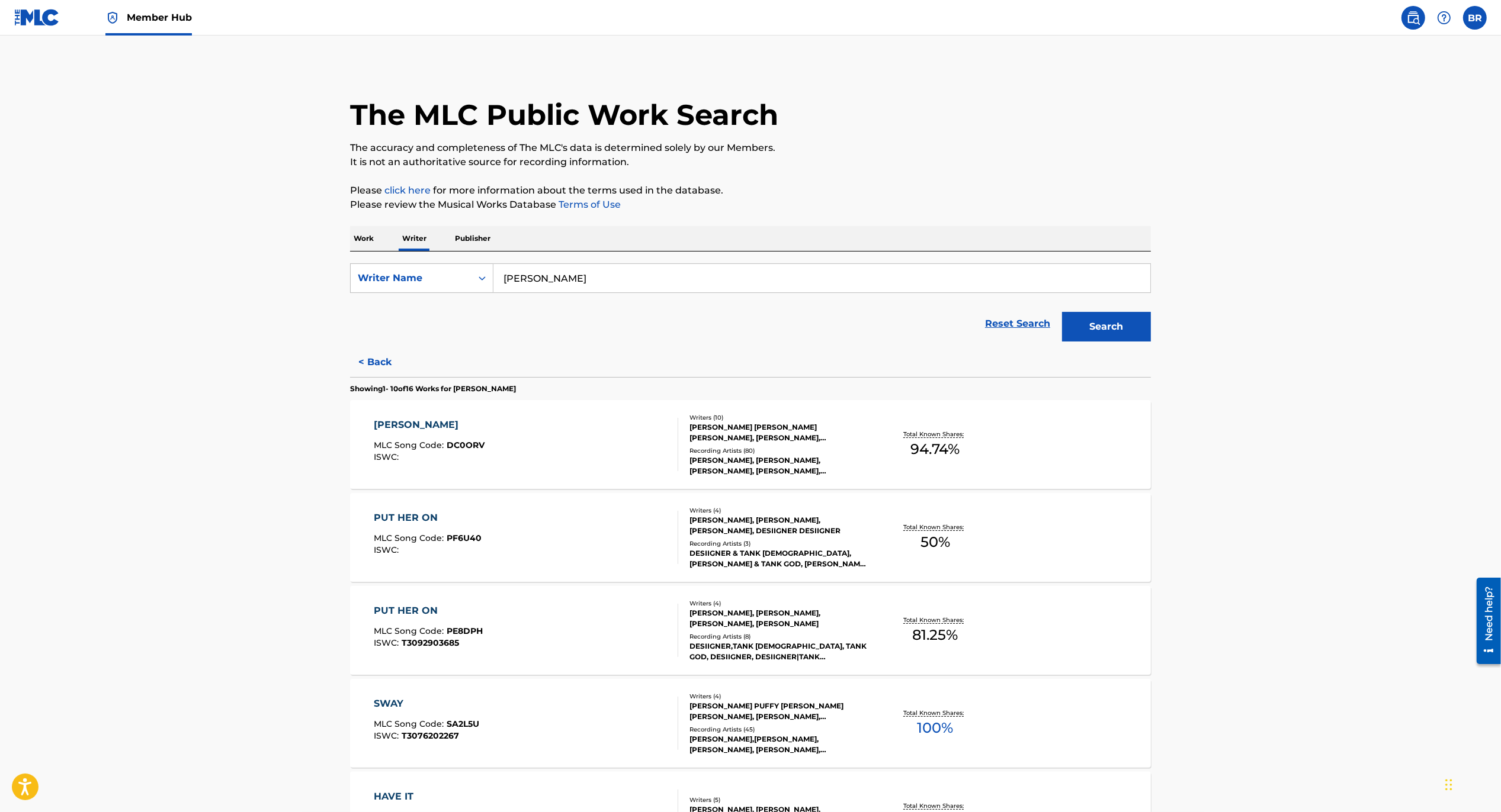
click at [411, 433] on div "[PERSON_NAME] MLC Song Code : DC0ORV ISWC :" at bounding box center [429, 444] width 111 height 53
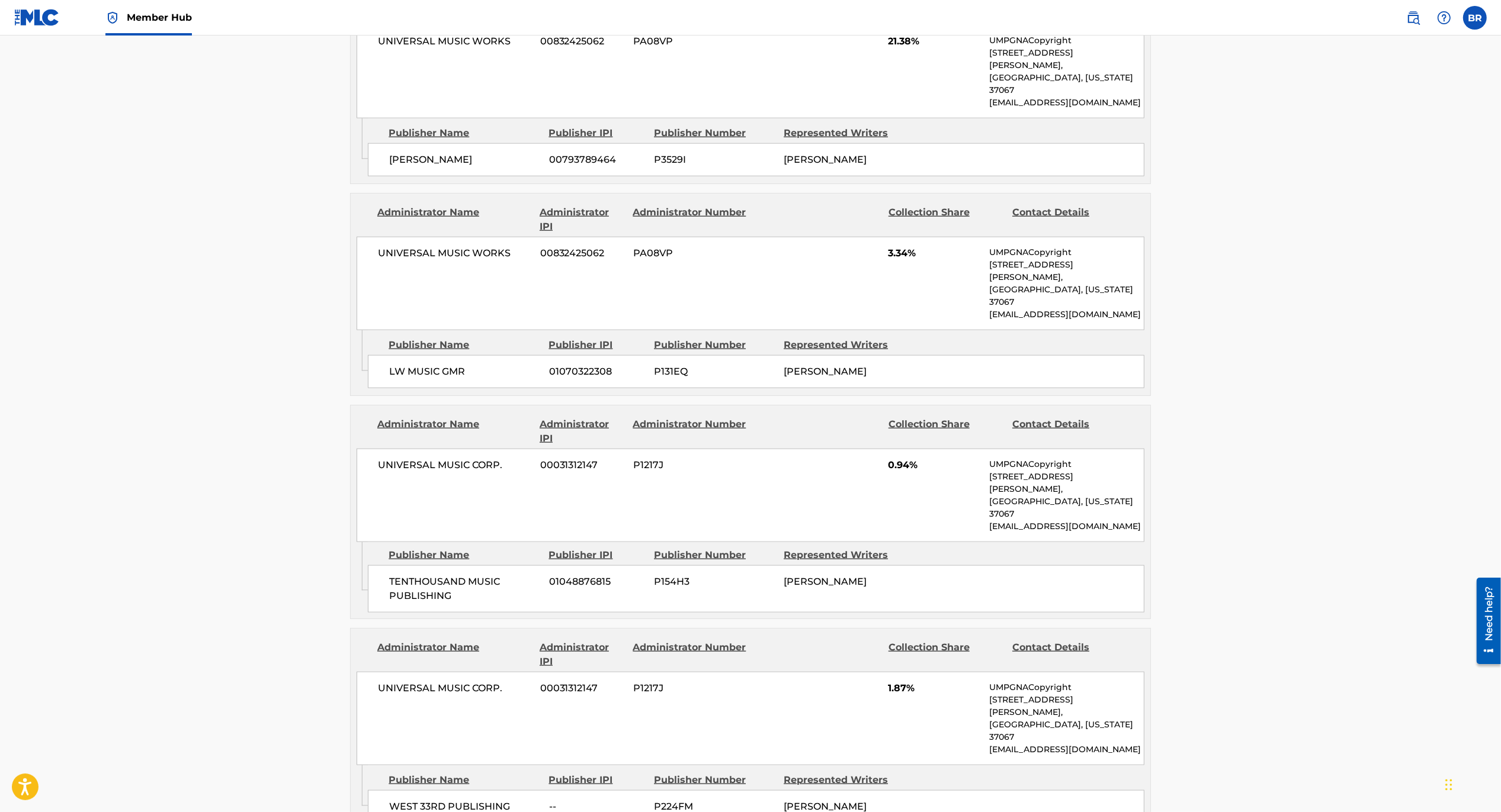
scroll to position [216, 0]
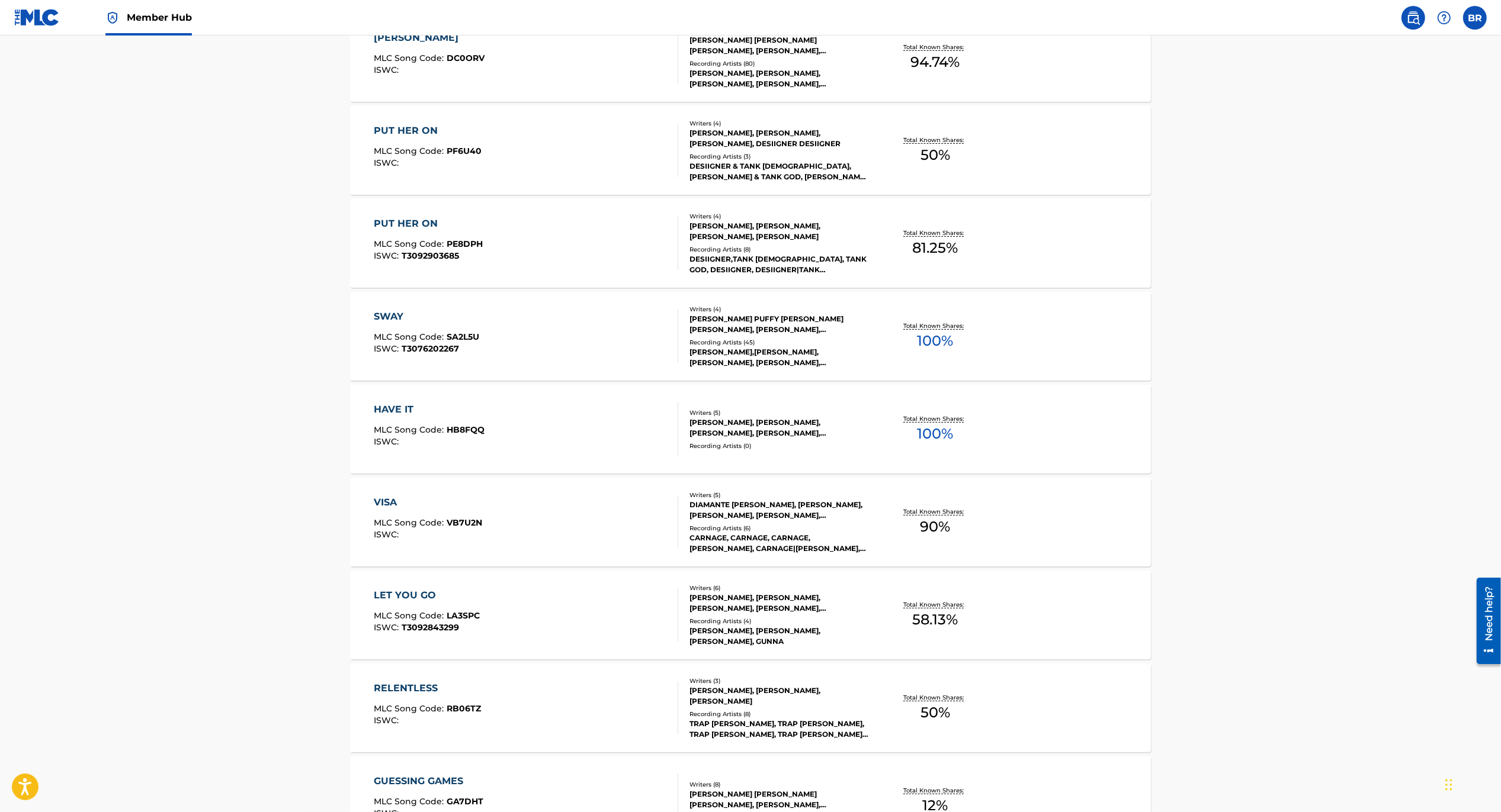
scroll to position [636, 0]
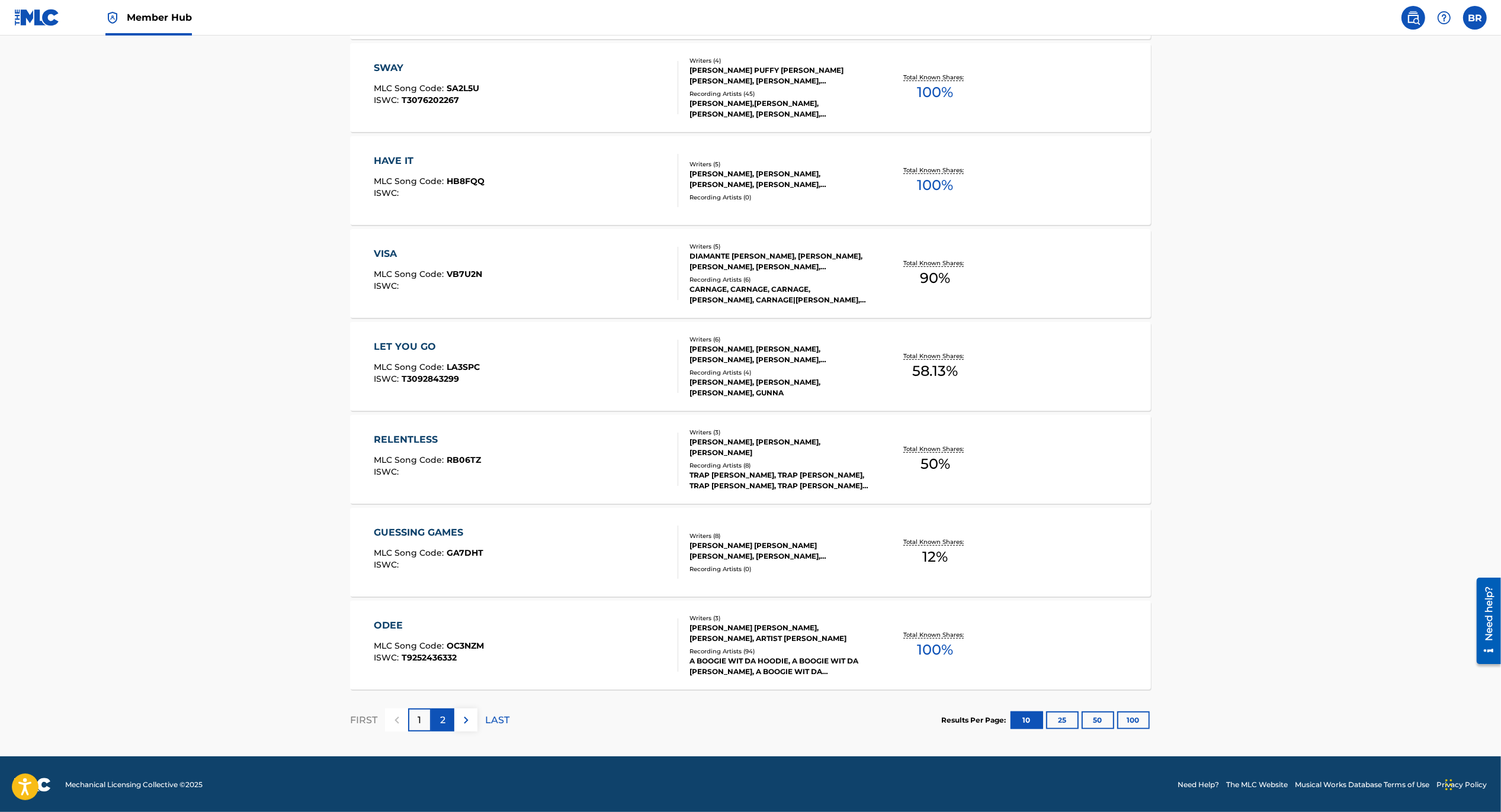
click at [442, 713] on p "2" at bounding box center [443, 720] width 5 height 14
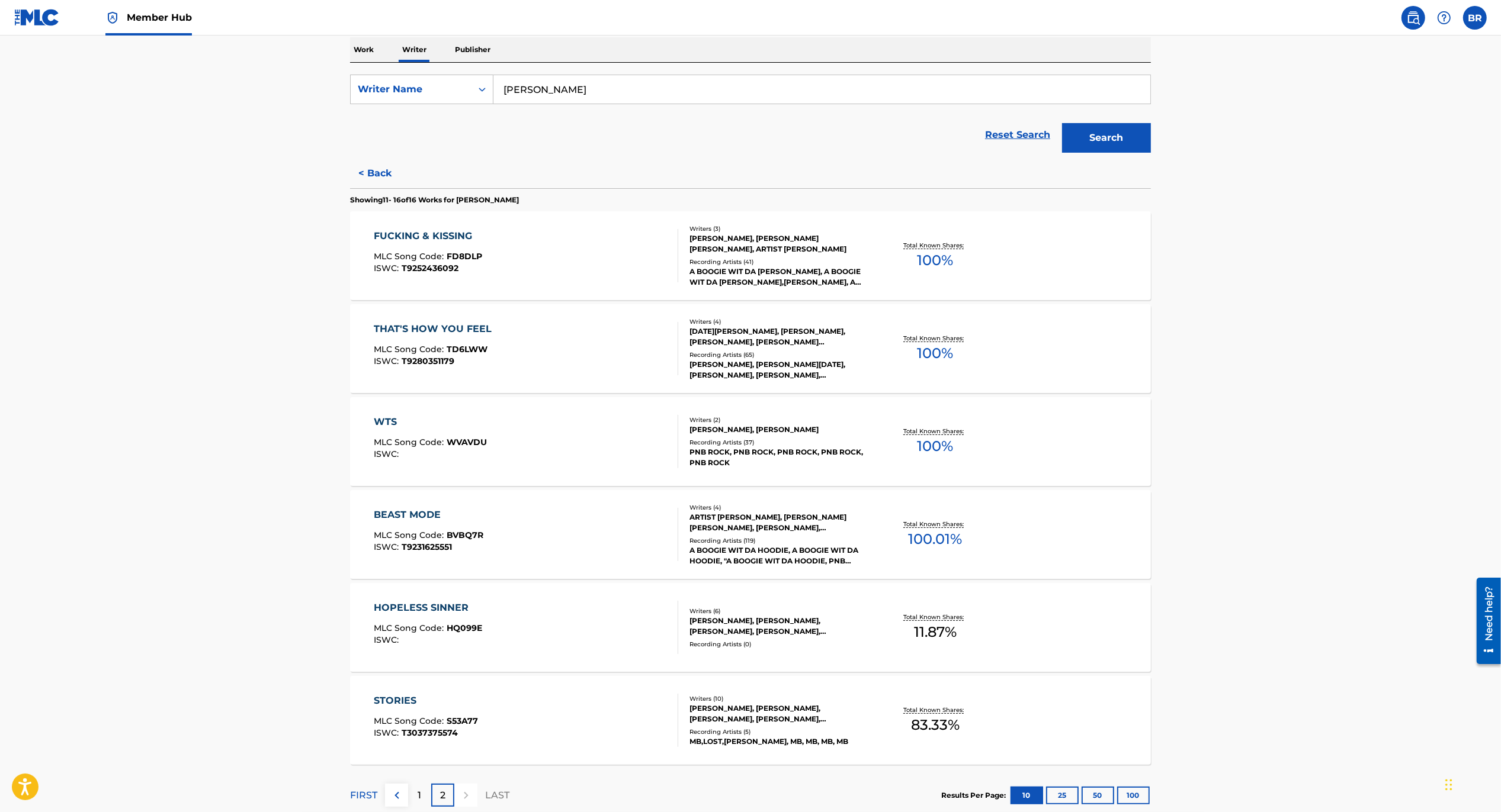
scroll to position [264, 0]
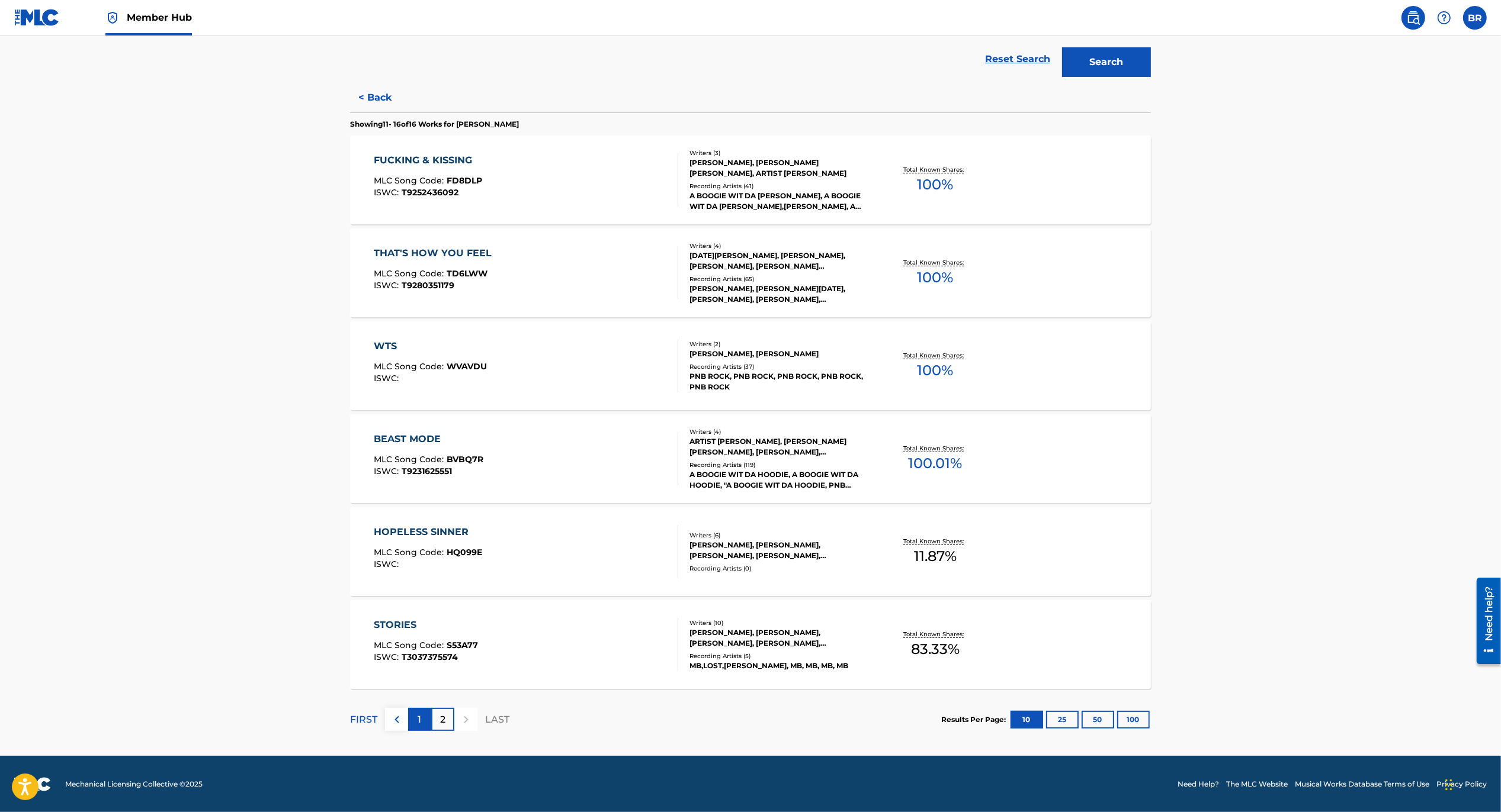
click at [418, 723] on p "1" at bounding box center [419, 719] width 3 height 14
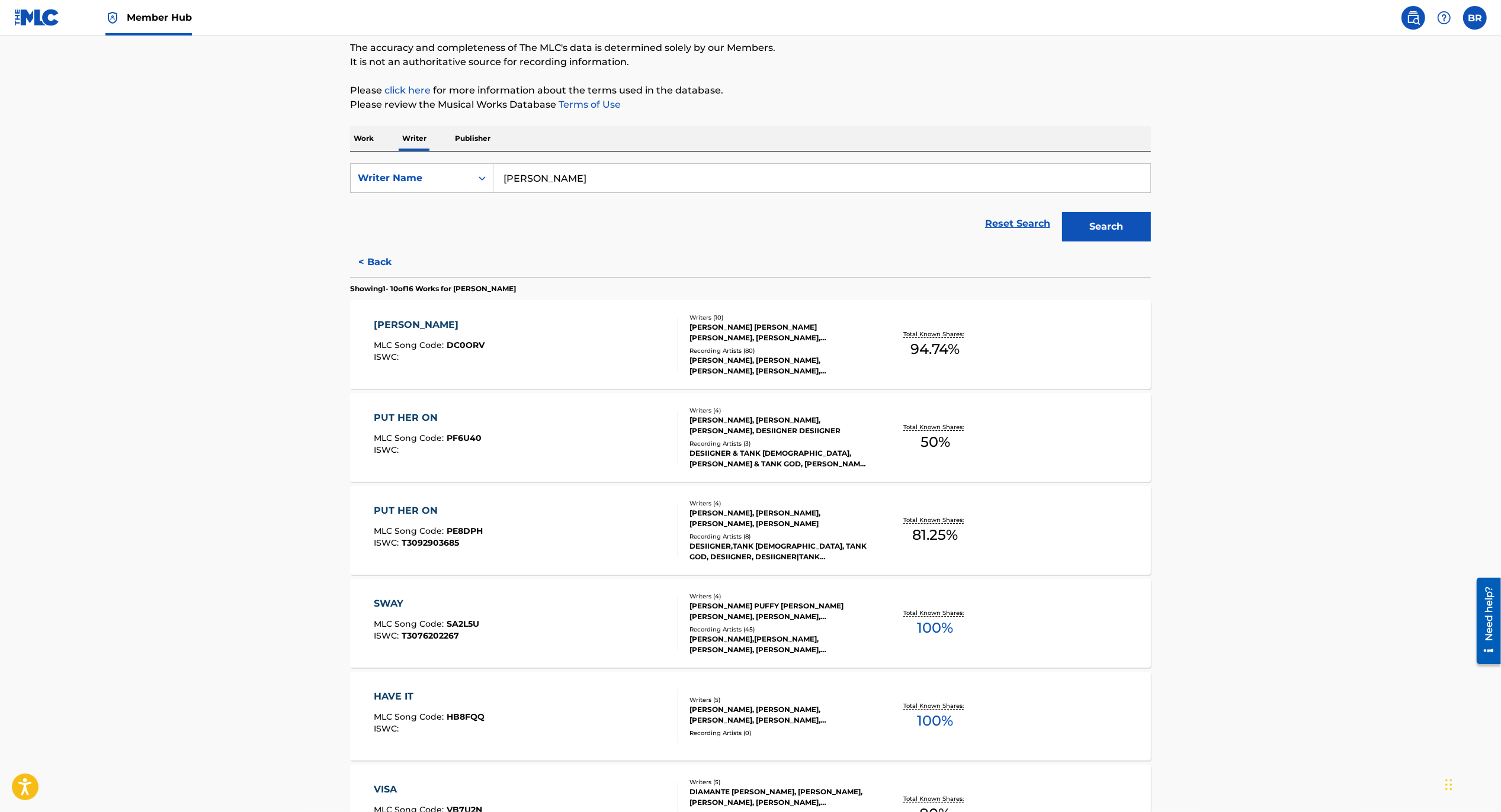
scroll to position [103, 0]
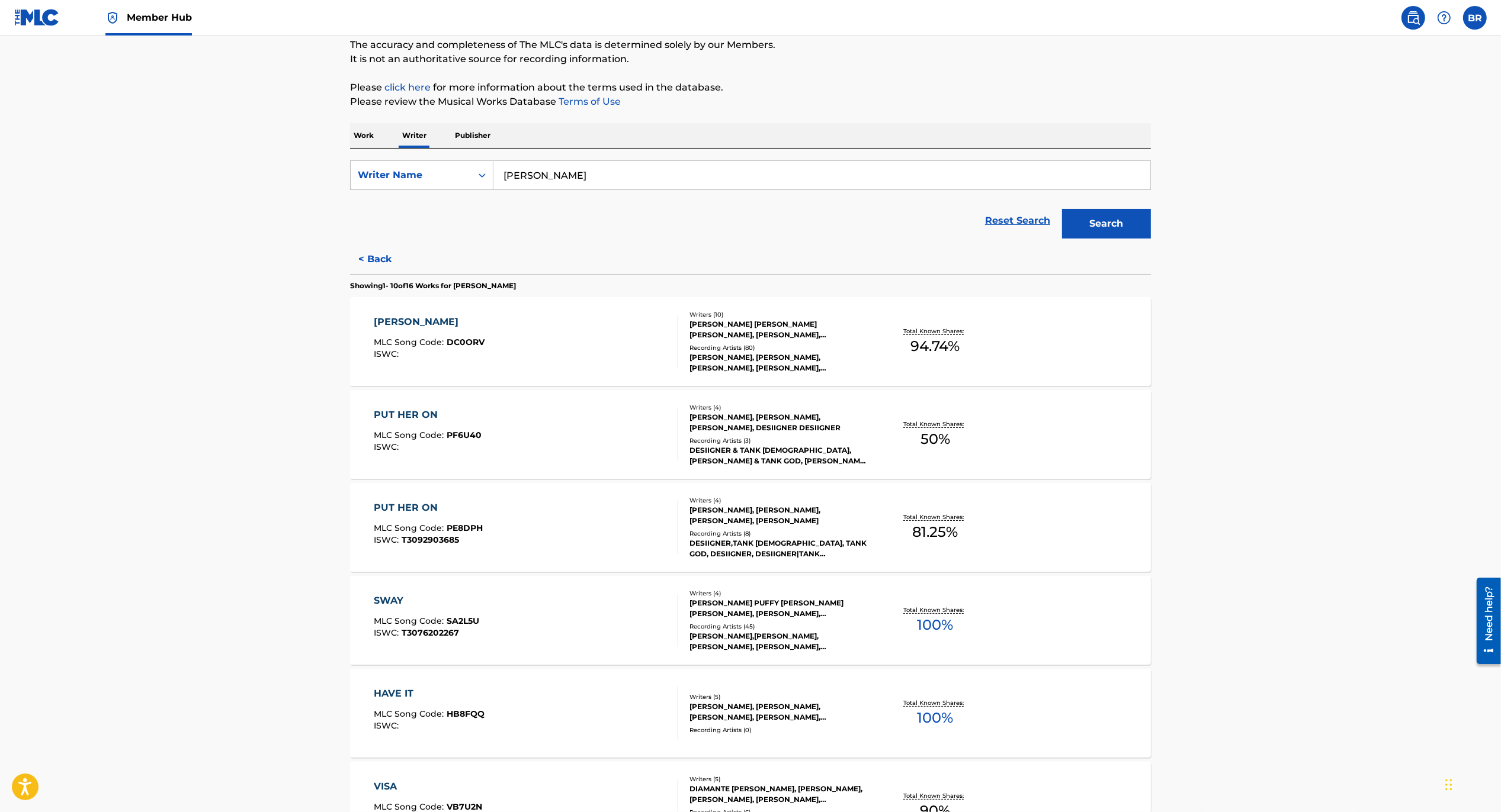
click at [392, 608] on div "SWAY MLC Song Code : SA2L5U ISWC : T3076202267" at bounding box center [427, 620] width 106 height 53
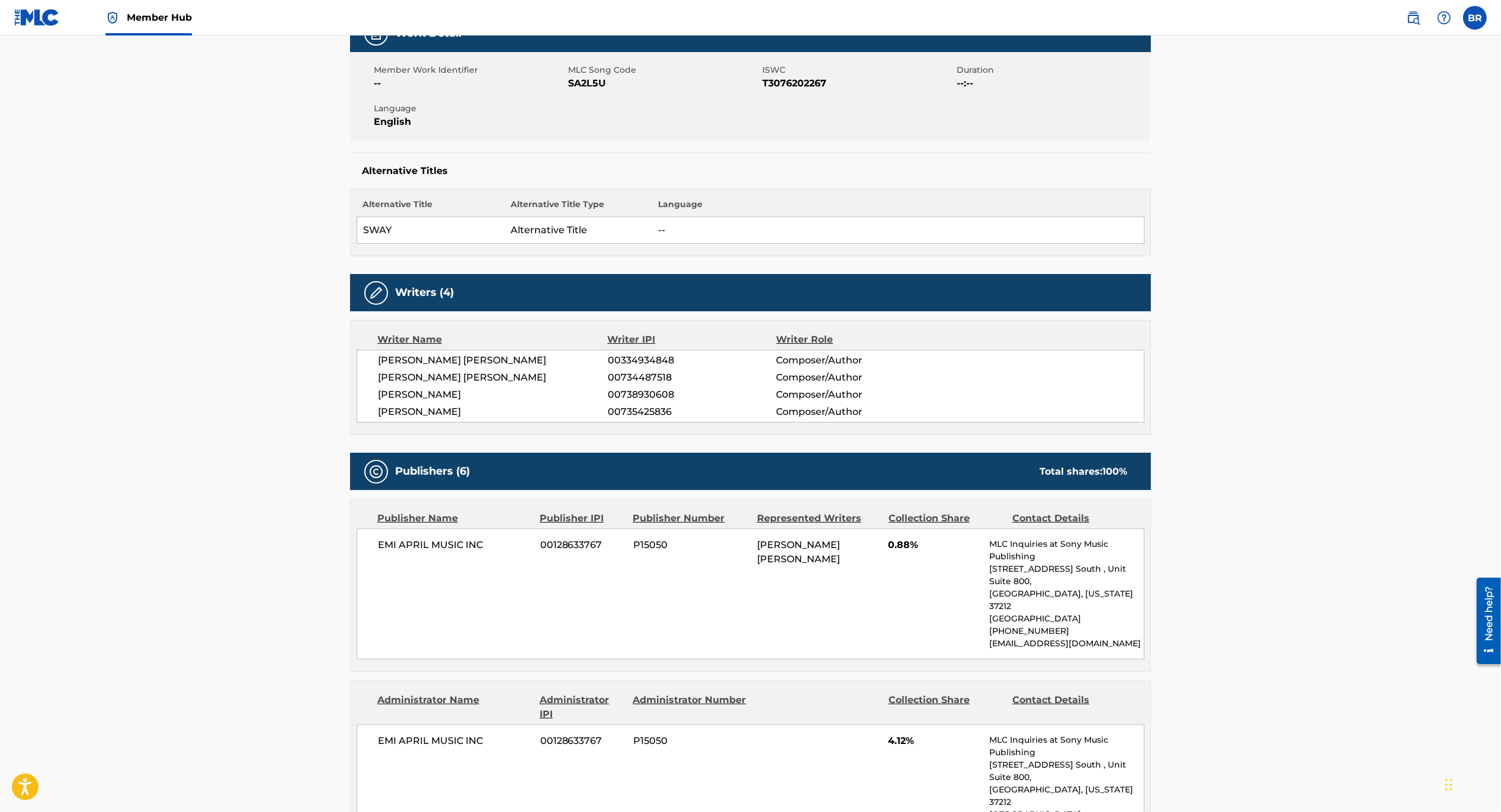
scroll to position [149, 0]
